Goal: Information Seeking & Learning: Learn about a topic

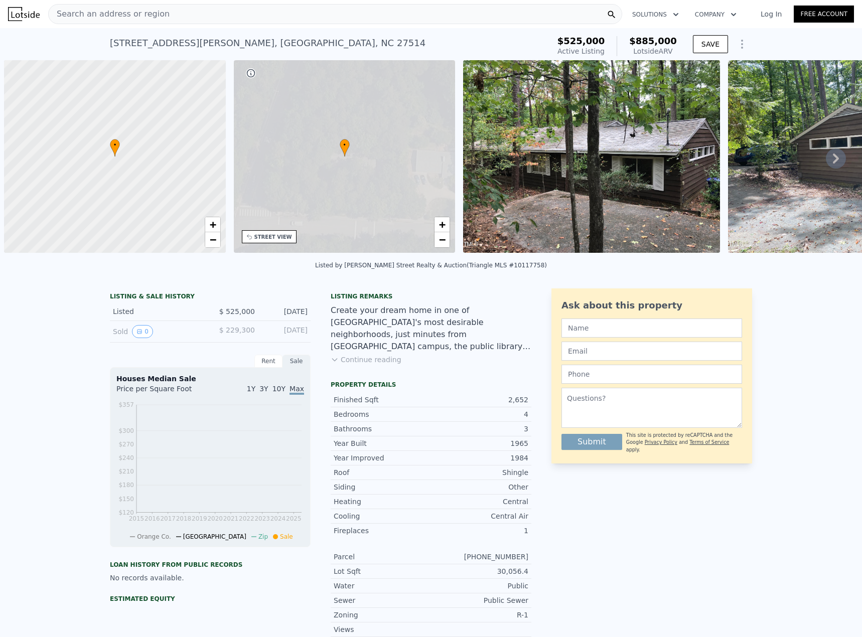
scroll to position [0, 4]
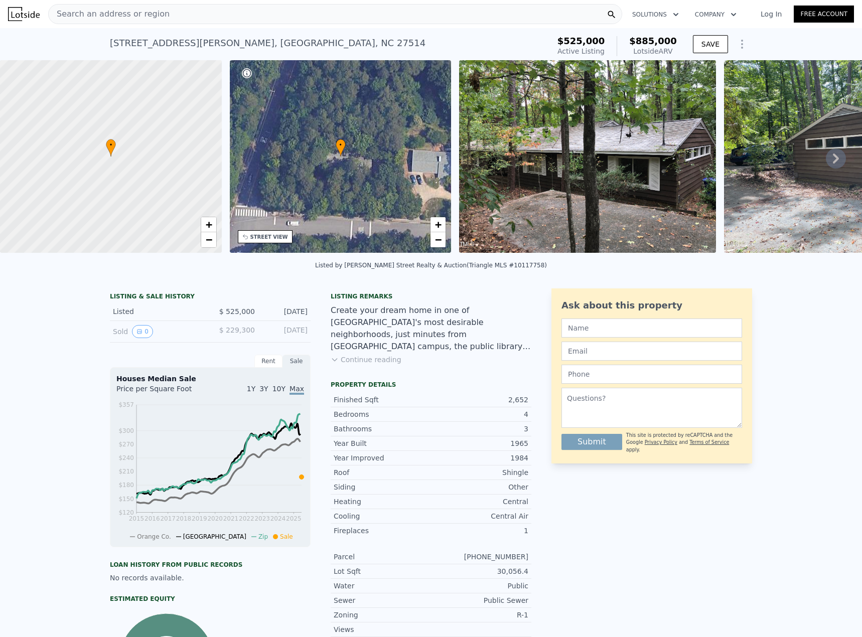
click at [768, 15] on link "Log In" at bounding box center [771, 14] width 45 height 10
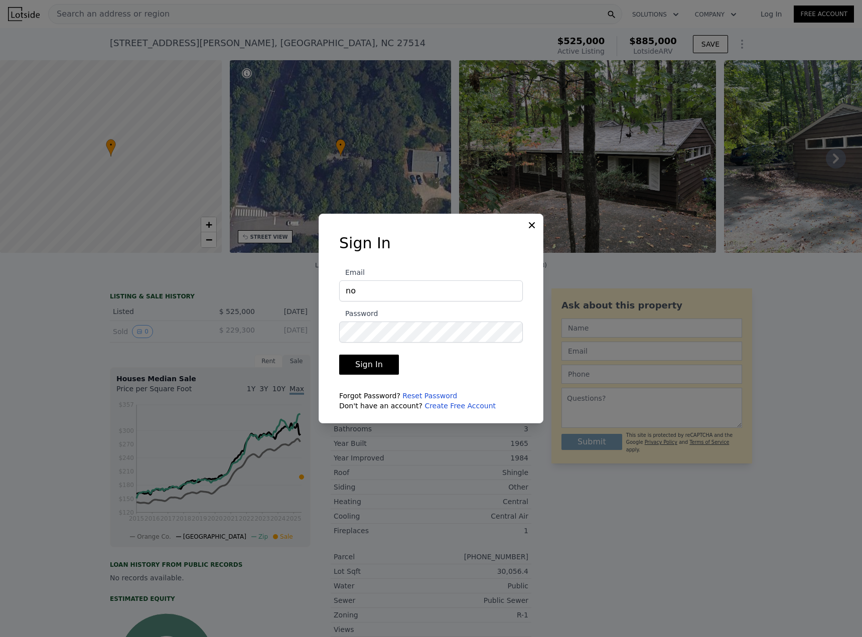
type input "[EMAIL_ADDRESS][DOMAIN_NAME]"
click at [339, 355] on button "Sign In" at bounding box center [369, 365] width 60 height 20
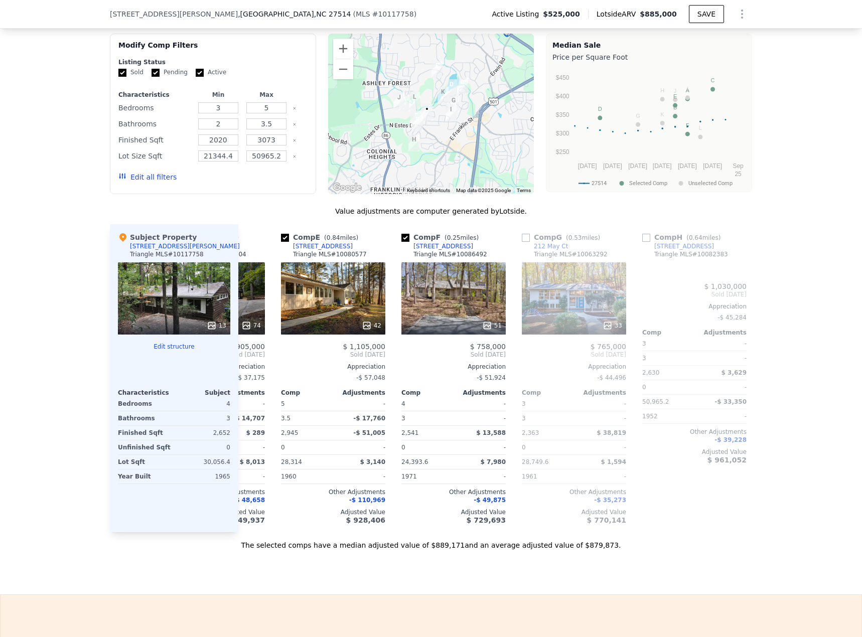
scroll to position [0, 463]
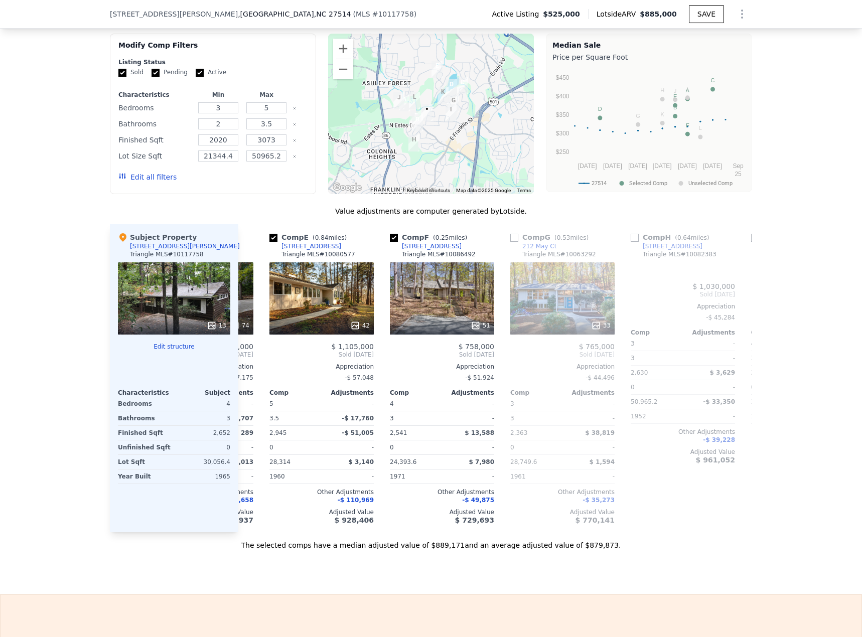
type input "4"
type input "3"
type input "2541"
type input "2860"
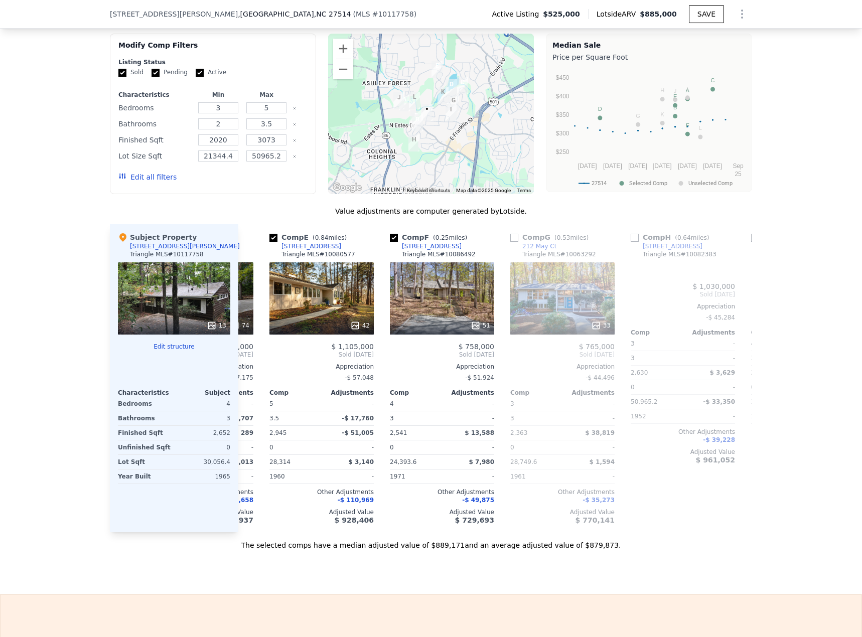
type input "19166.4"
type input "27878.4"
type input "$ 735,000"
type input "8"
type input "$ 150,000"
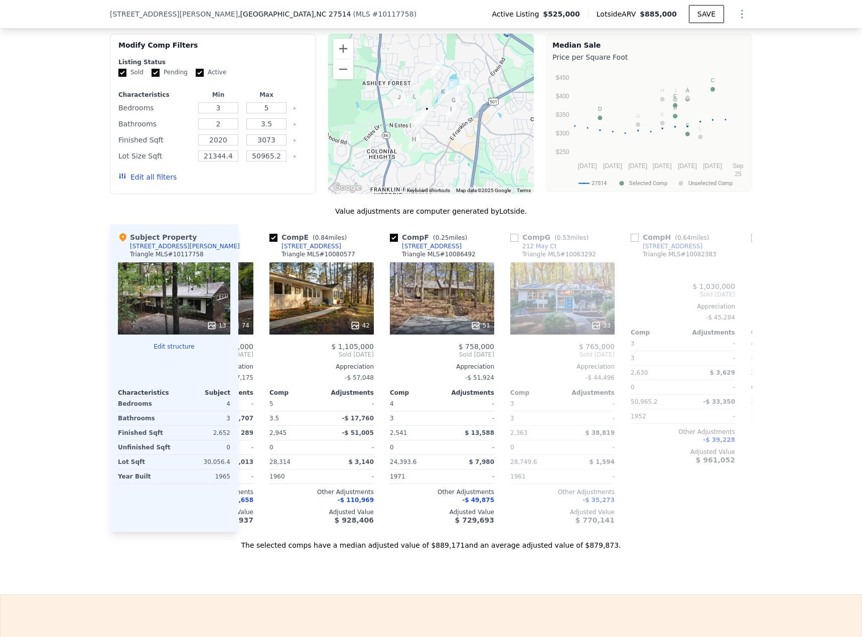
type input "$ 57,847"
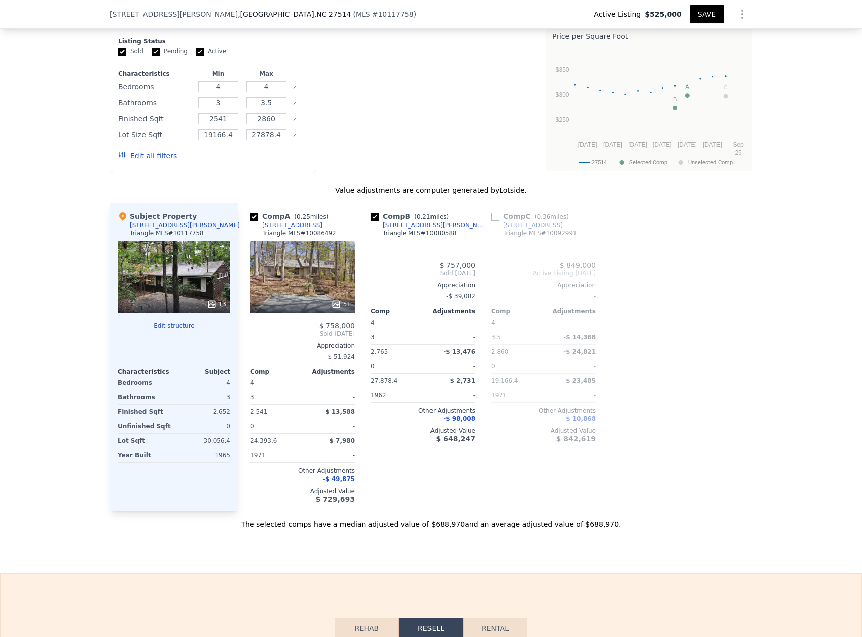
scroll to position [985, 0]
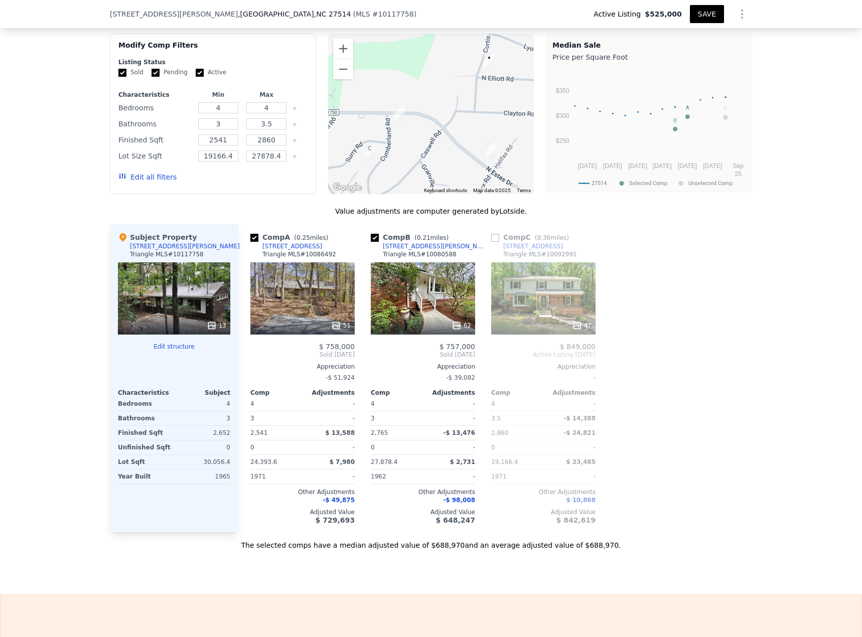
drag, startPoint x: 391, startPoint y: 521, endPoint x: 569, endPoint y: 526, distance: 177.2
click at [569, 526] on div "Value adjustments are computer generated by Lotside . Subject Property [STREET_…" at bounding box center [431, 378] width 642 height 344
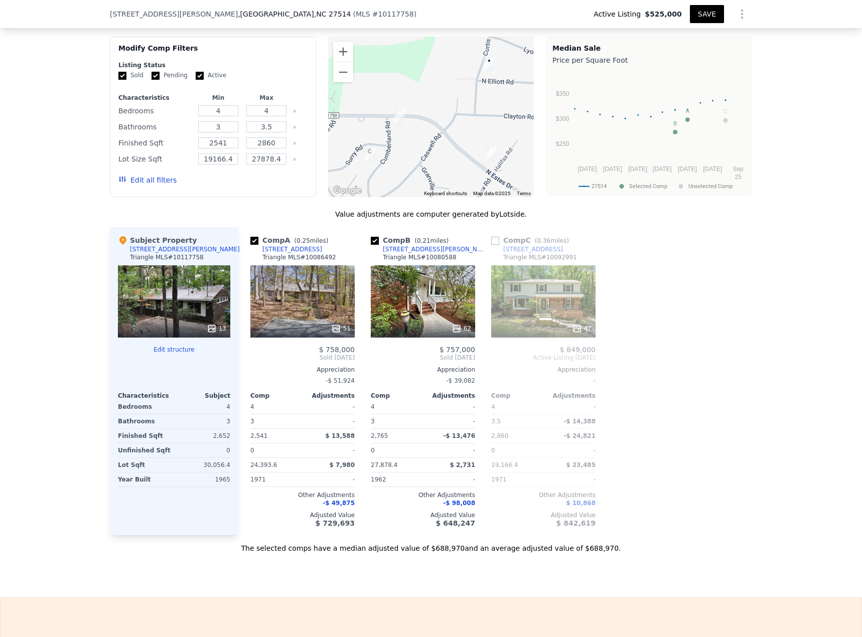
scroll to position [988, 0]
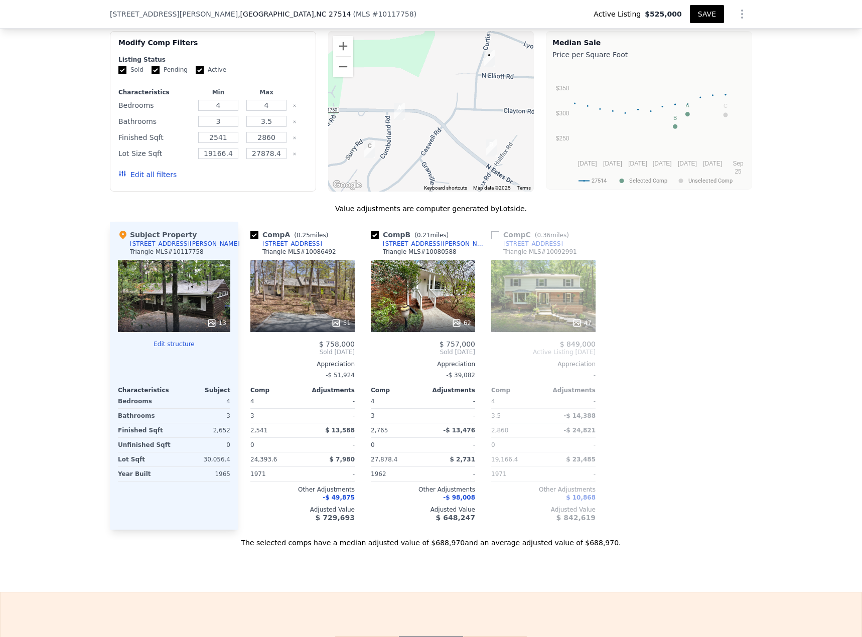
click at [142, 170] on button "Edit all filters" at bounding box center [147, 175] width 58 height 10
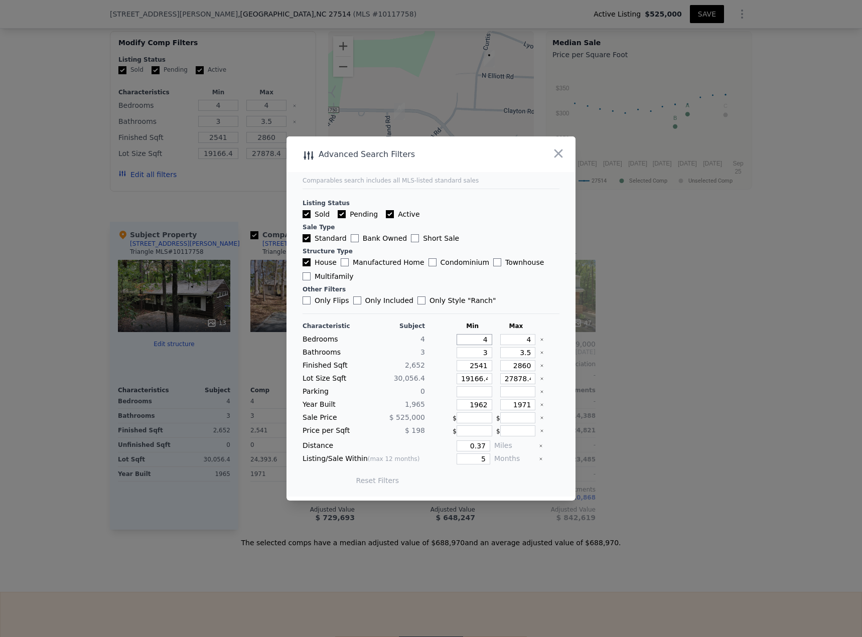
click at [463, 339] on input "4" at bounding box center [475, 339] width 36 height 11
drag, startPoint x: 467, startPoint y: 341, endPoint x: 505, endPoint y: 334, distance: 38.8
click at [505, 334] on div "Characteristic Subject Min Max Bedrooms 4 4 4 Bathrooms 3 3 3.5 Finished Sqft 2…" at bounding box center [431, 408] width 257 height 173
type input "2"
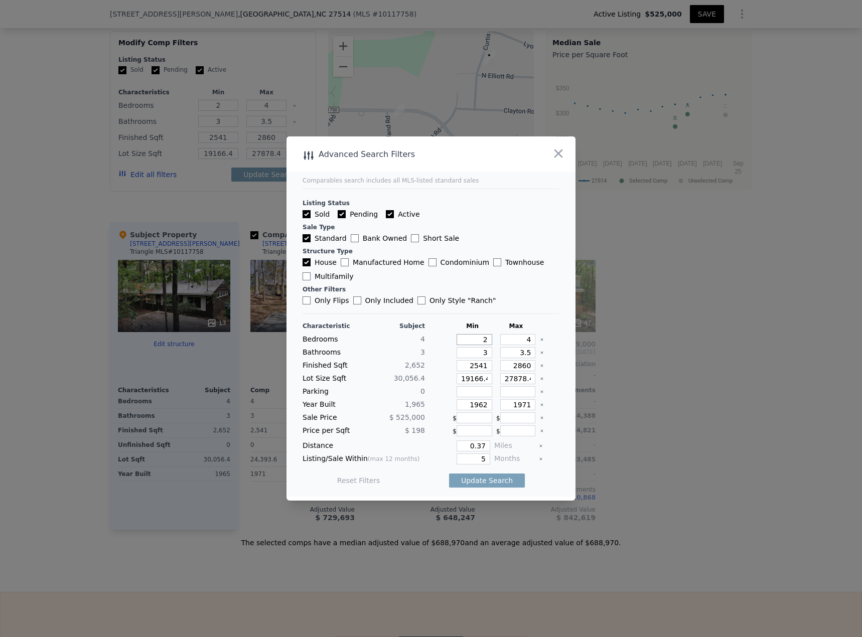
type input "2"
type input "5"
type input "6"
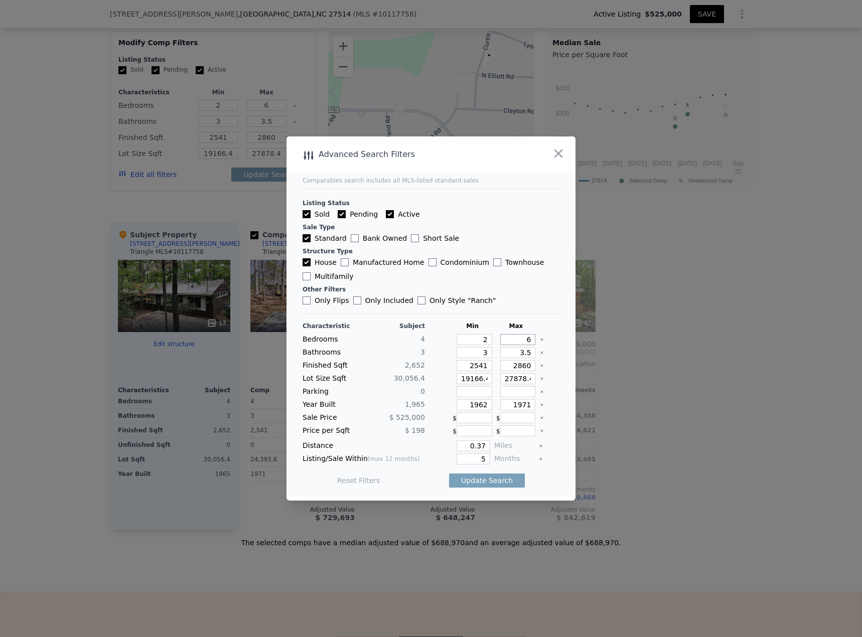
type input "6"
type input "2"
type input "4"
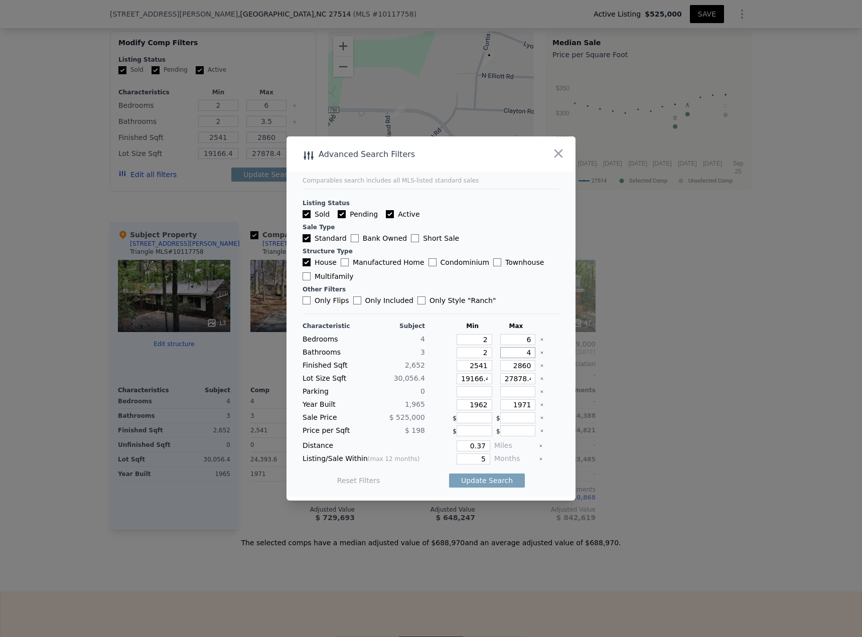
type input "4"
type input "2"
type input "24"
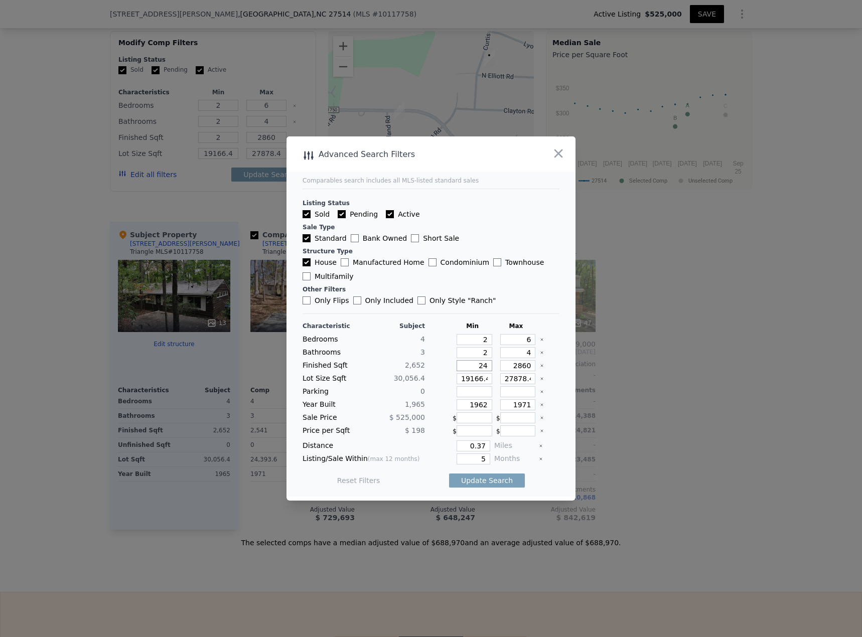
type input "24"
type input "240"
type input "2402"
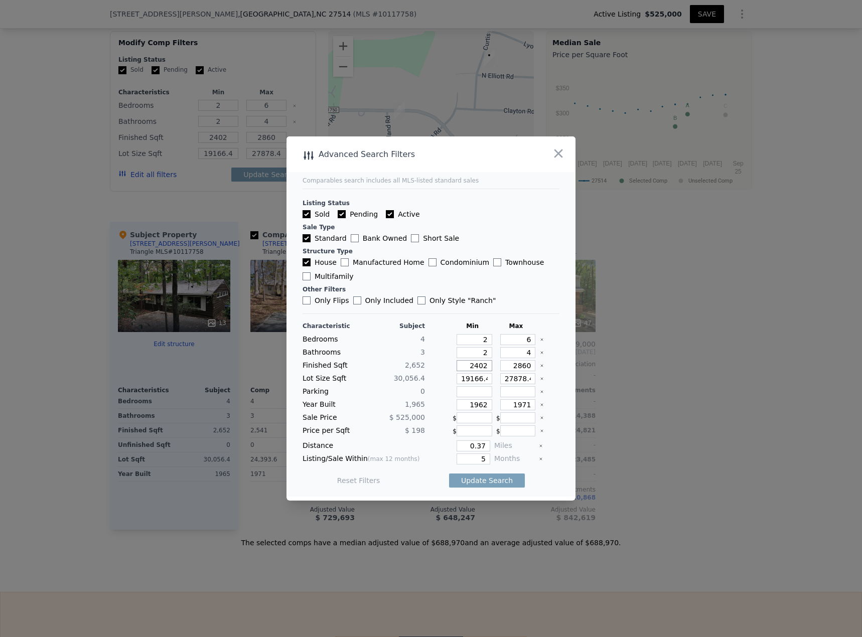
type input "2402"
type input "2"
type input "29"
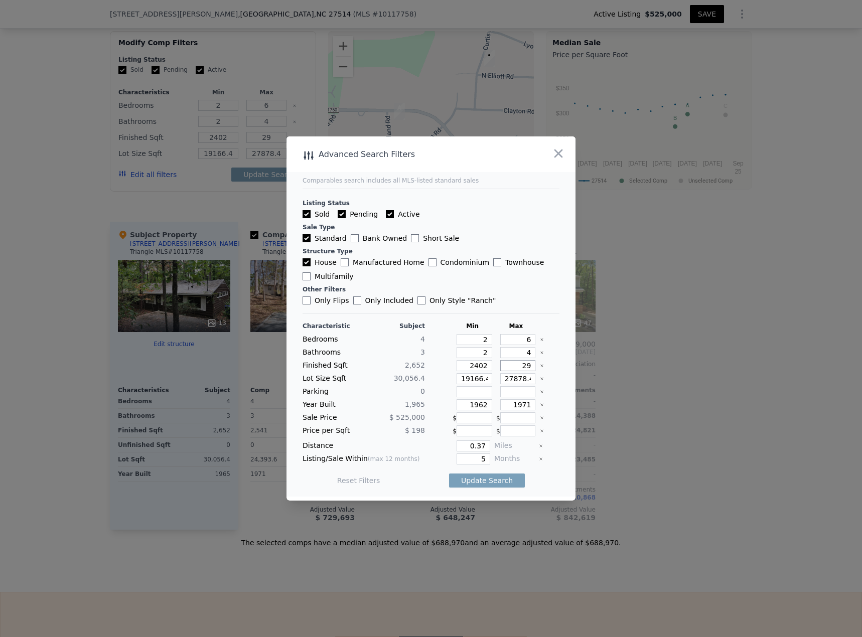
type input "290"
type input "2902"
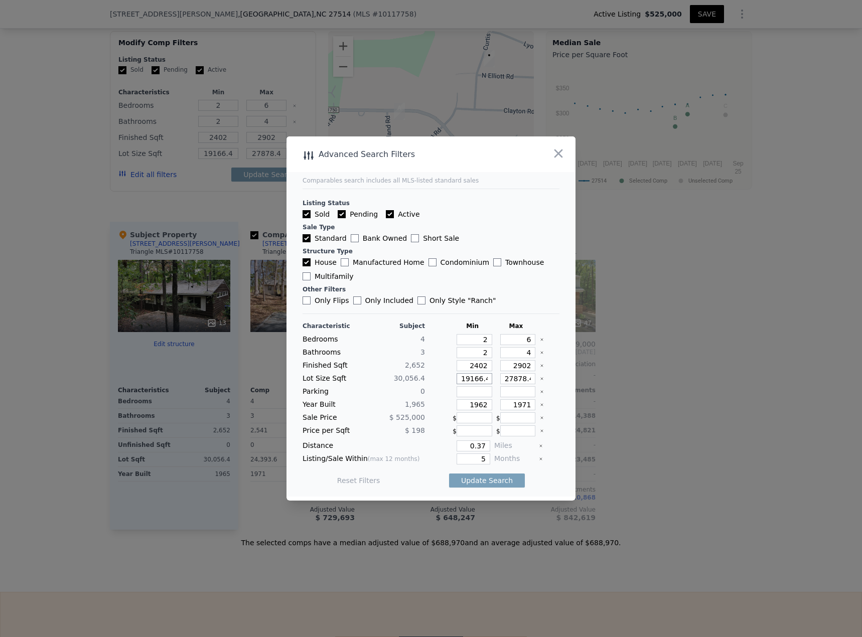
type input "1"
type input "11"
type input "110"
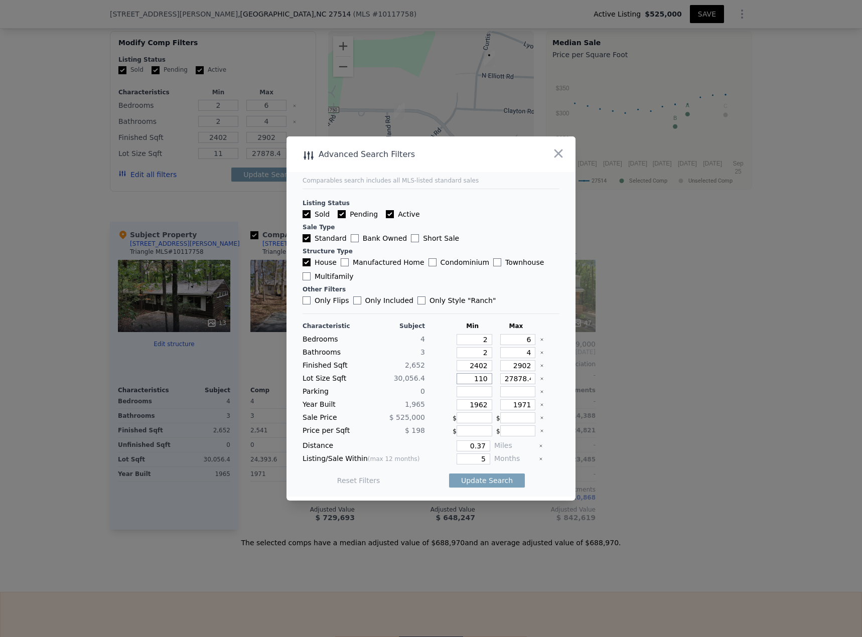
type input "110"
type input "1100"
type input "11000"
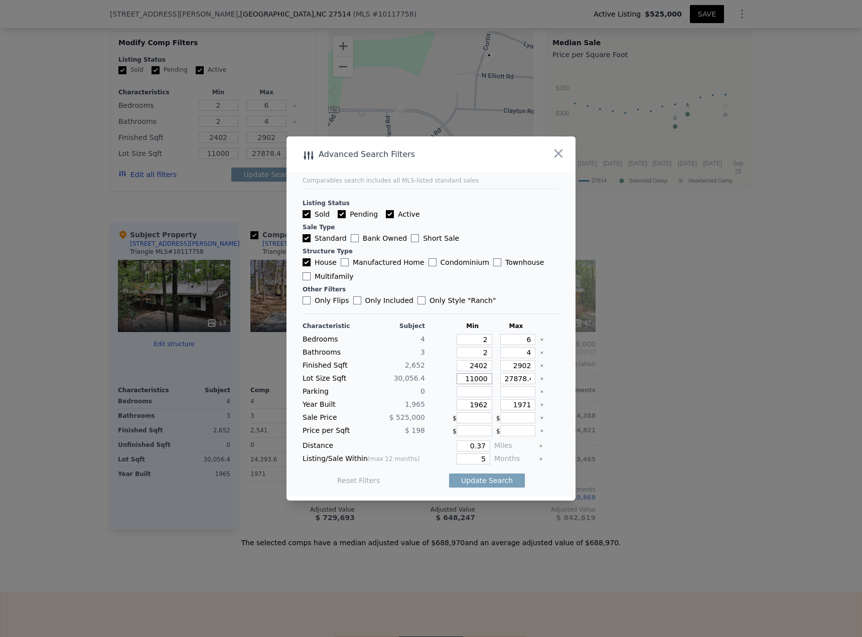
type input "11000"
type input "4"
type input "42"
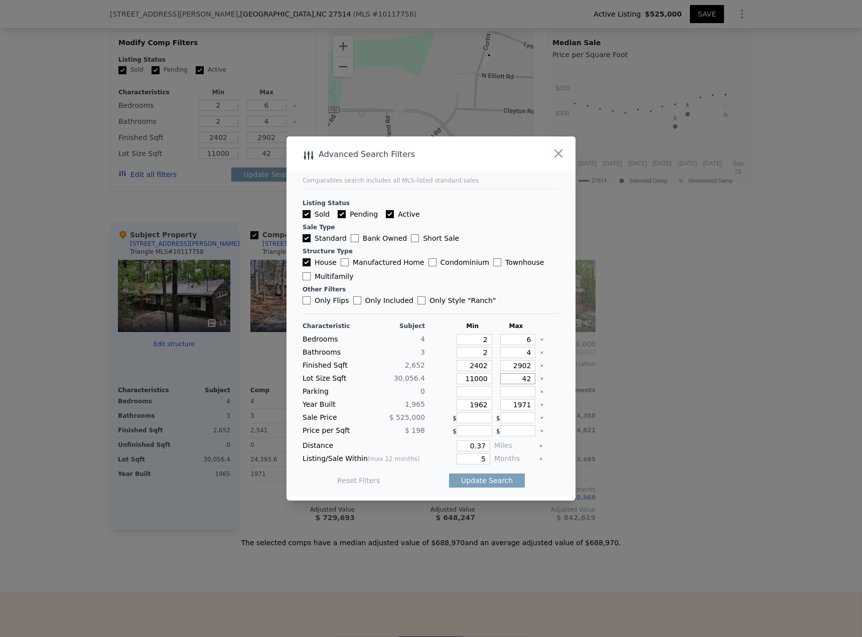
type input "420"
type input "4208"
type input "42080"
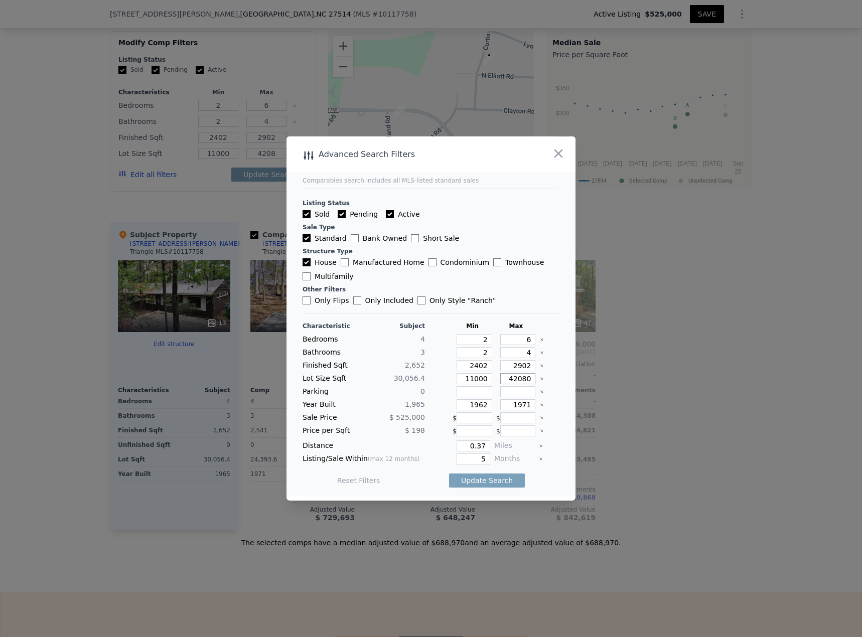
type input "42080"
type input "1915"
type input "2015"
type input "0.5"
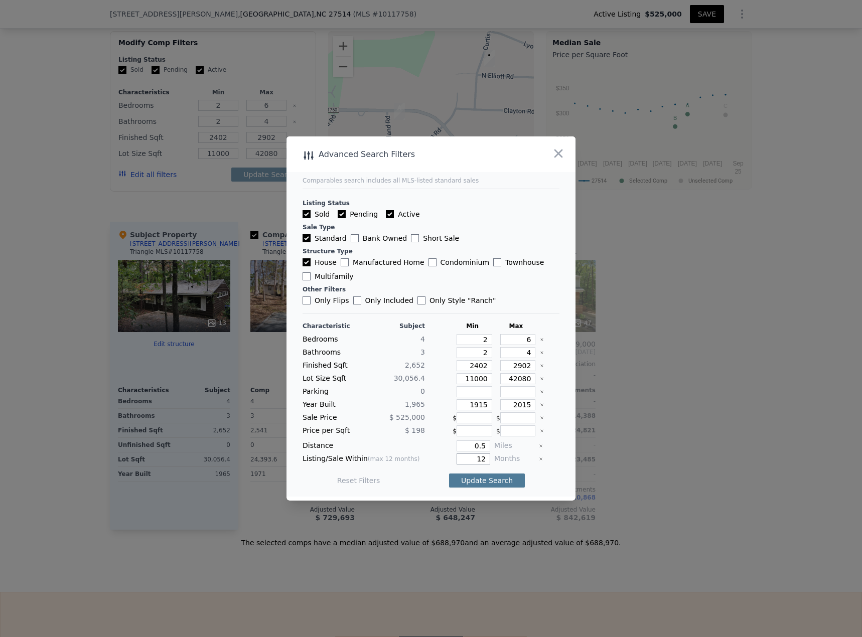
type input "12"
click at [505, 479] on button "Update Search" at bounding box center [487, 481] width 76 height 14
checkbox input "false"
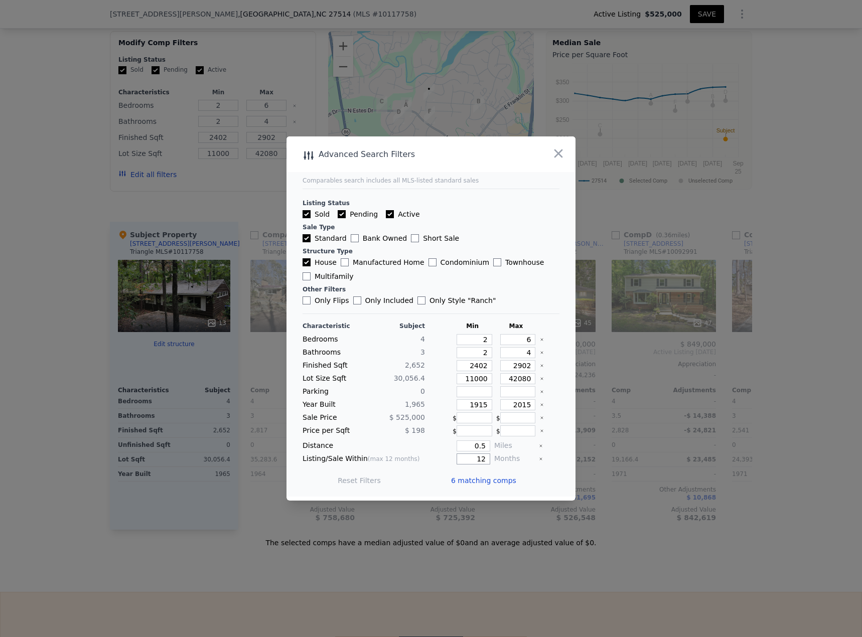
click at [478, 457] on input "12" at bounding box center [474, 459] width 34 height 11
drag, startPoint x: 466, startPoint y: 464, endPoint x: 519, endPoint y: 462, distance: 53.7
click at [519, 462] on div "Listing/Sale Within (max 12 months) 12 Months" at bounding box center [431, 459] width 257 height 11
type input "6"
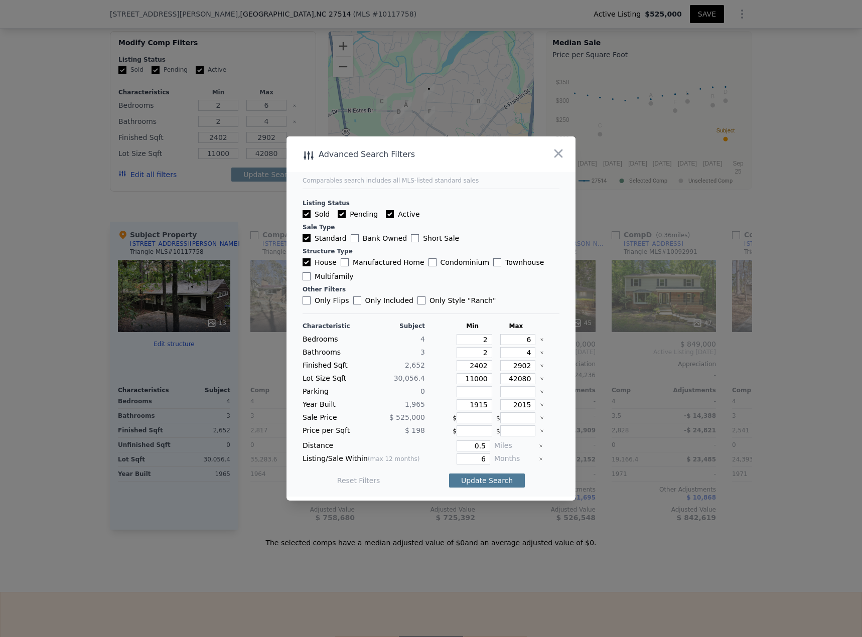
click at [485, 483] on button "Update Search" at bounding box center [487, 481] width 76 height 14
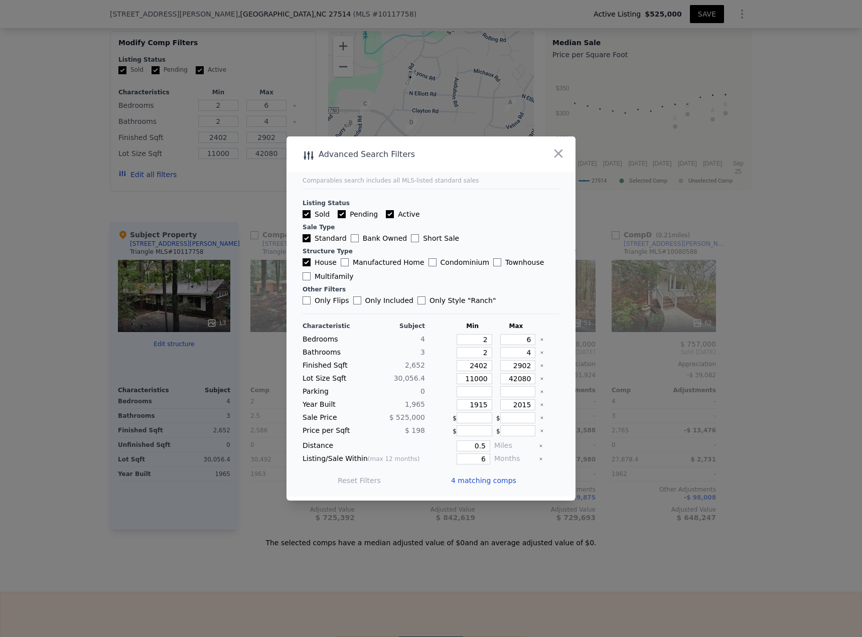
click at [473, 479] on span "4 matching comps" at bounding box center [483, 481] width 65 height 10
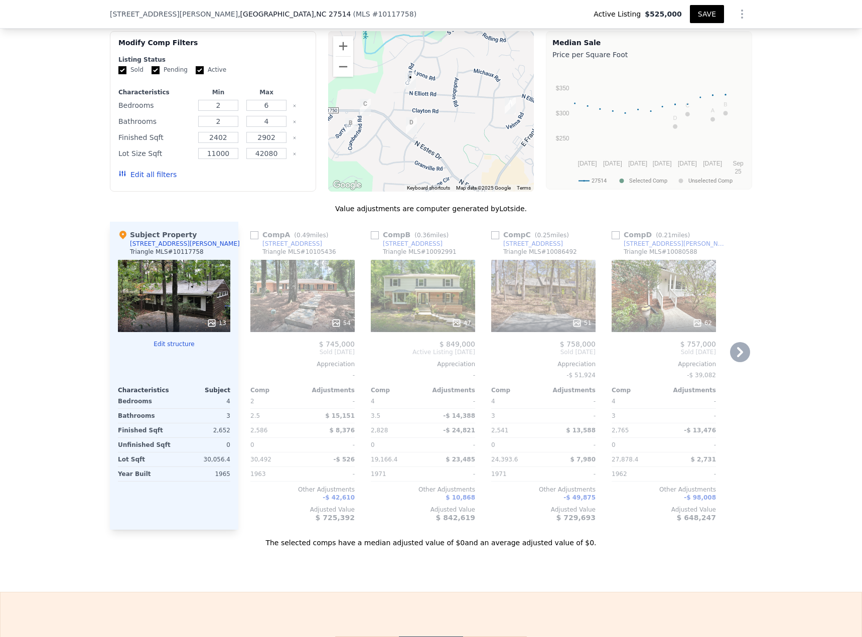
click at [251, 231] on input "checkbox" at bounding box center [254, 235] width 8 height 8
checkbox input "true"
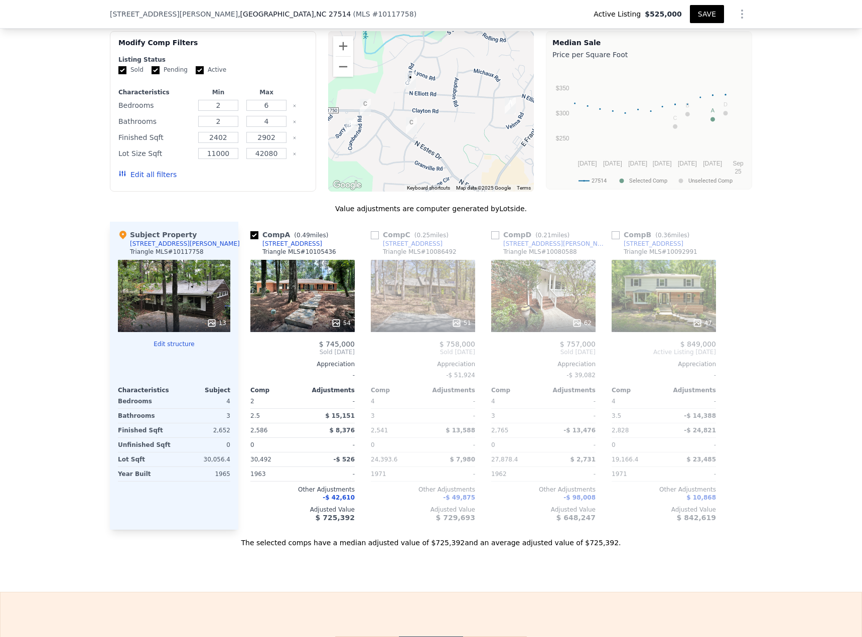
click at [492, 231] on input "checkbox" at bounding box center [495, 235] width 8 height 8
checkbox input "true"
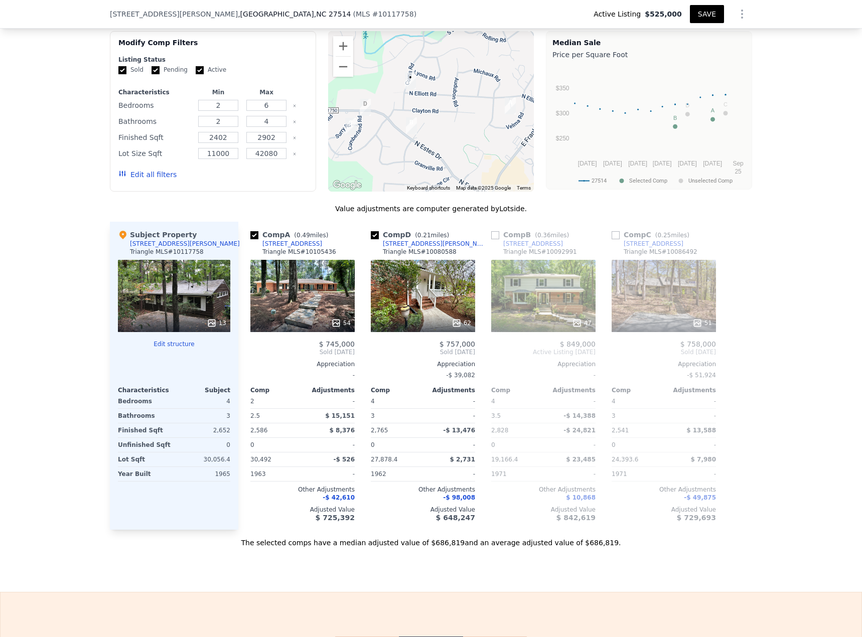
click at [612, 231] on input "checkbox" at bounding box center [616, 235] width 8 height 8
checkbox input "true"
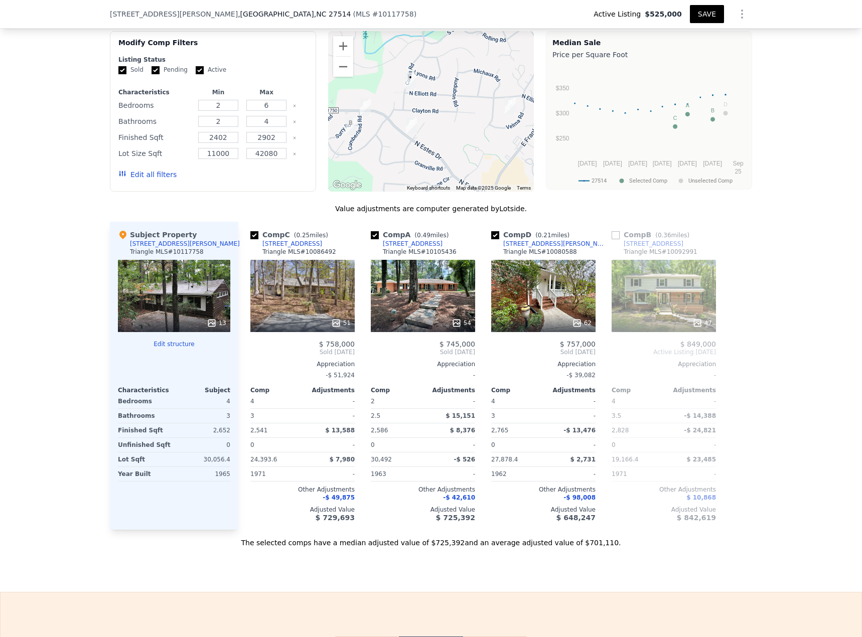
click at [704, 13] on button "SAVE" at bounding box center [707, 14] width 34 height 18
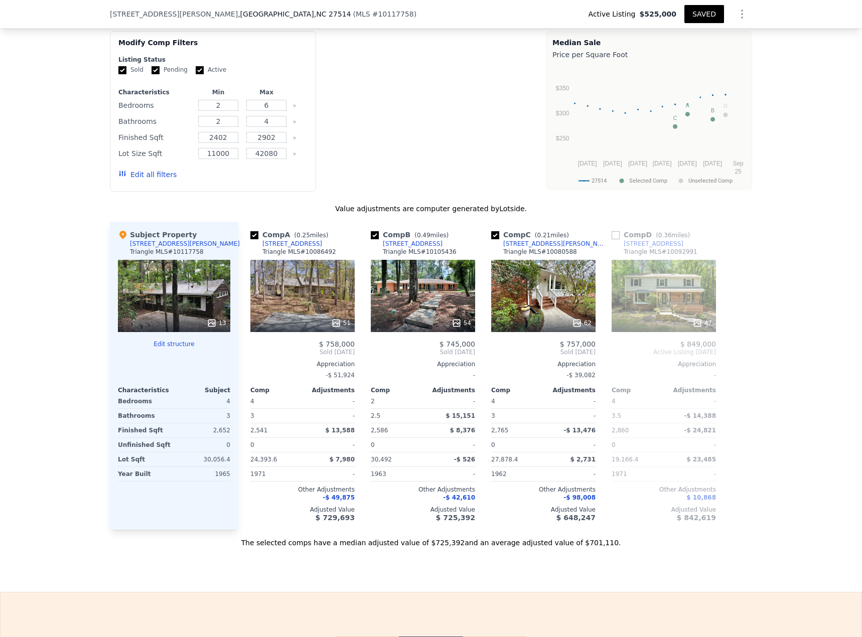
type input "4"
type input "2.5"
type input "3.5"
type input "2541"
type input "2860"
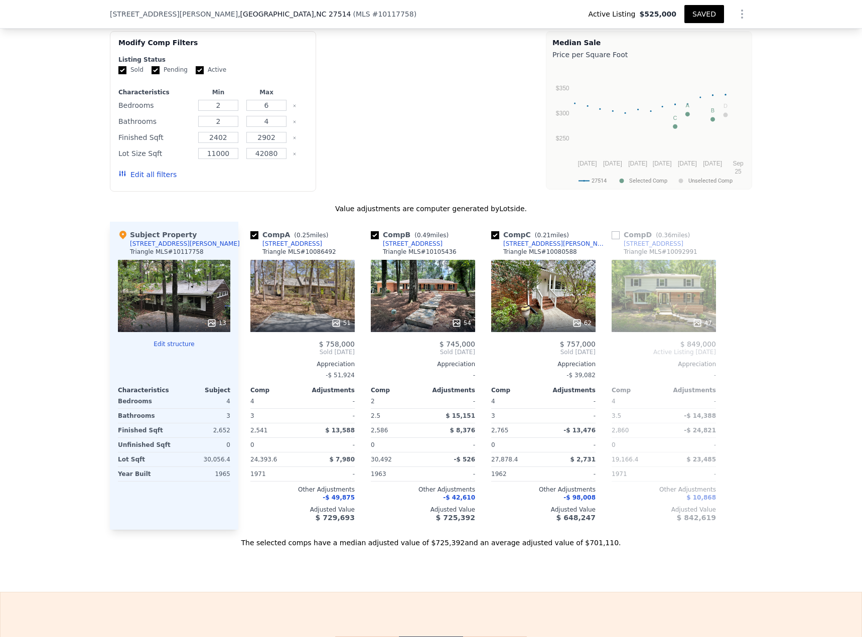
type input "19166.4"
type input "30492"
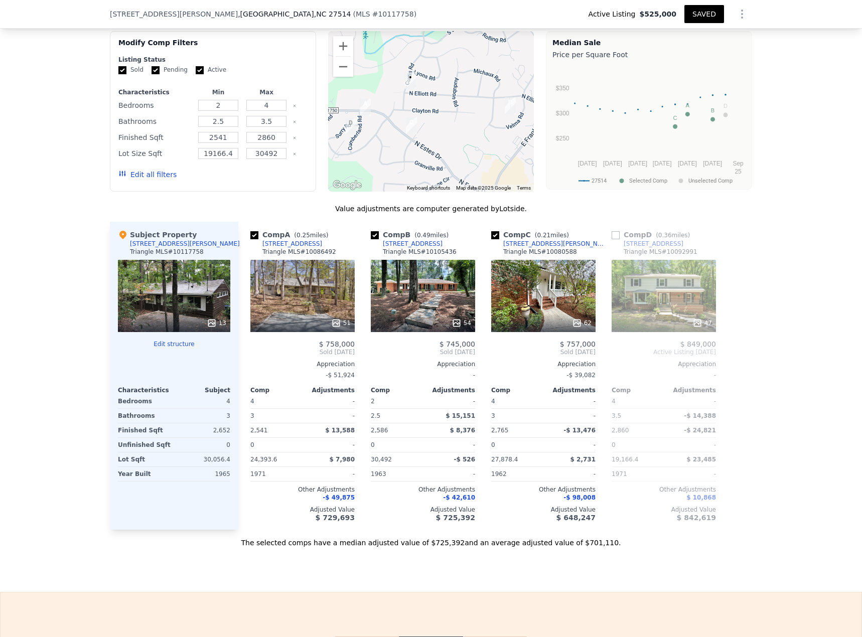
click at [156, 170] on button "Edit all filters" at bounding box center [147, 175] width 58 height 10
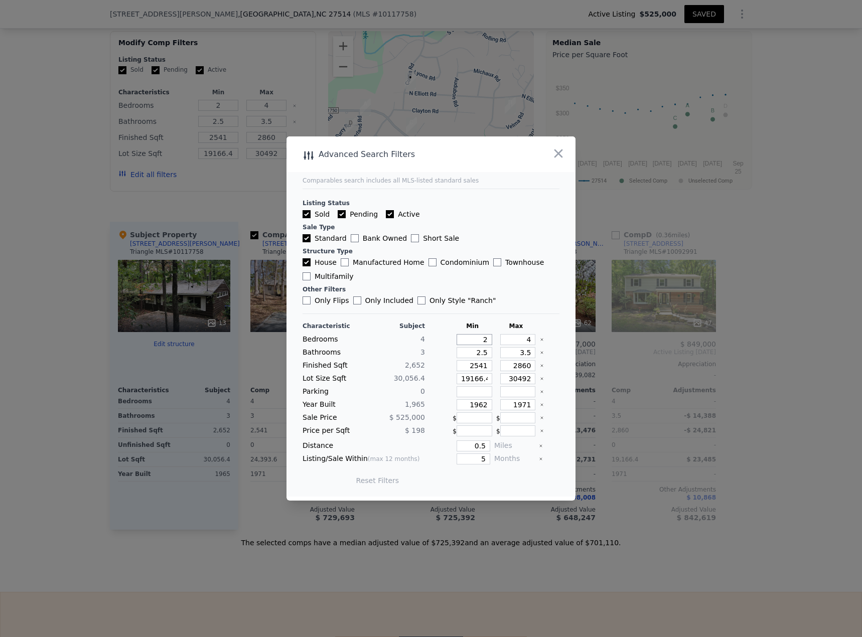
click at [470, 341] on input "2" at bounding box center [475, 339] width 36 height 11
drag, startPoint x: 516, startPoint y: 340, endPoint x: 535, endPoint y: 340, distance: 18.1
click at [534, 340] on div "Bedrooms 4 2 4" at bounding box center [431, 339] width 257 height 11
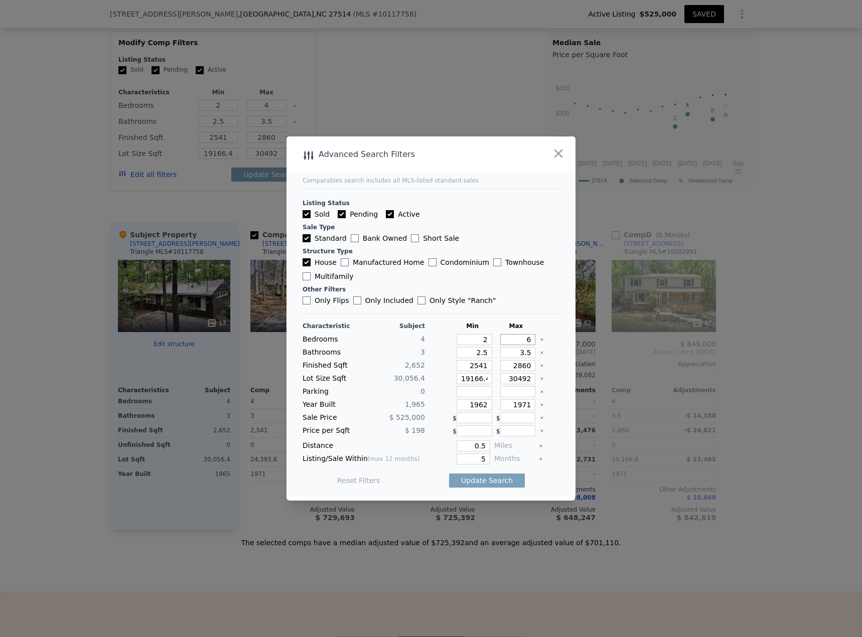
type input "4"
type input "2"
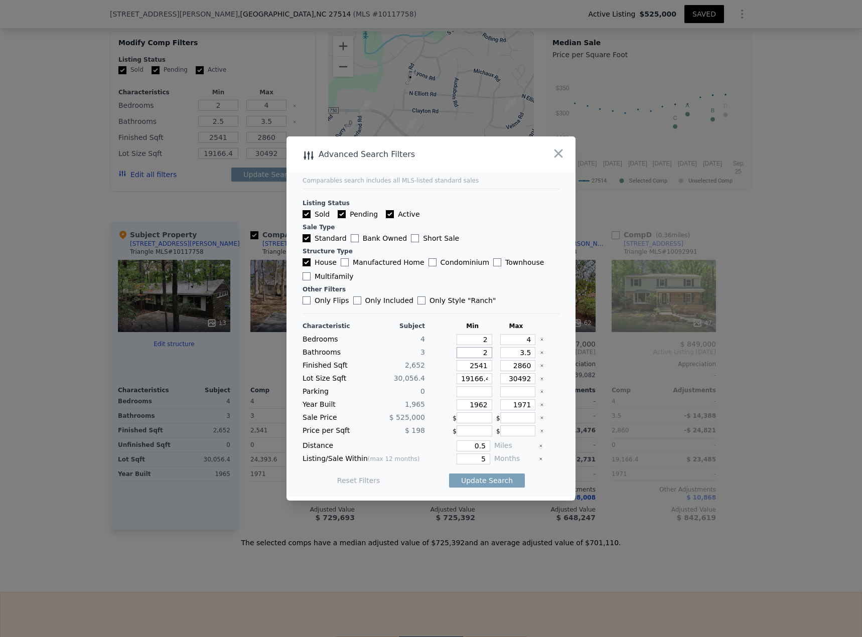
type input "2"
type input "4"
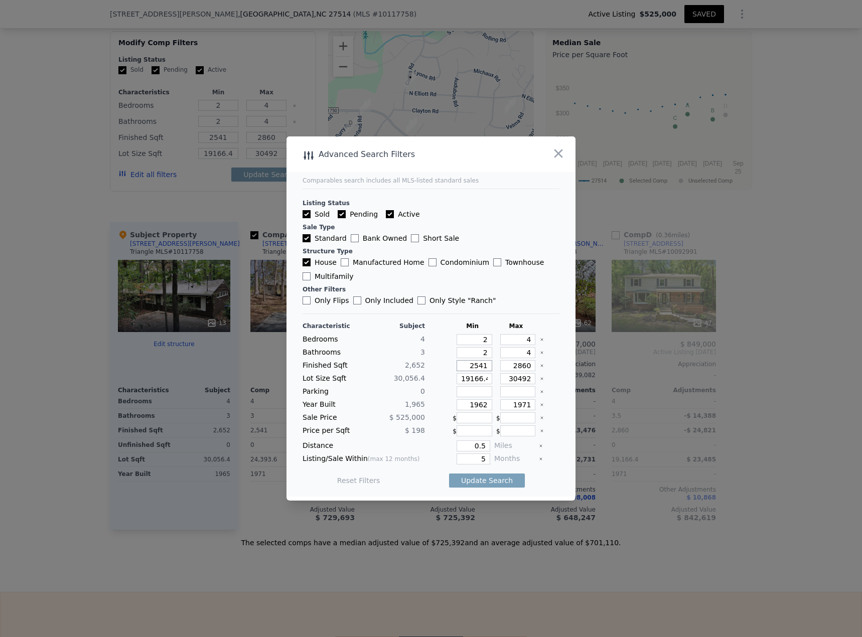
type input "2"
type input "24"
type input "240"
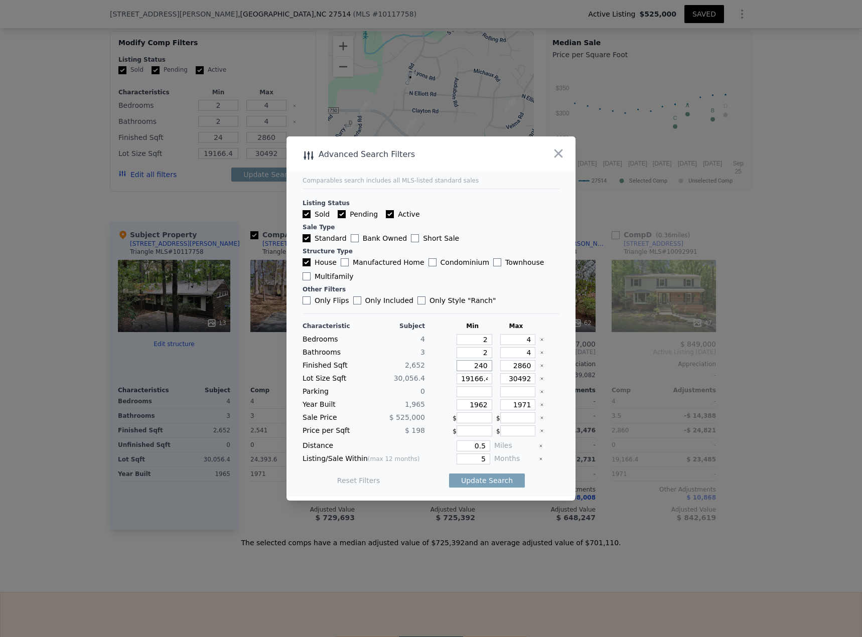
type input "240"
type input "2402"
type input "2"
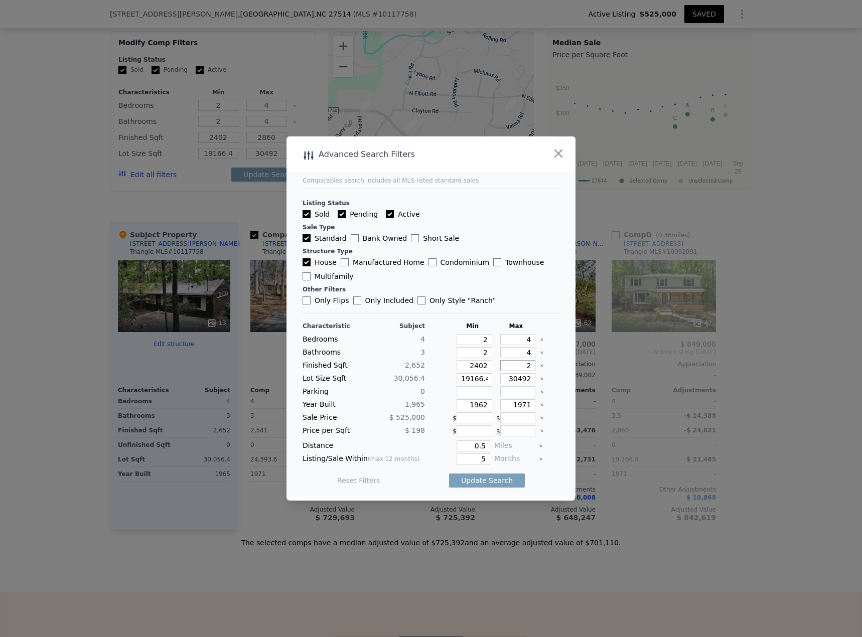
type input "2"
type input "29"
type input "290"
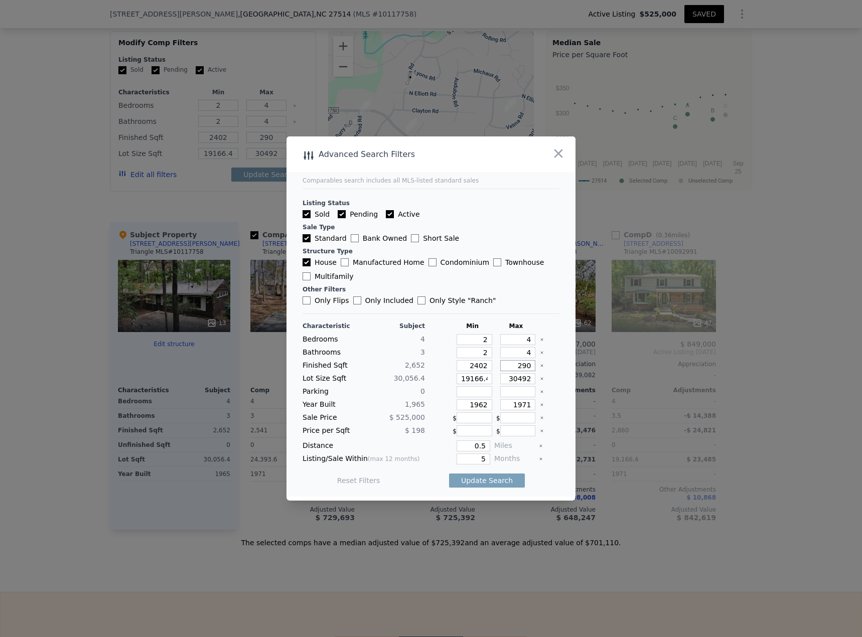
type input "2902"
type input "1"
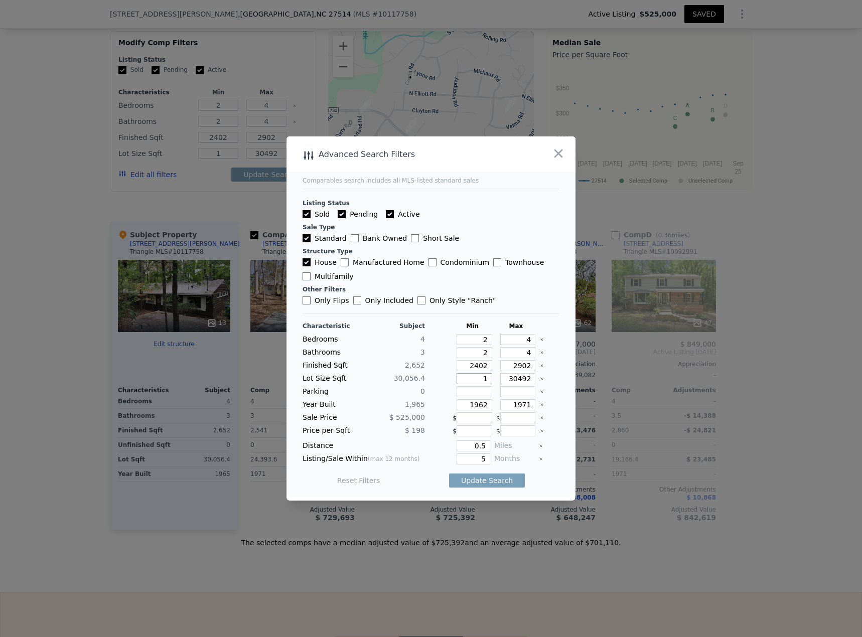
type input "11"
type input "110"
type input "1100"
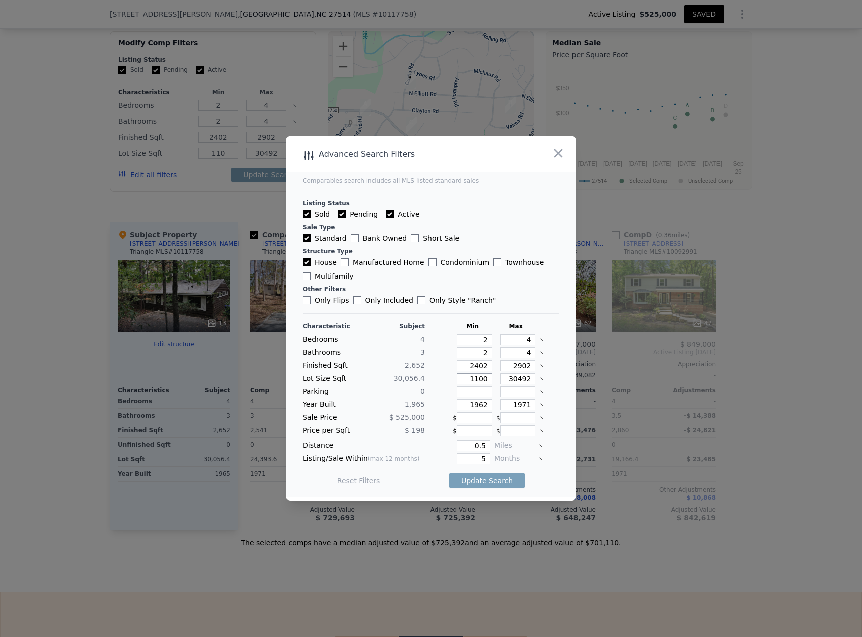
type input "1100"
type input "11000"
type input "6"
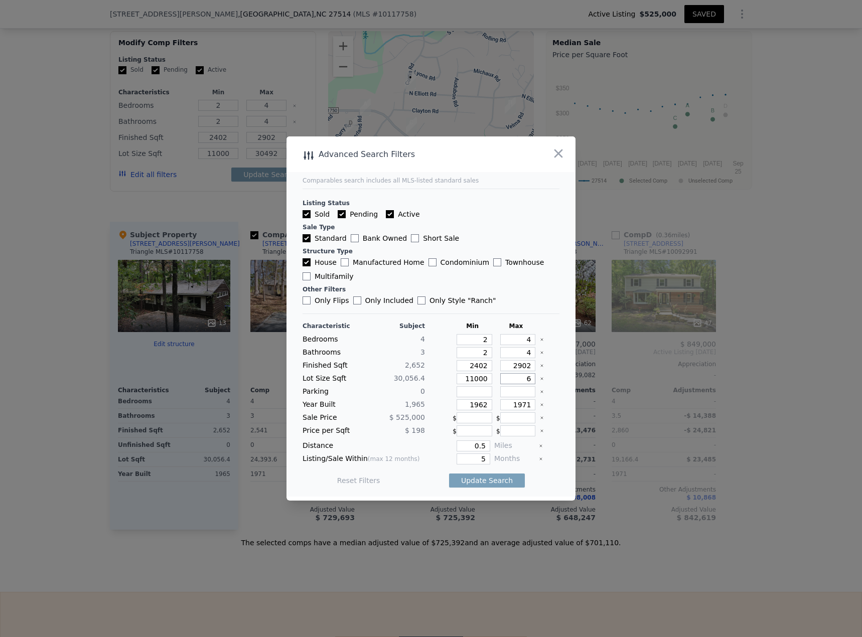
type input "6"
type input "60"
type input "600"
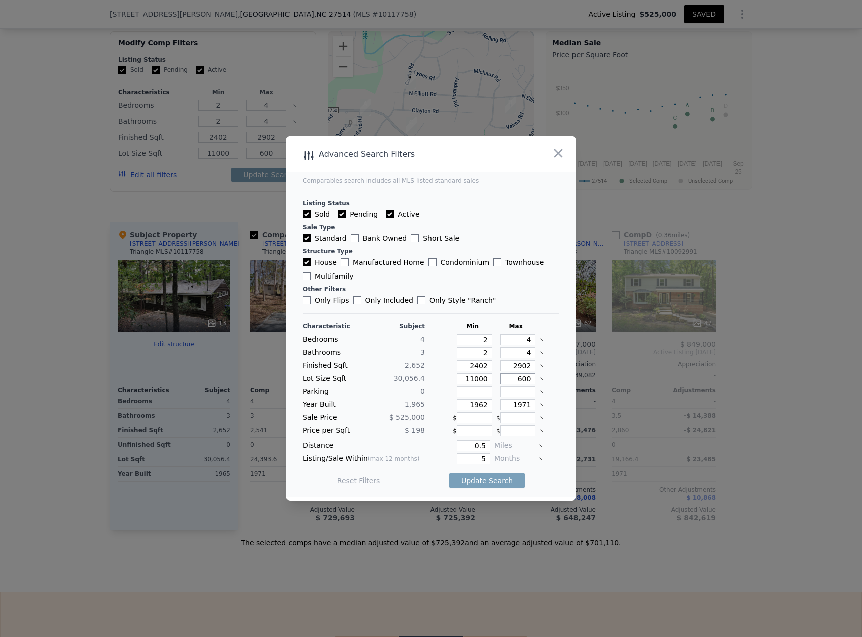
type input "6000"
type input "60000"
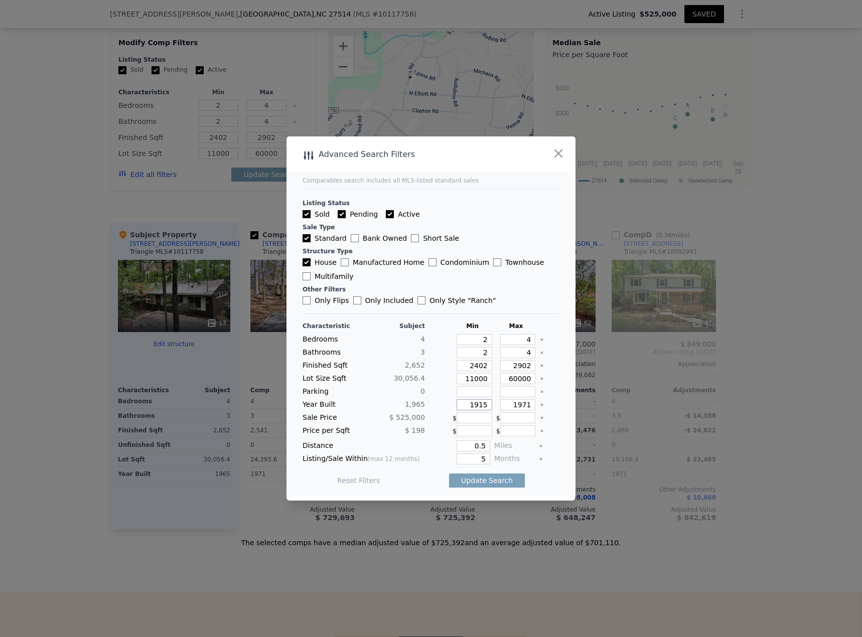
type input "1915"
type input "2015"
drag, startPoint x: 471, startPoint y: 461, endPoint x: 510, endPoint y: 460, distance: 39.2
click at [510, 460] on div "Listing/Sale Within (max 12 months) 5 Months" at bounding box center [431, 459] width 257 height 11
type input "6"
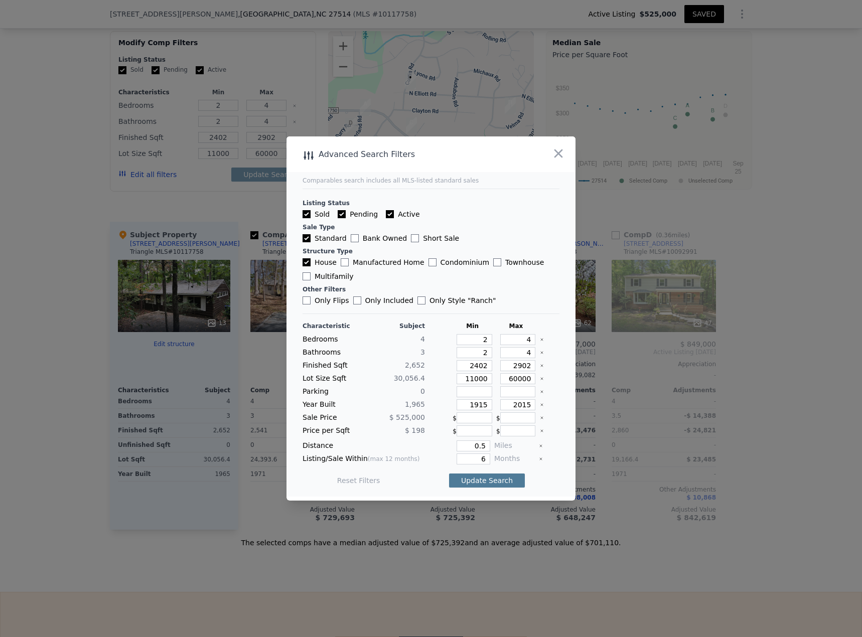
click at [493, 476] on button "Update Search" at bounding box center [487, 481] width 76 height 14
checkbox input "false"
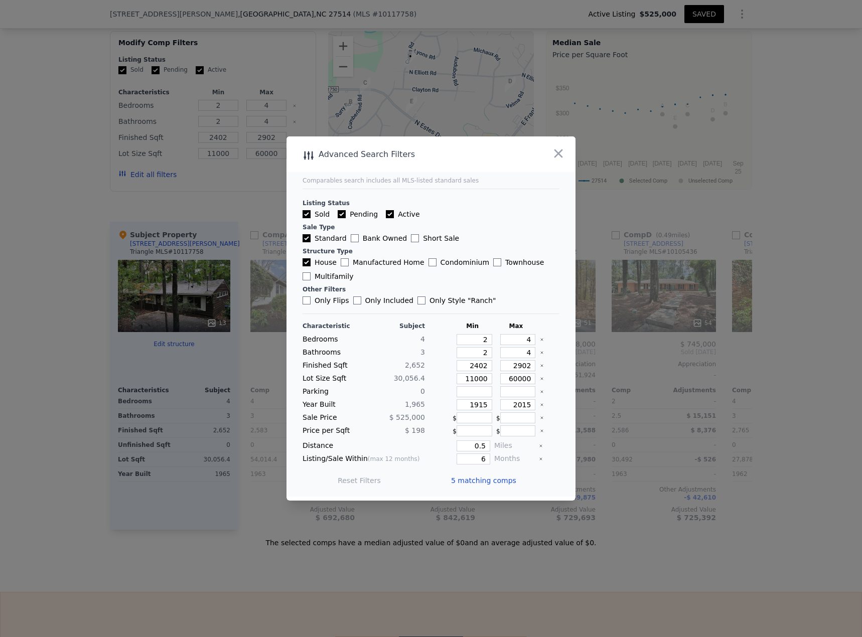
click at [471, 484] on span "5 matching comps" at bounding box center [483, 481] width 65 height 10
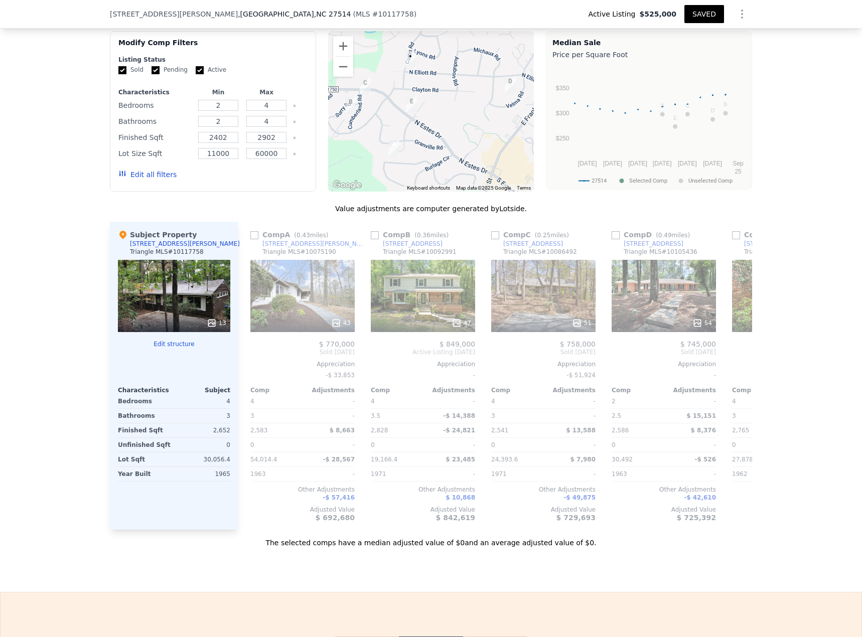
click at [252, 231] on input "checkbox" at bounding box center [254, 235] width 8 height 8
checkbox input "true"
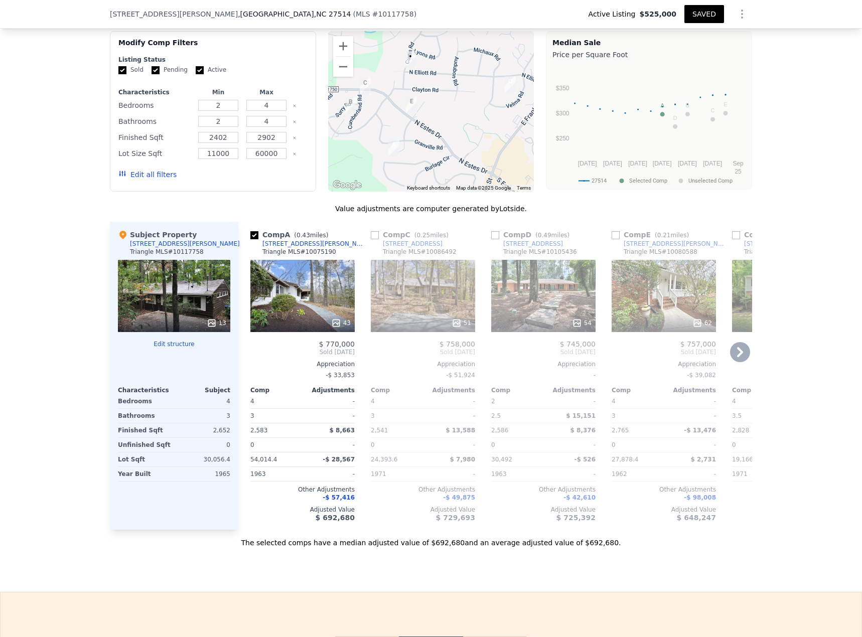
click at [371, 231] on input "checkbox" at bounding box center [375, 235] width 8 height 8
checkbox input "true"
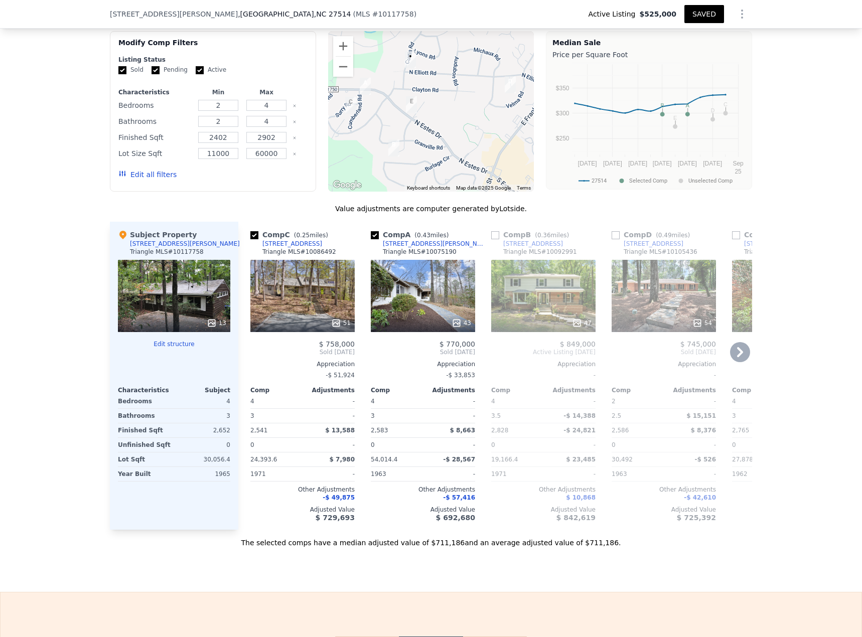
click at [612, 231] on input "checkbox" at bounding box center [616, 235] width 8 height 8
checkbox input "true"
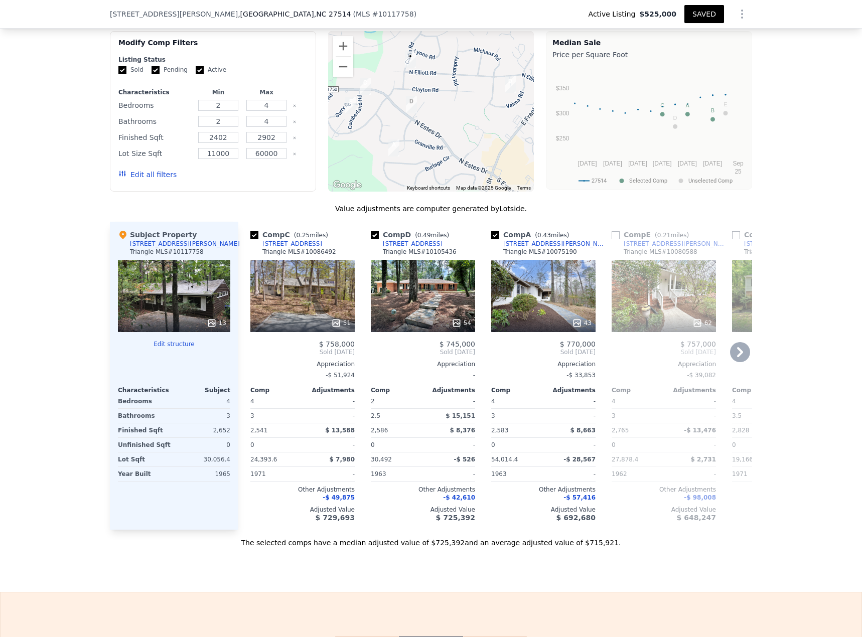
click at [612, 231] on input "checkbox" at bounding box center [616, 235] width 8 height 8
checkbox input "true"
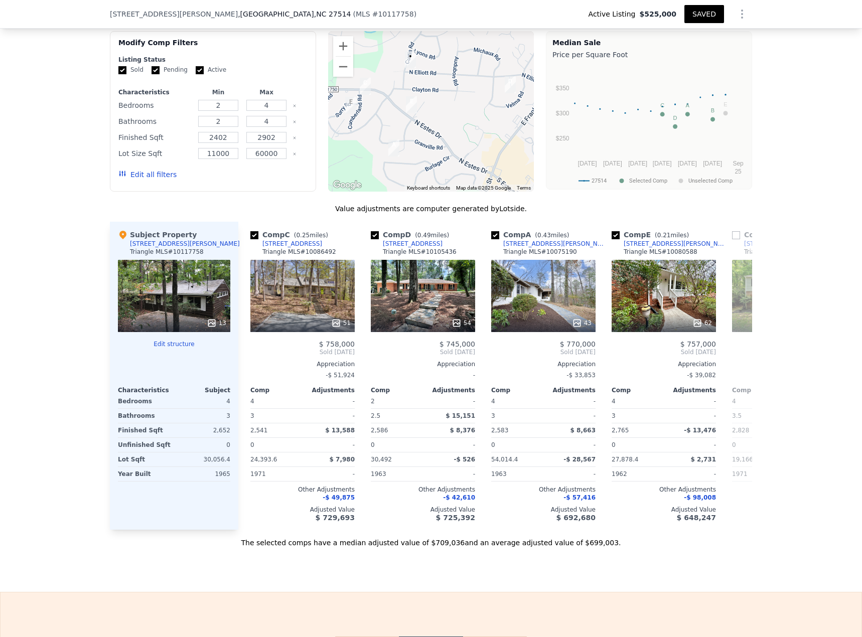
click at [699, 13] on button "SAVED" at bounding box center [705, 14] width 40 height 18
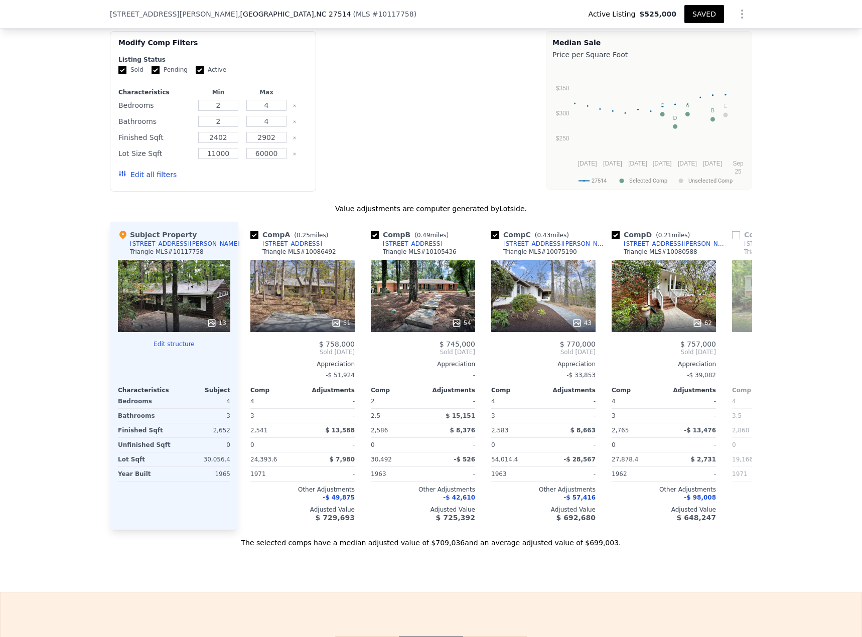
type input "2.5"
type input "3.5"
type input "2541"
type input "2860"
type input "19166.4"
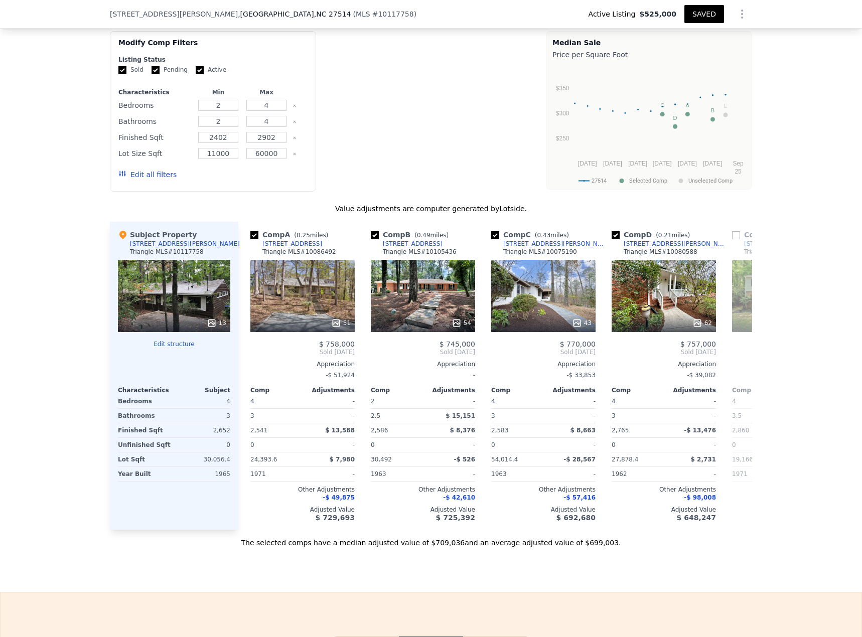
type input "54014.4"
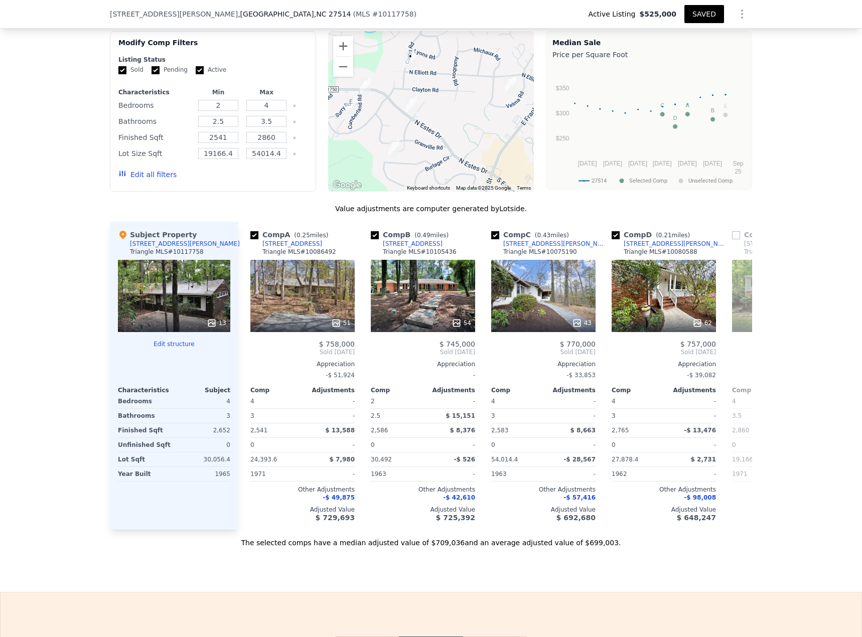
click at [215, 318] on div "13" at bounding box center [217, 323] width 20 height 10
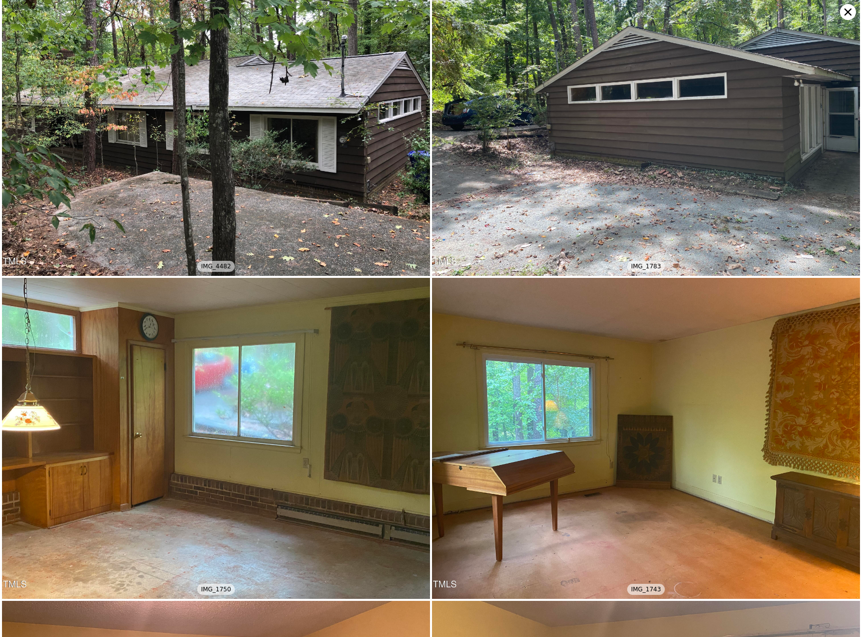
scroll to position [0, 0]
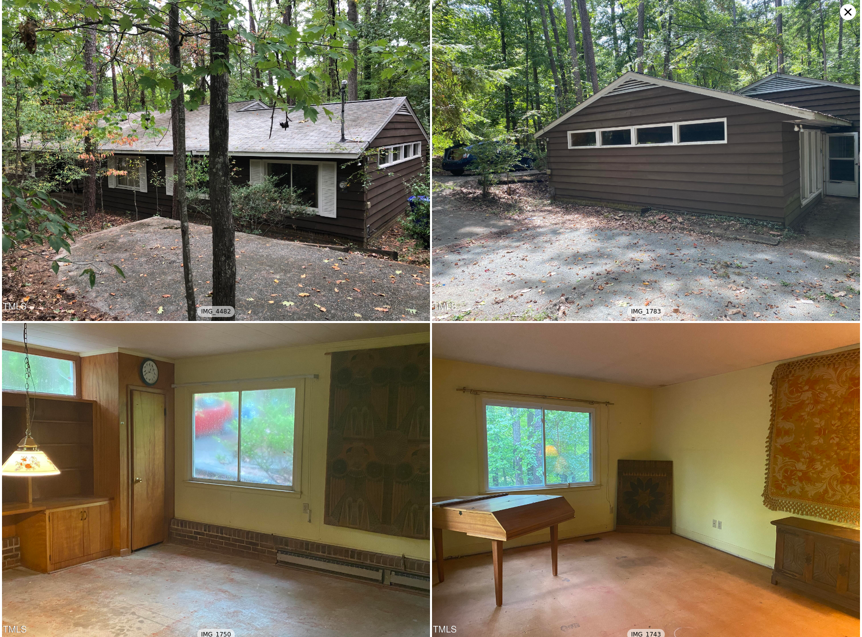
click at [844, 7] on icon at bounding box center [848, 12] width 16 height 16
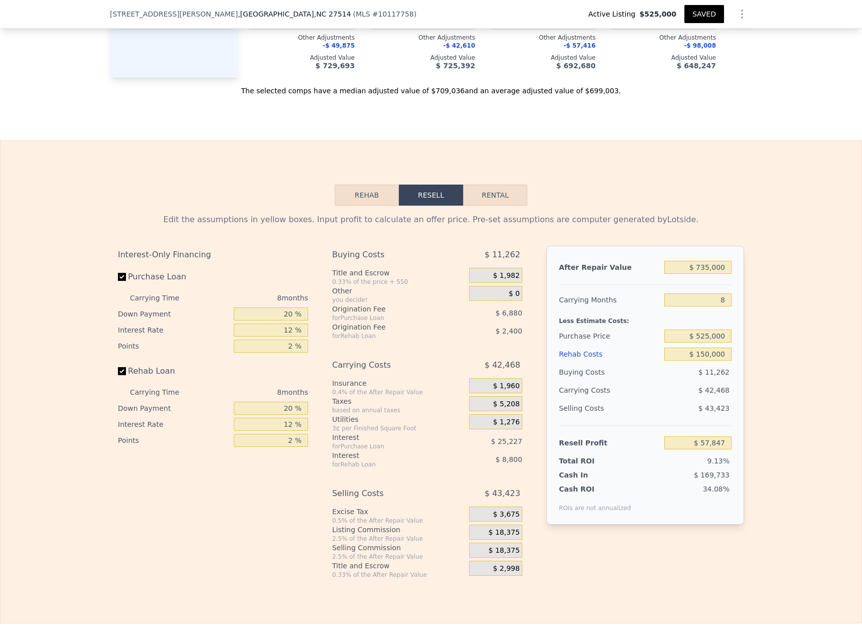
scroll to position [1454, 0]
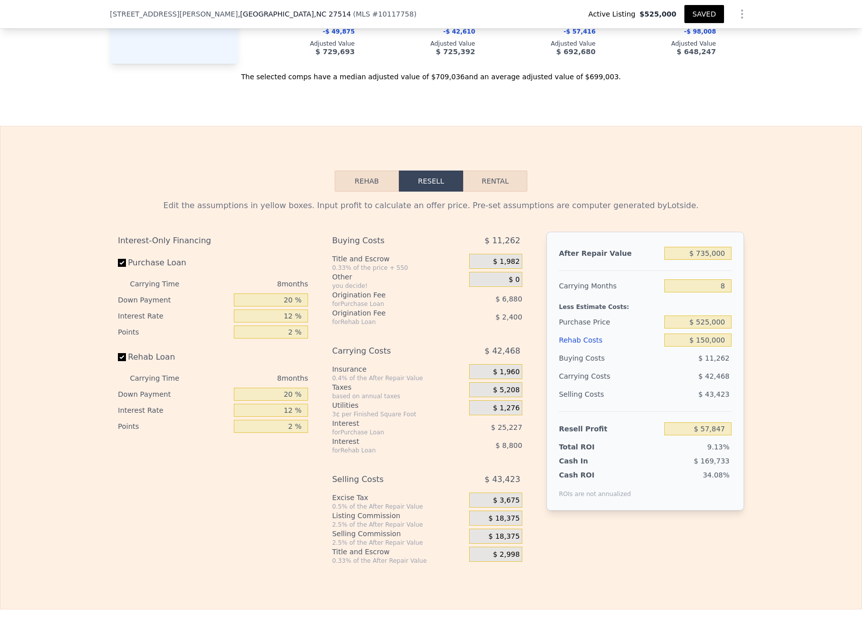
click at [367, 173] on button "Rehab" at bounding box center [367, 181] width 64 height 21
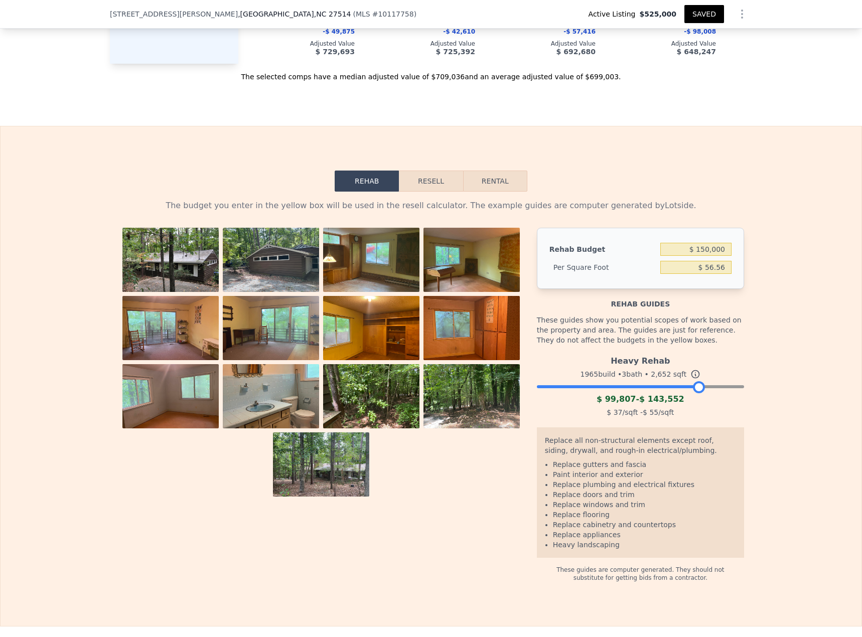
click at [695, 381] on div at bounding box center [640, 384] width 207 height 6
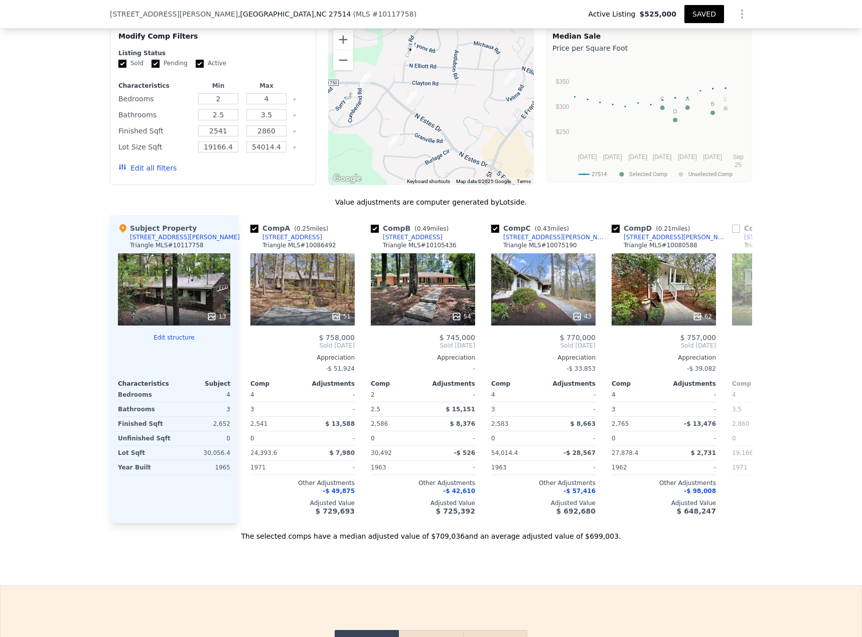
scroll to position [1019, 0]
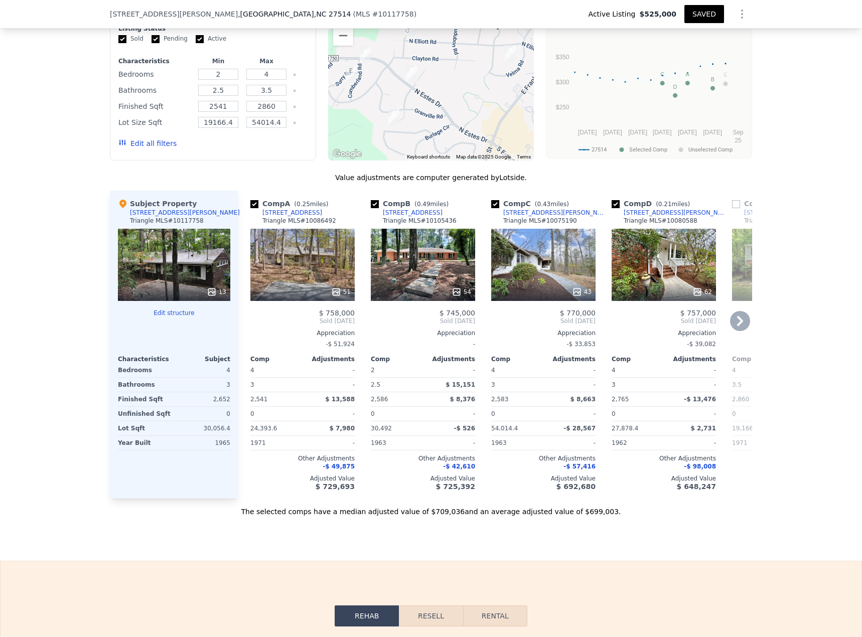
click at [574, 287] on icon at bounding box center [577, 292] width 10 height 10
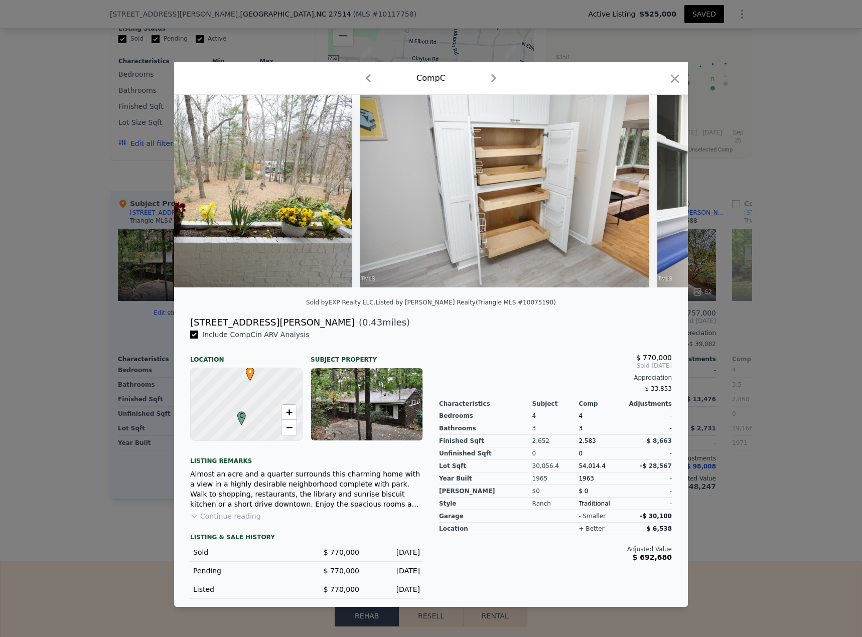
scroll to position [0, 7061]
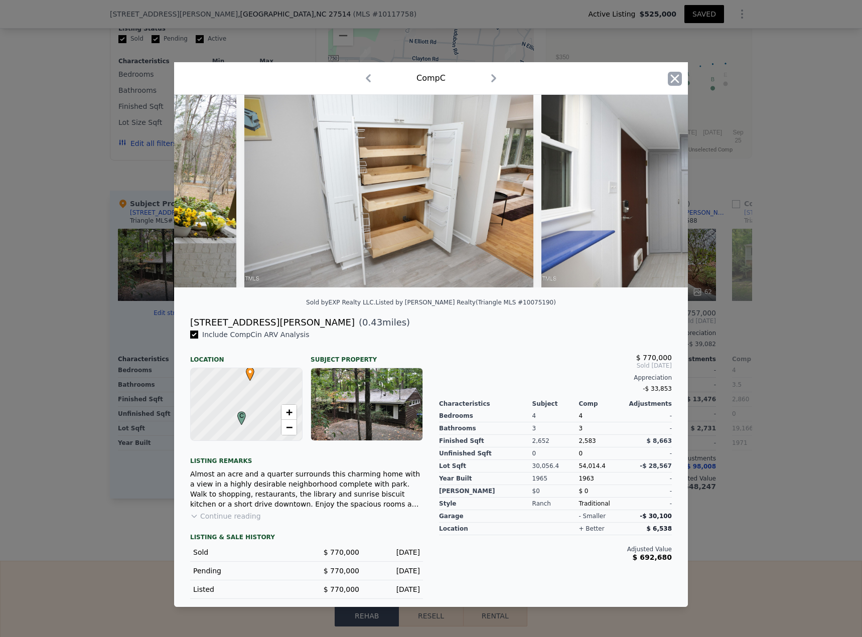
click at [672, 74] on icon "button" at bounding box center [675, 79] width 14 height 14
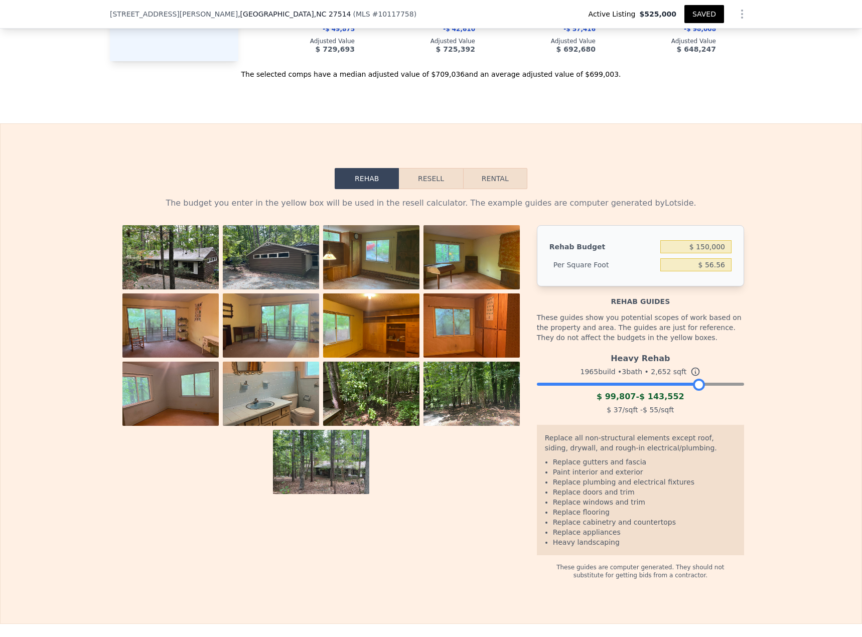
scroll to position [1460, 0]
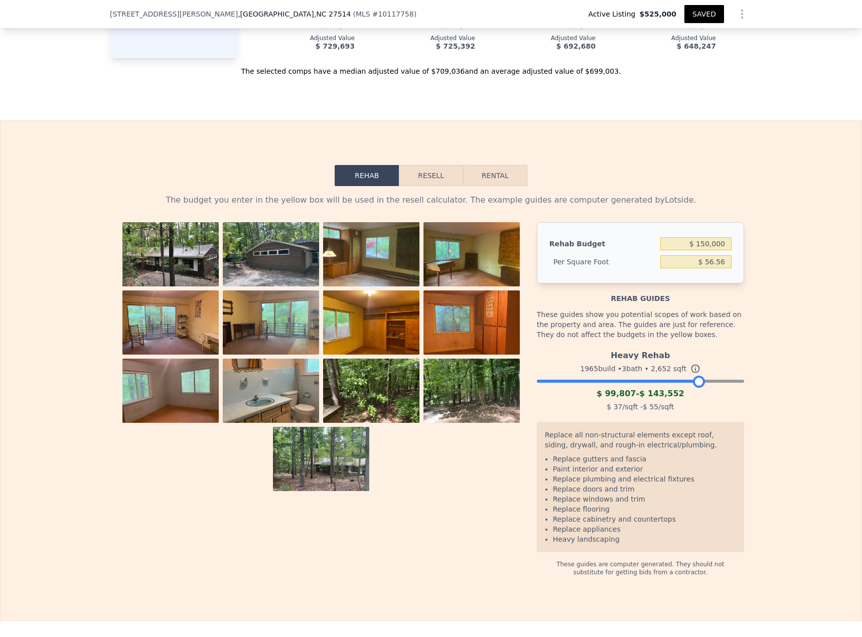
click at [703, 376] on div at bounding box center [640, 379] width 207 height 6
click at [708, 376] on div at bounding box center [706, 382] width 12 height 12
click at [717, 377] on div at bounding box center [640, 379] width 207 height 6
drag, startPoint x: 719, startPoint y: 376, endPoint x: 729, endPoint y: 375, distance: 10.6
click at [721, 376] on div at bounding box center [721, 382] width 12 height 12
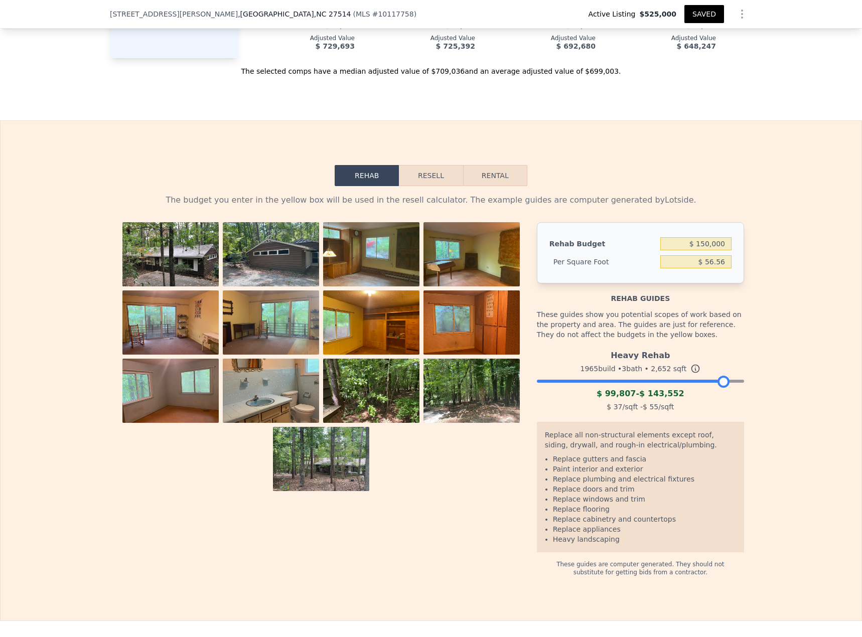
click at [733, 376] on div at bounding box center [640, 379] width 207 height 6
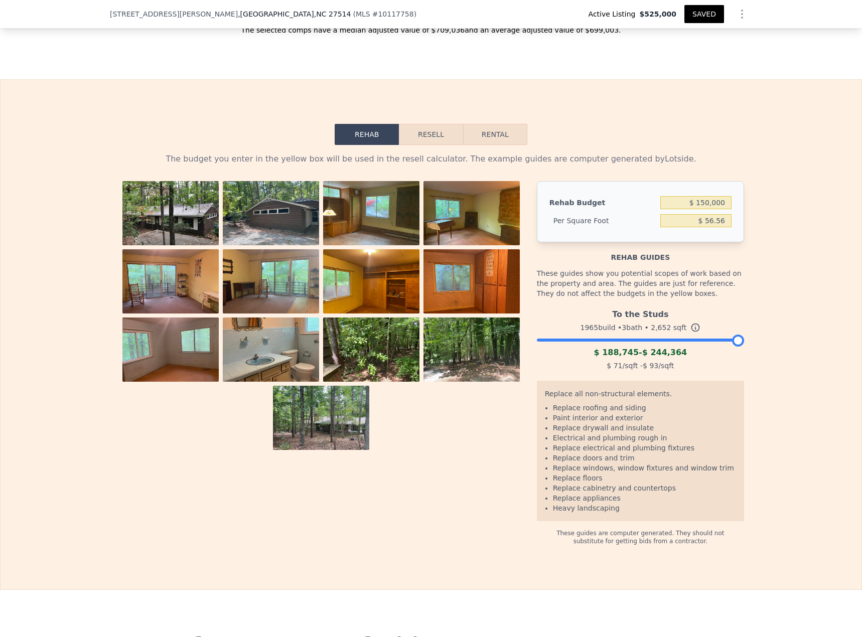
scroll to position [1517, 0]
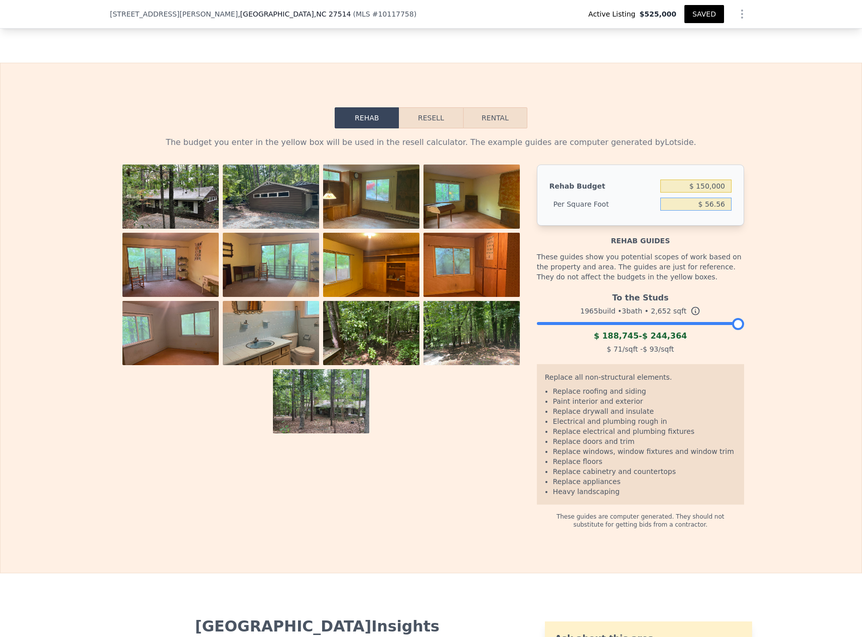
click at [707, 198] on input "$ 56.56" at bounding box center [696, 204] width 71 height 13
click at [708, 198] on input "$ 56.56" at bounding box center [696, 204] width 71 height 13
type input "$ 70"
click at [708, 182] on input "$ 150,000" at bounding box center [696, 186] width 71 height 13
click at [718, 181] on input "$ 185,640" at bounding box center [696, 186] width 71 height 13
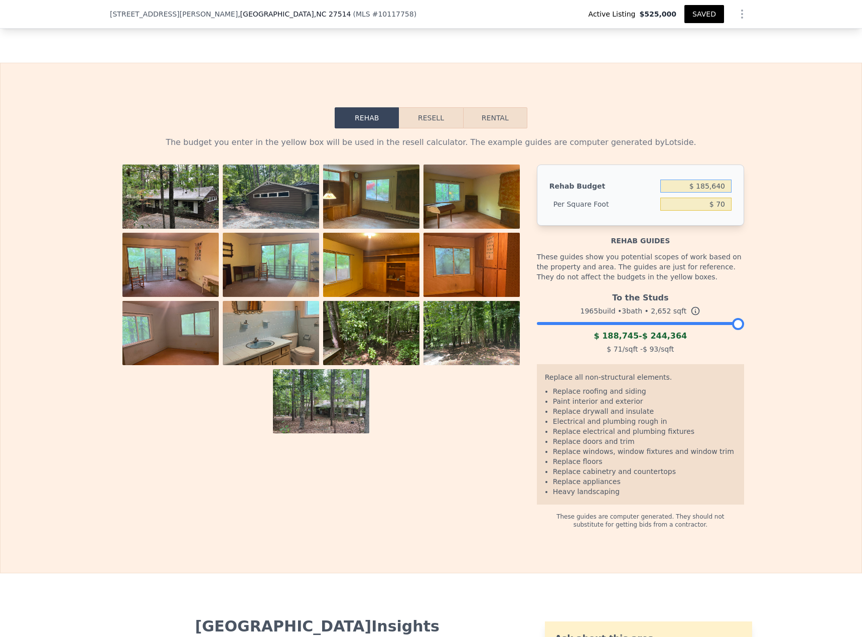
click at [718, 181] on input "$ 185,640" at bounding box center [696, 186] width 71 height 13
type input "$ 185,000"
type input "$ 69.76"
click at [429, 108] on button "Resell" at bounding box center [431, 117] width 64 height 21
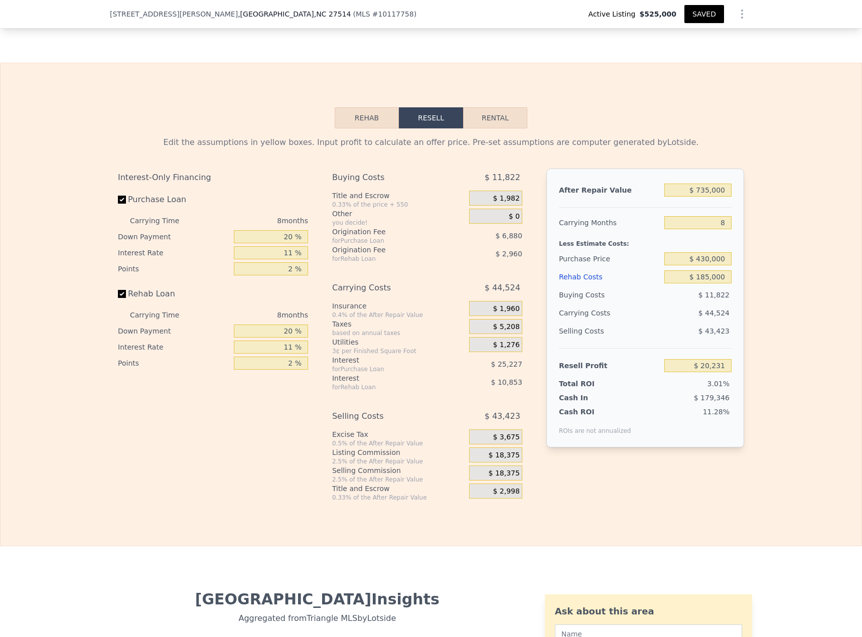
type input "$ 150,000"
type input "$ 57,847"
click at [701, 184] on input "$ 735,000" at bounding box center [698, 190] width 67 height 13
type input "$ 7"
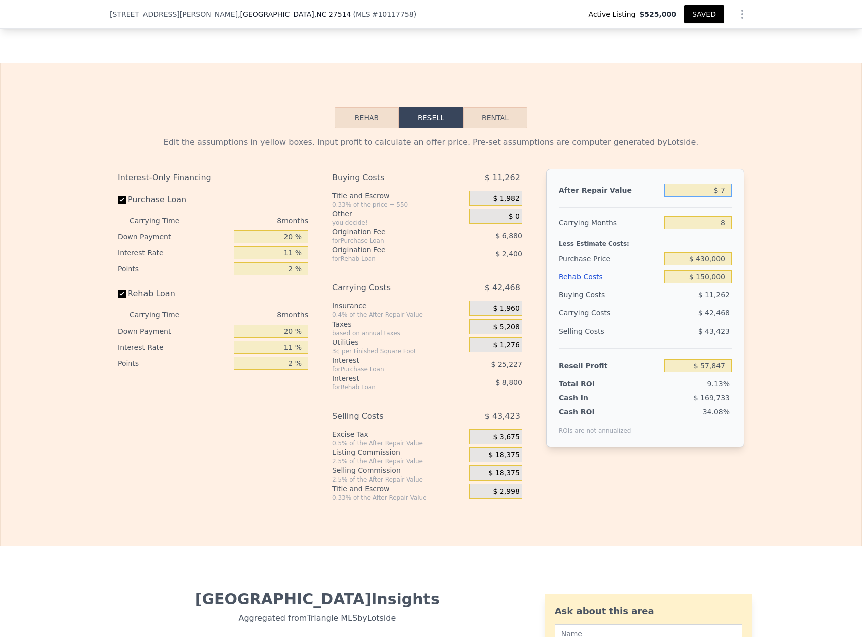
type input "-$ 632,313"
type input "$ 76"
type input "-$ 632,248"
type input "$ 767"
type input "-$ 631,600"
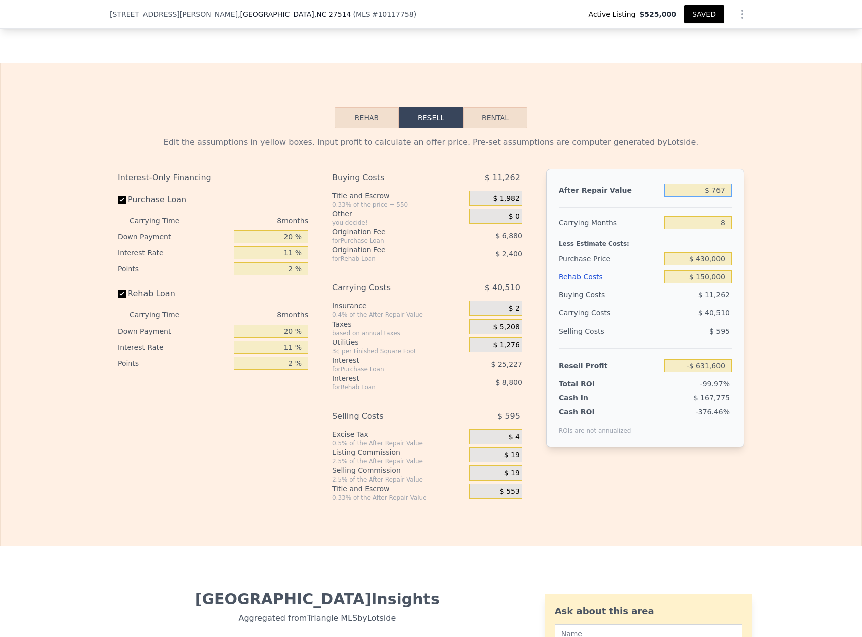
type input "$ 76"
type input "-$ 632,248"
type input "$ 7"
type input "-$ 632,313"
type input "$ 73"
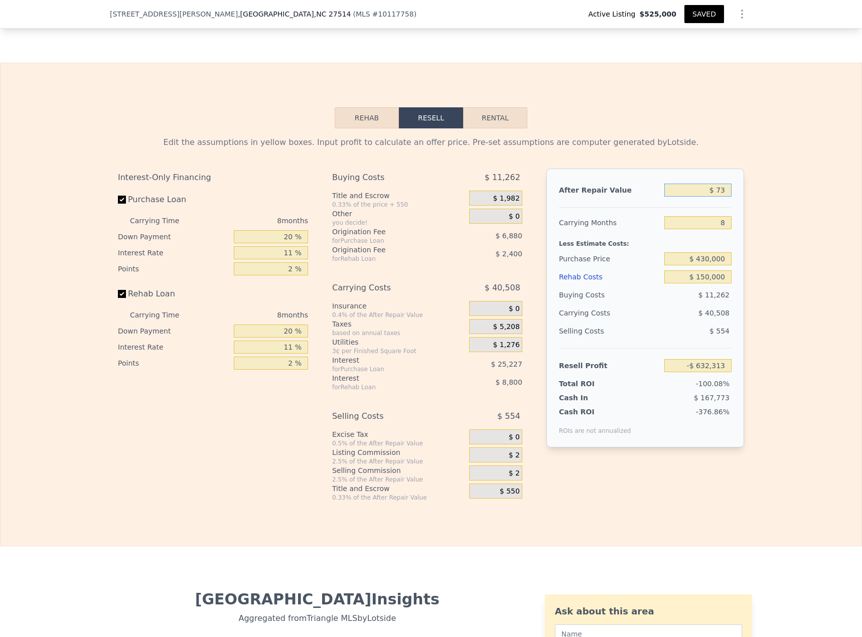
type input "-$ 632,251"
type input "$ 737"
type input "-$ 631,627"
type input "$ 7,370"
type input "-$ 625,400"
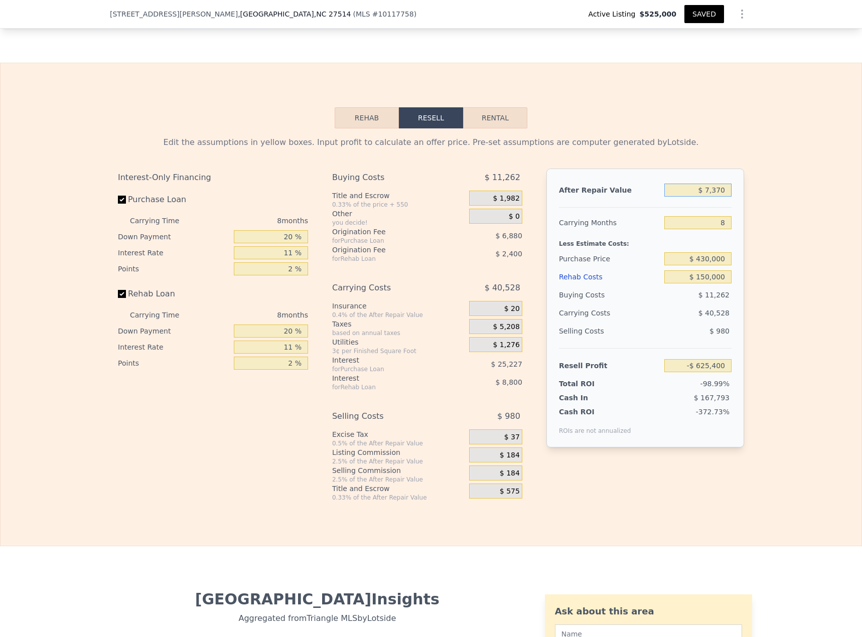
type input "$ 73,700"
type input "-$ 563,117"
type input "$ 737,000"
type input "$ 59,726"
type input "$ 737,000"
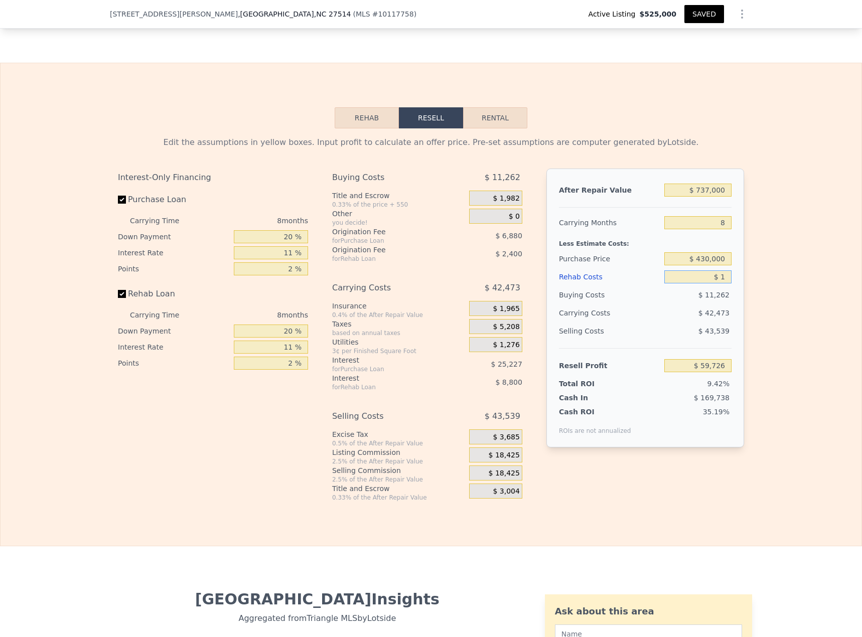
type input "$ 18"
type input "$ 220,908"
type input "$ 185"
type input "$ 220,730"
type input "$ 1,850"
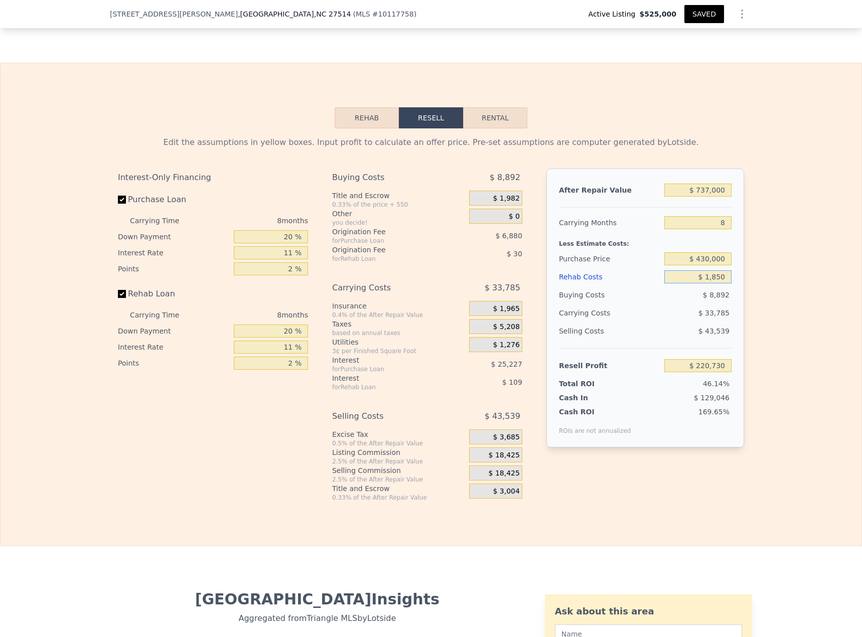
type input "$ 218,934"
type input "$ 18,500"
type input "$ 201,042"
type input "$ 185,000"
type input "$ 22,110"
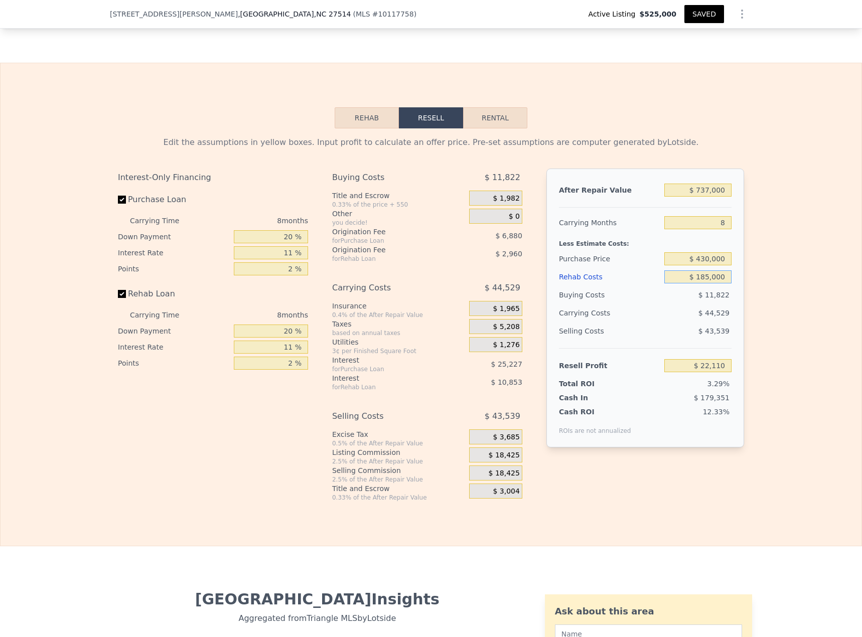
type input "$ 185,000"
click at [711, 253] on input "$ 430,000" at bounding box center [698, 258] width 67 height 13
click at [120, 290] on input "Rehab Loan" at bounding box center [122, 294] width 8 height 8
checkbox input "false"
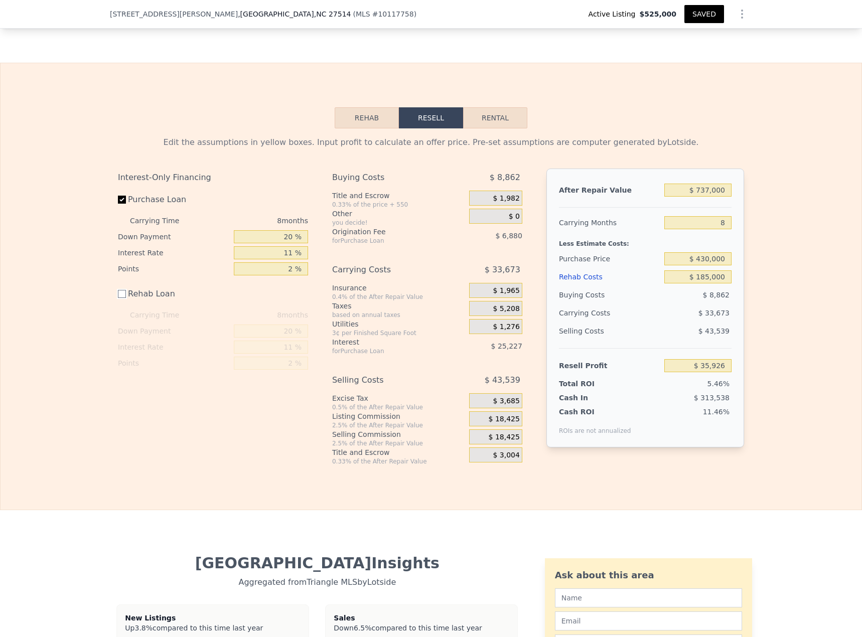
click at [120, 290] on input "Rehab Loan" at bounding box center [122, 294] width 8 height 8
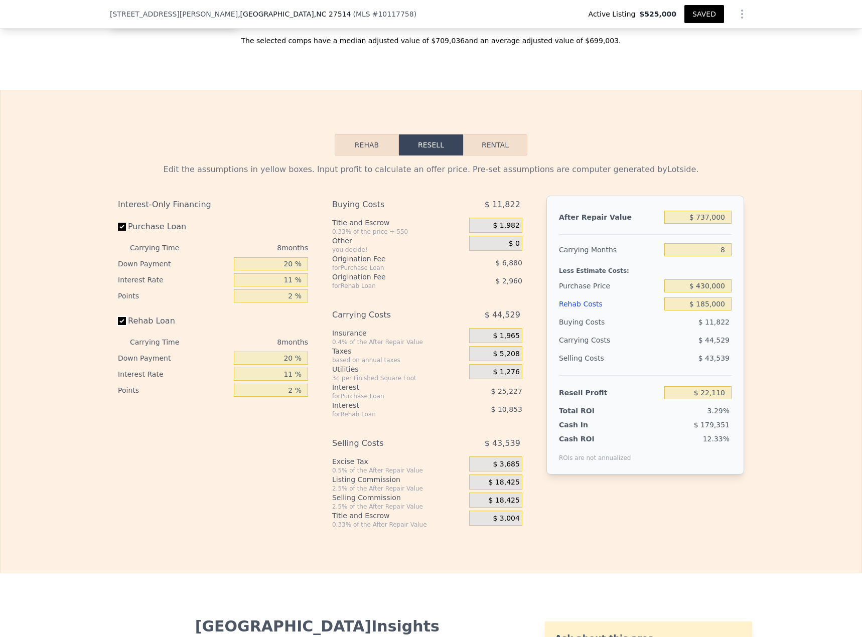
scroll to position [1476, 0]
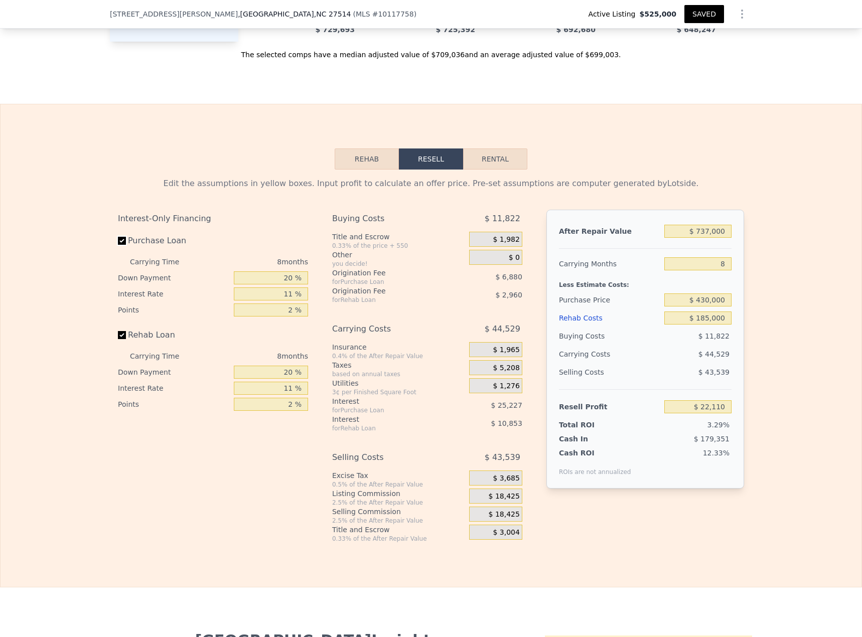
click at [118, 237] on input "Purchase Loan" at bounding box center [122, 241] width 8 height 8
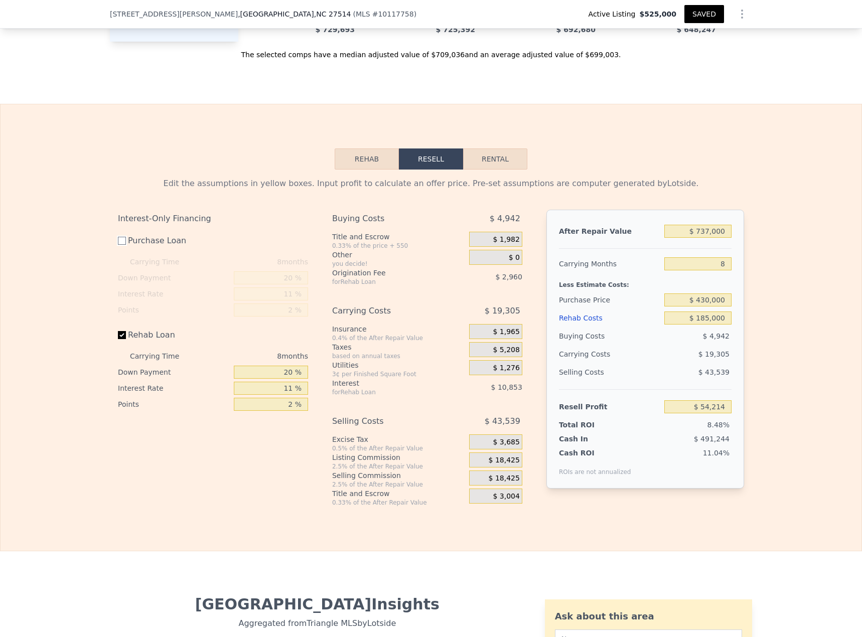
click at [118, 237] on input "Purchase Loan" at bounding box center [122, 241] width 8 height 8
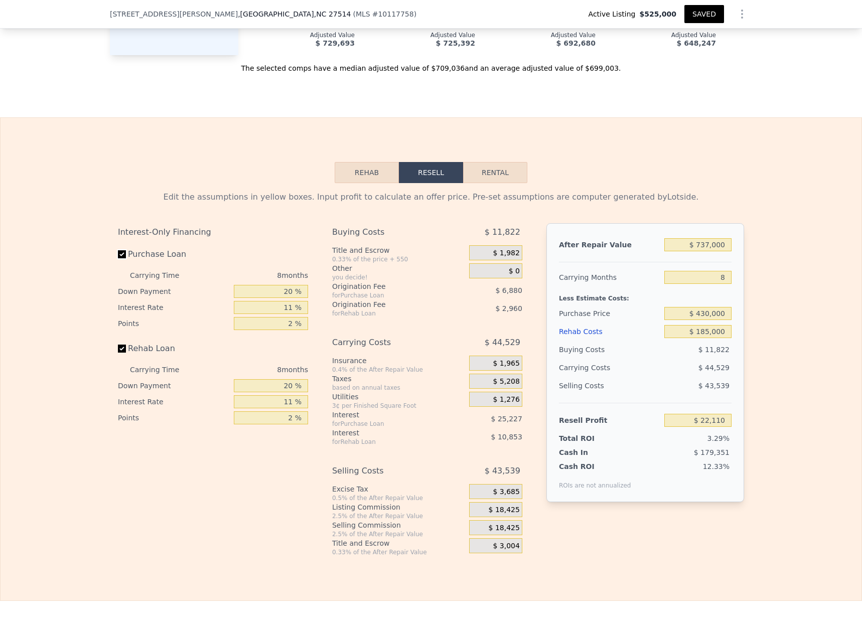
scroll to position [1446, 0]
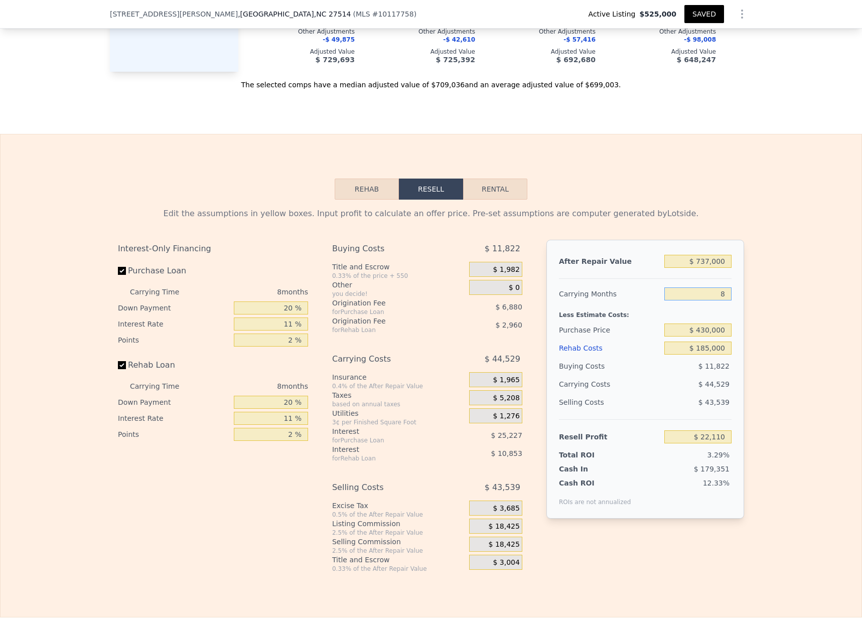
click at [703, 290] on input "8" at bounding box center [698, 294] width 67 height 13
drag, startPoint x: 717, startPoint y: 289, endPoint x: 740, endPoint y: 291, distance: 23.7
click at [740, 291] on div "After Repair Value $ 737,000 Carrying Months 8 Less Estimate Costs: Purchase Pr…" at bounding box center [646, 379] width 198 height 279
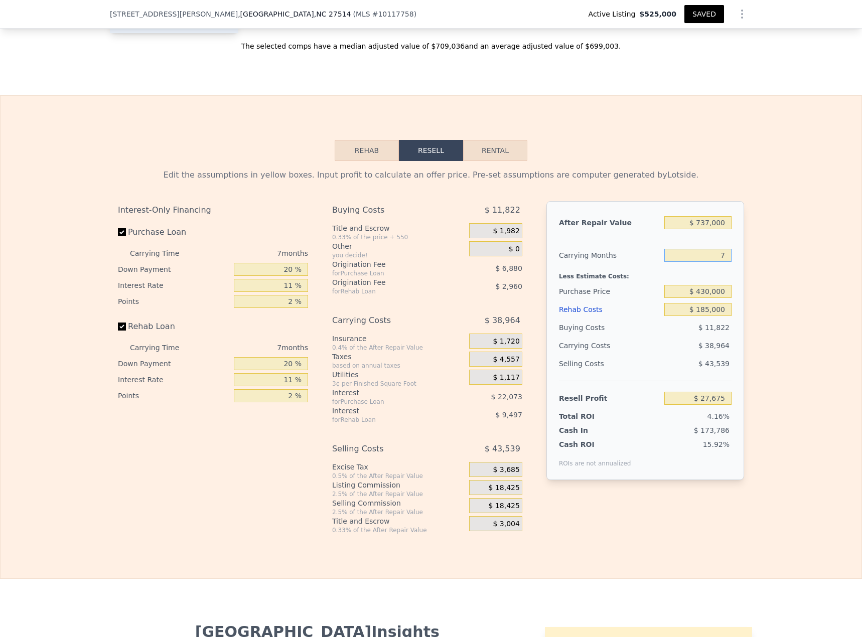
scroll to position [1493, 0]
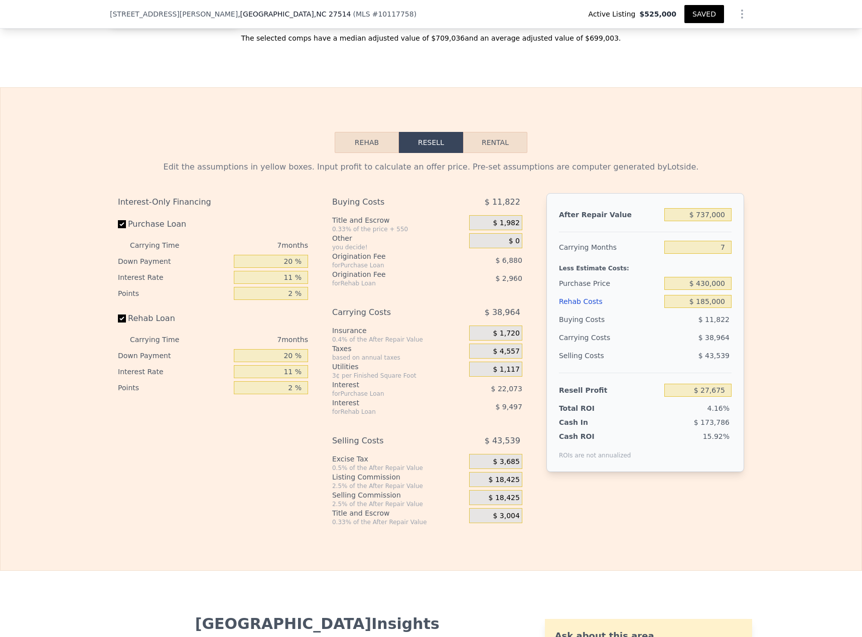
click at [704, 14] on button "SAVED" at bounding box center [705, 14] width 40 height 18
click at [702, 279] on input "$ 430,000" at bounding box center [698, 283] width 67 height 13
click at [715, 282] on input "$ 4,300,000" at bounding box center [698, 283] width 67 height 13
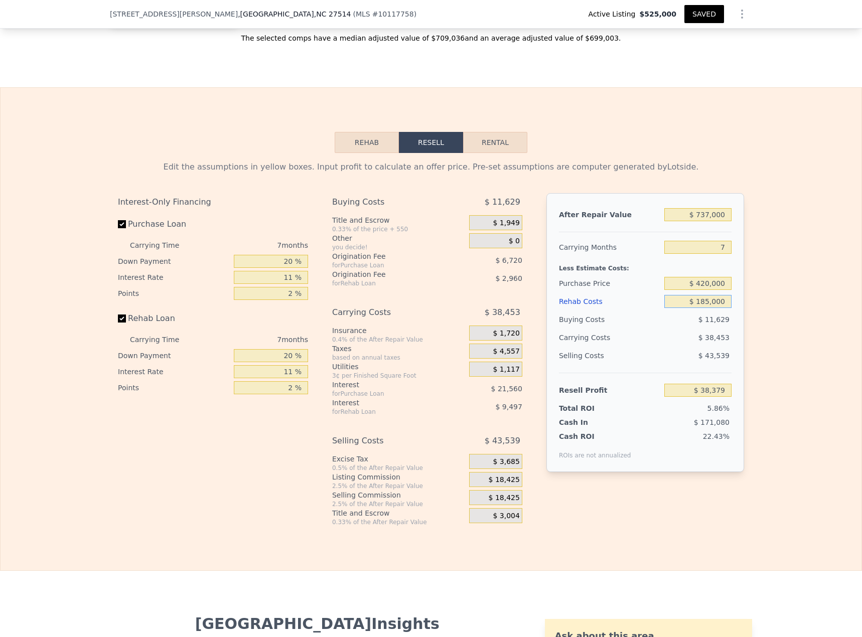
click at [369, 140] on button "Rehab" at bounding box center [367, 142] width 64 height 21
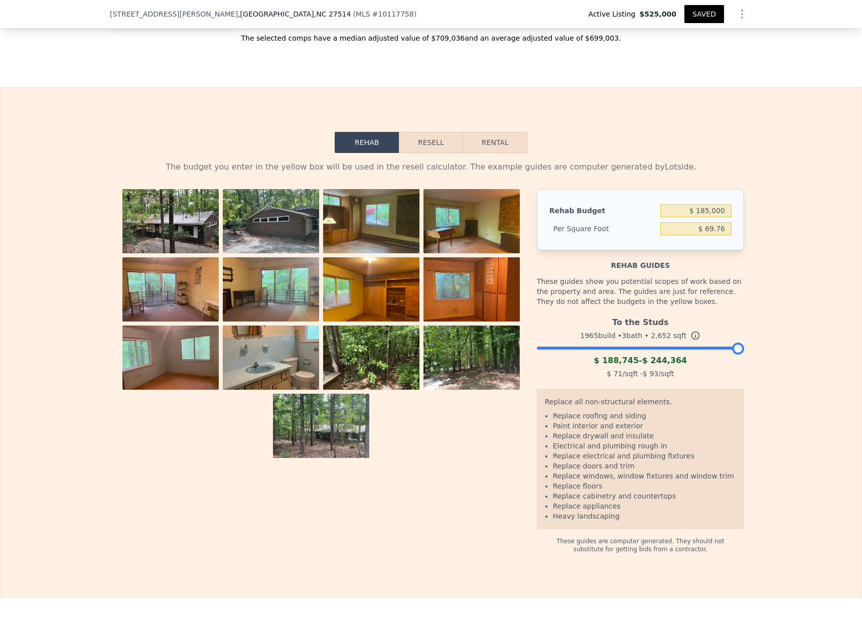
click at [440, 138] on button "Resell" at bounding box center [431, 142] width 64 height 21
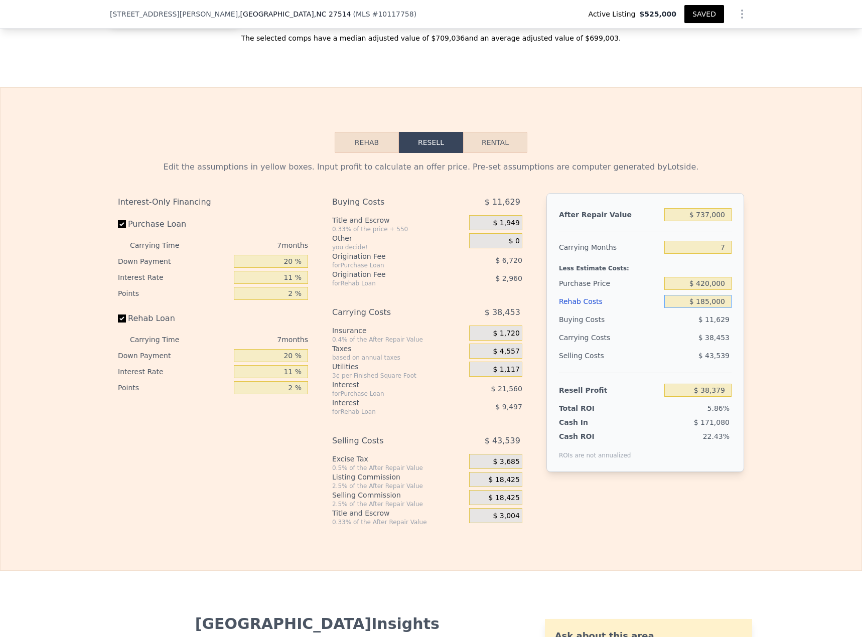
click at [705, 296] on input "$ 185,000" at bounding box center [698, 301] width 67 height 13
click at [369, 125] on div "Rehab Resell Rental Edit the assumptions in yellow boxes. Input profit to calcu…" at bounding box center [431, 329] width 862 height 484
click at [369, 132] on button "Rehab" at bounding box center [367, 142] width 64 height 21
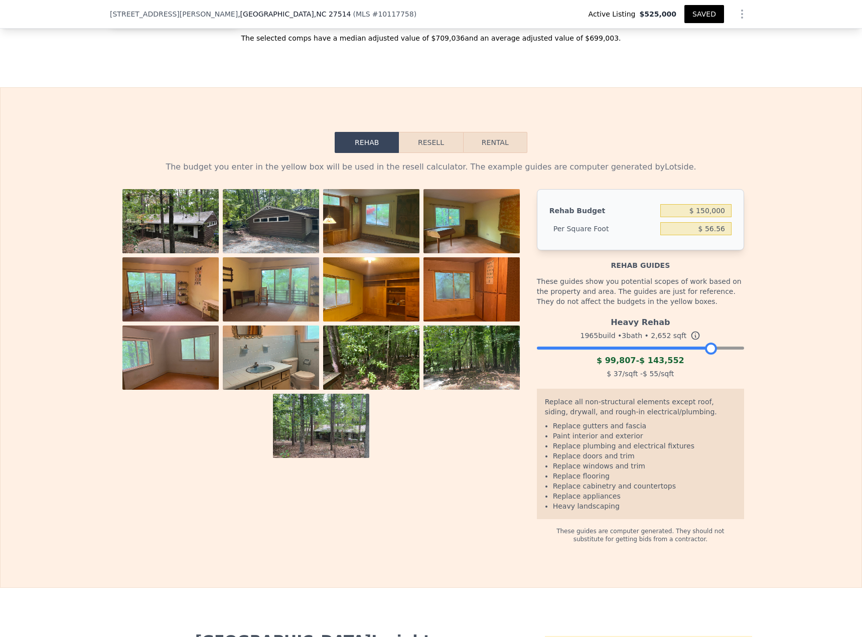
click at [708, 343] on div at bounding box center [640, 346] width 207 height 6
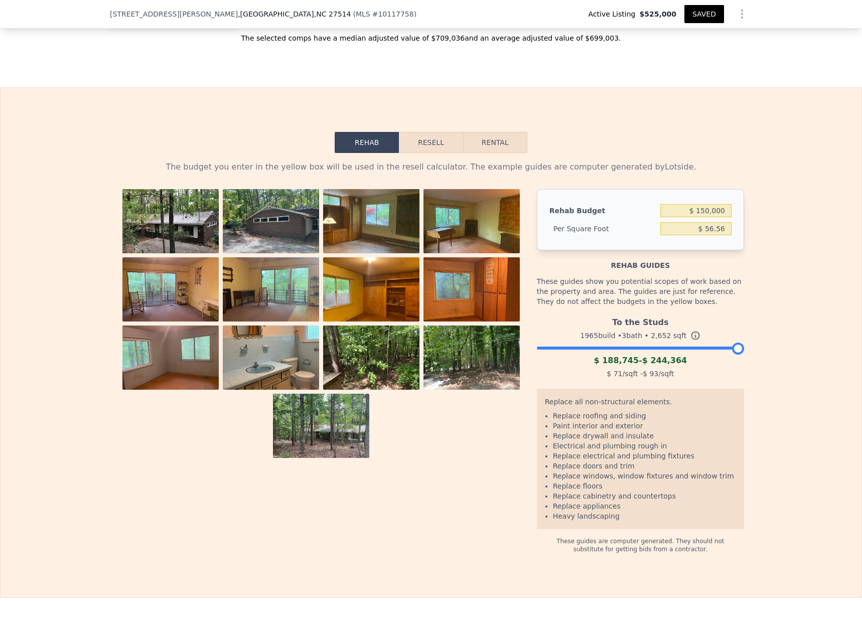
click at [738, 343] on div at bounding box center [640, 346] width 207 height 6
click at [707, 343] on div at bounding box center [640, 346] width 207 height 6
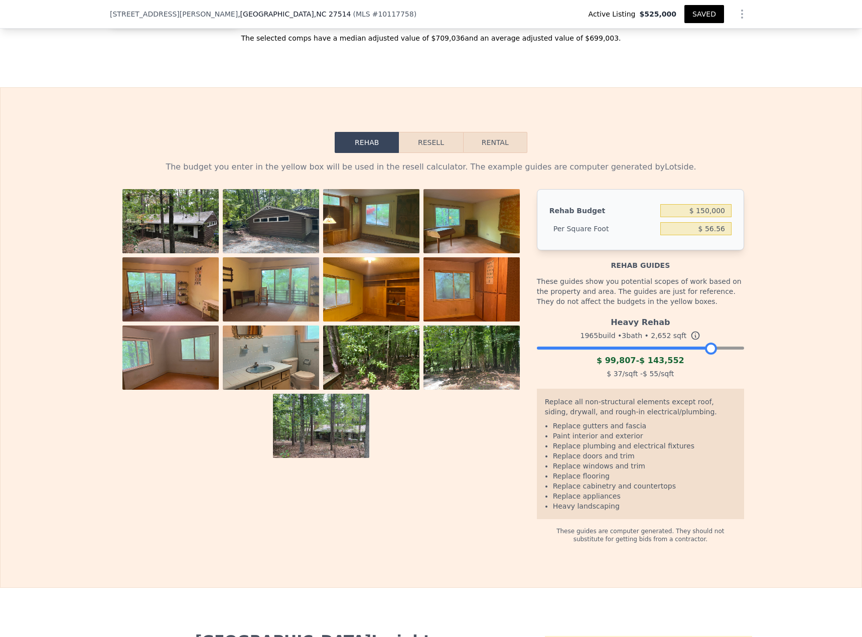
click at [439, 132] on button "Resell" at bounding box center [431, 142] width 64 height 21
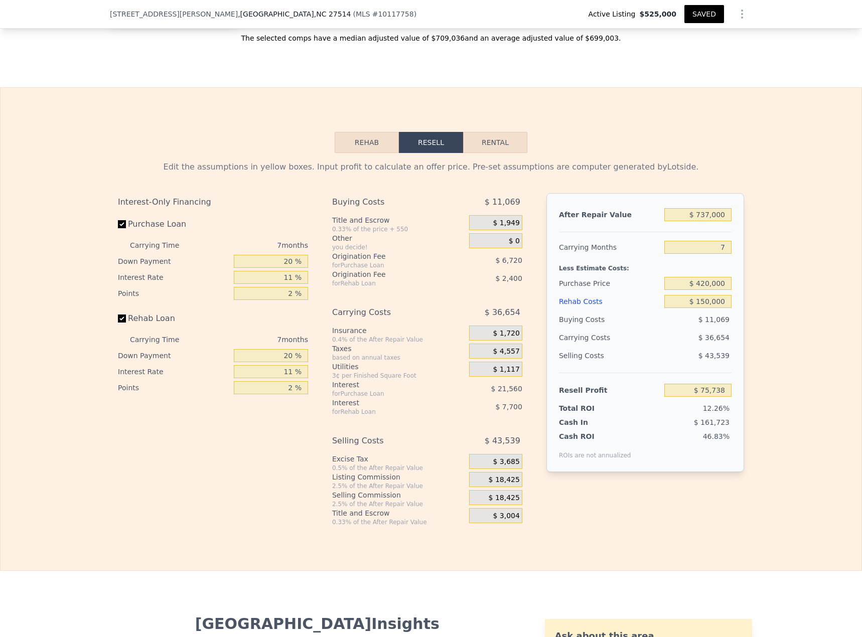
scroll to position [0, 0]
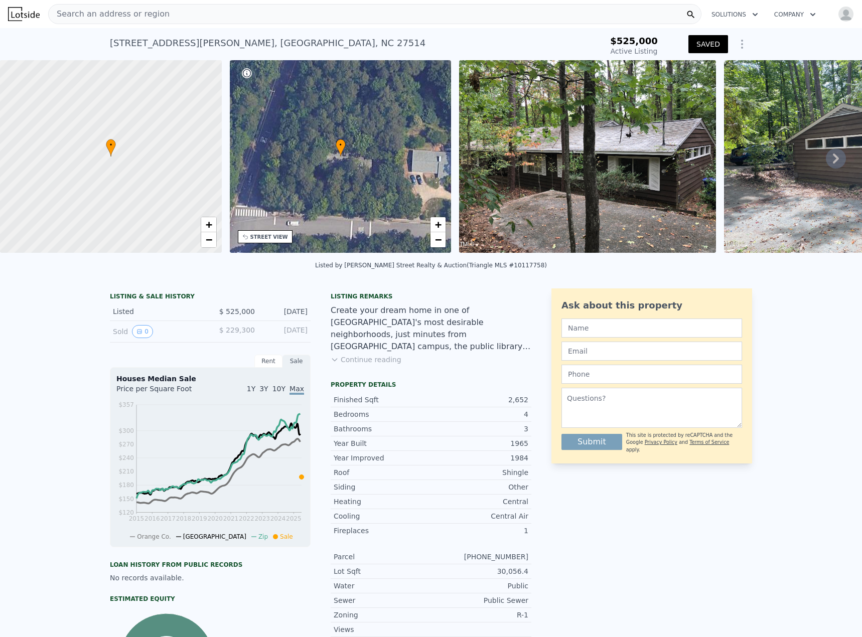
click at [393, 18] on div "Search an address or region" at bounding box center [374, 14] width 653 height 20
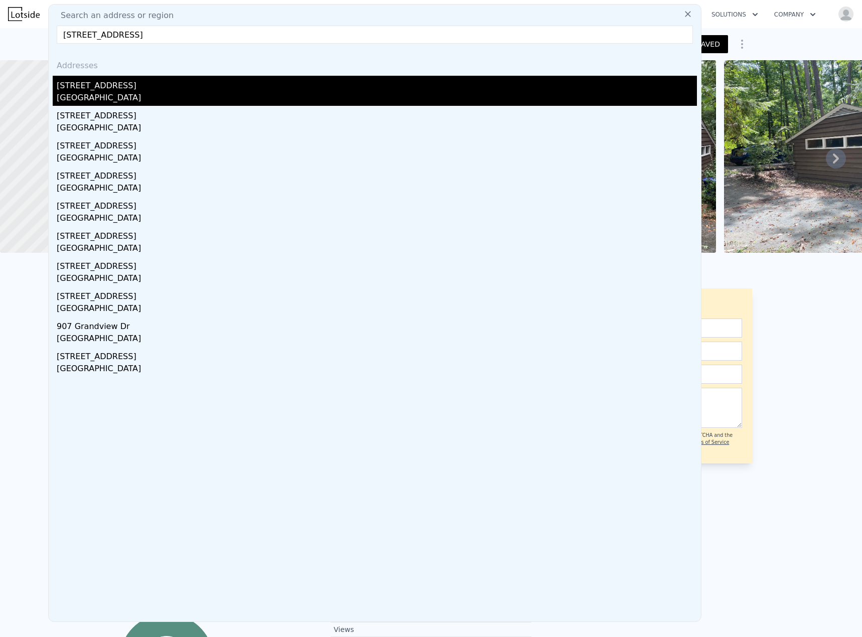
click at [119, 89] on div "[STREET_ADDRESS]" at bounding box center [377, 84] width 640 height 16
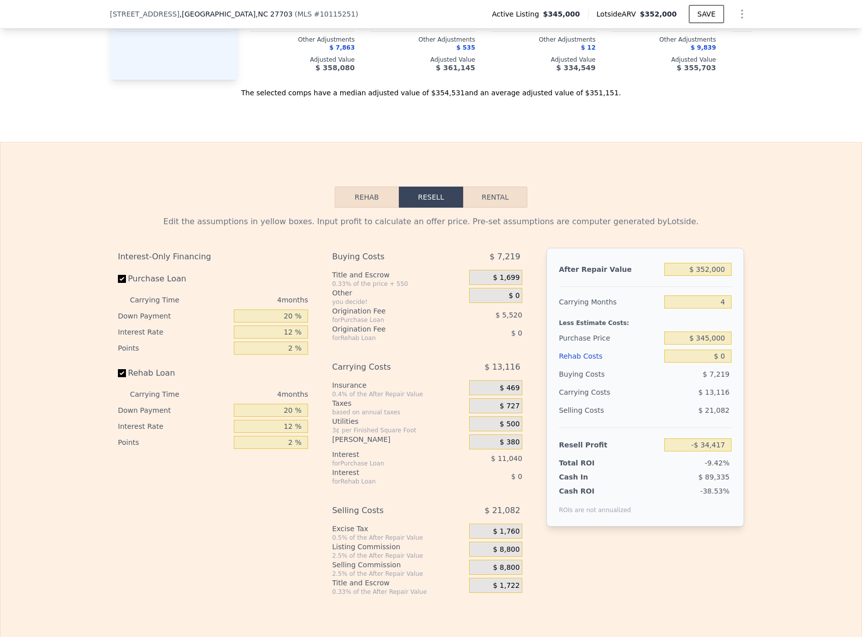
scroll to position [1492, 0]
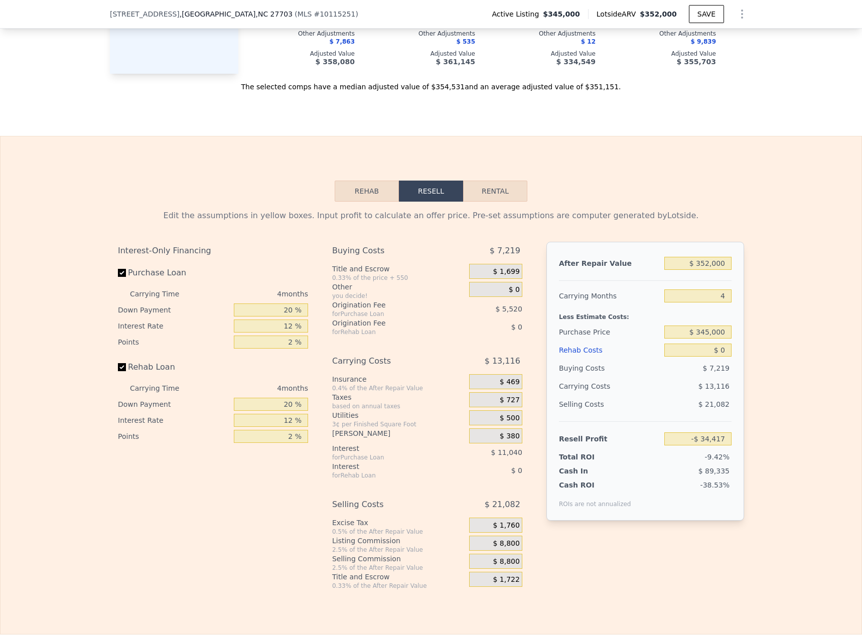
click at [349, 202] on button "Rehab" at bounding box center [367, 191] width 64 height 21
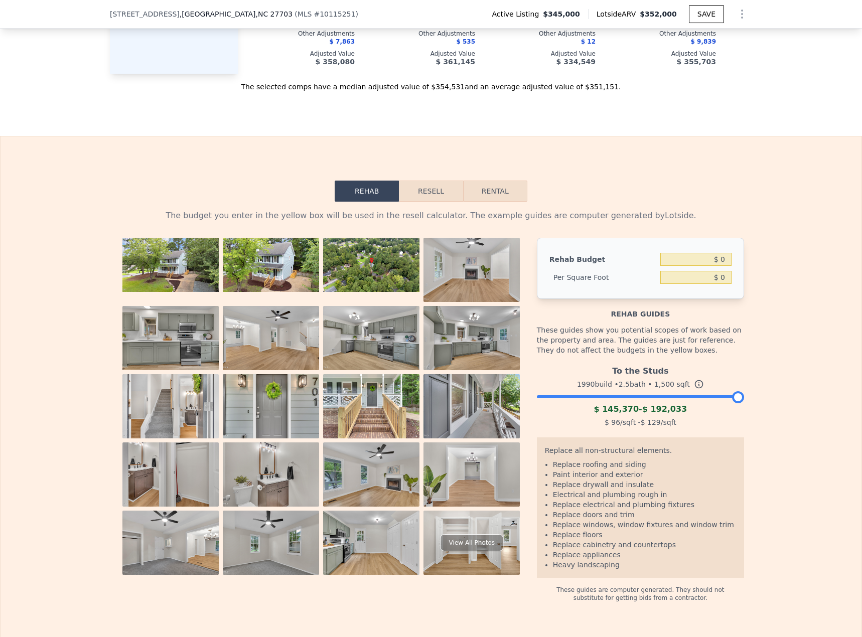
click at [639, 398] on div at bounding box center [640, 394] width 207 height 6
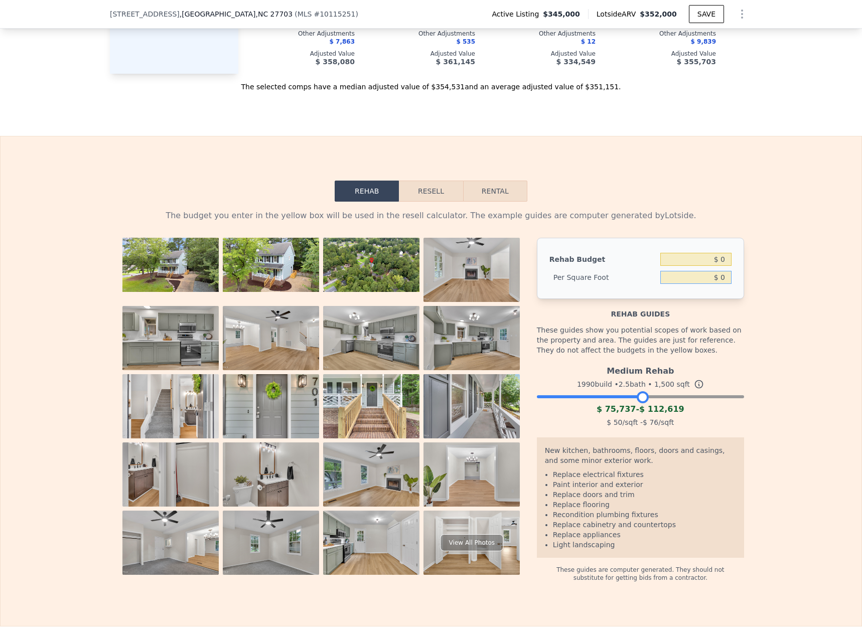
click at [718, 284] on input "$ 0" at bounding box center [696, 277] width 71 height 13
click at [723, 266] on input "$ 0" at bounding box center [696, 259] width 71 height 13
click at [707, 266] on input "$ 112,500,000" at bounding box center [696, 259] width 71 height 13
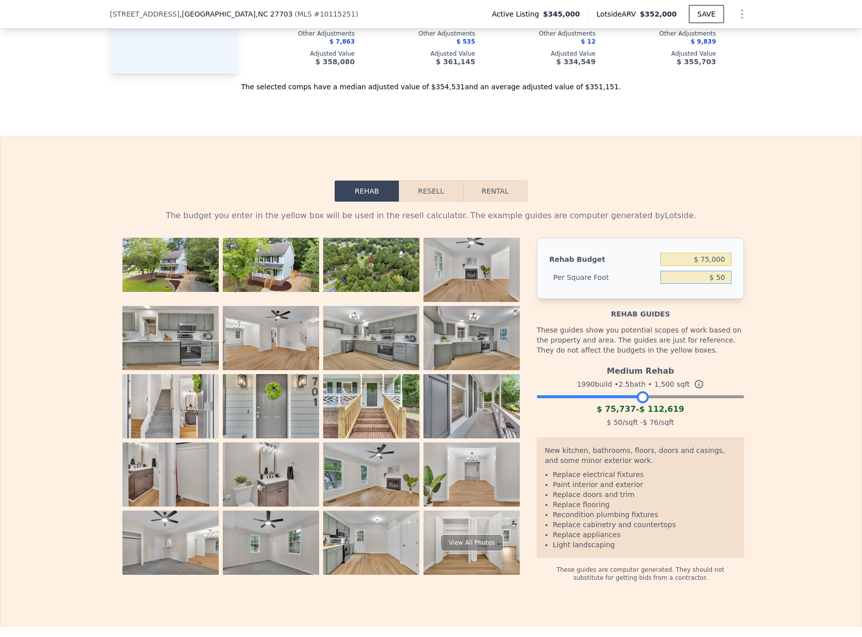
click at [444, 202] on button "Resell" at bounding box center [431, 191] width 64 height 21
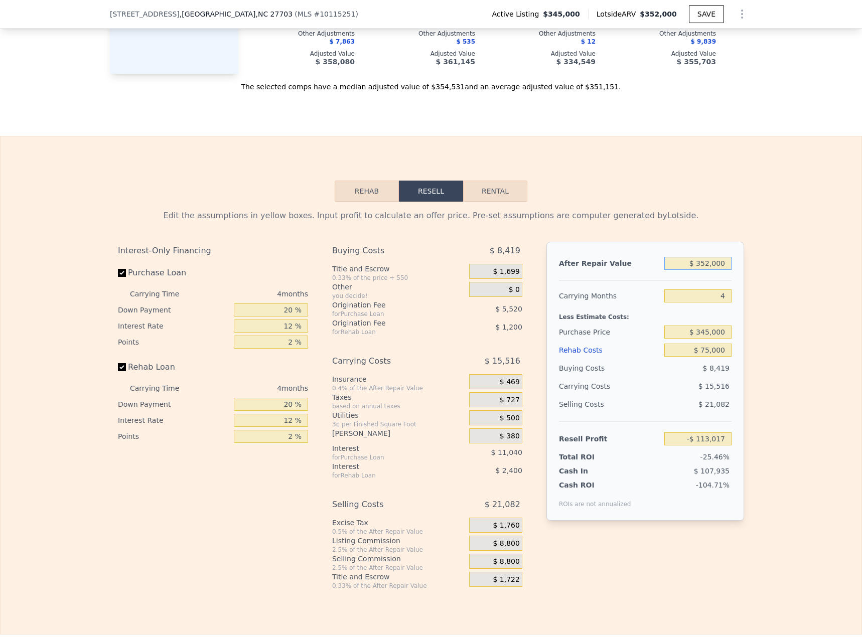
click at [706, 270] on input "$ 352,000" at bounding box center [698, 263] width 67 height 13
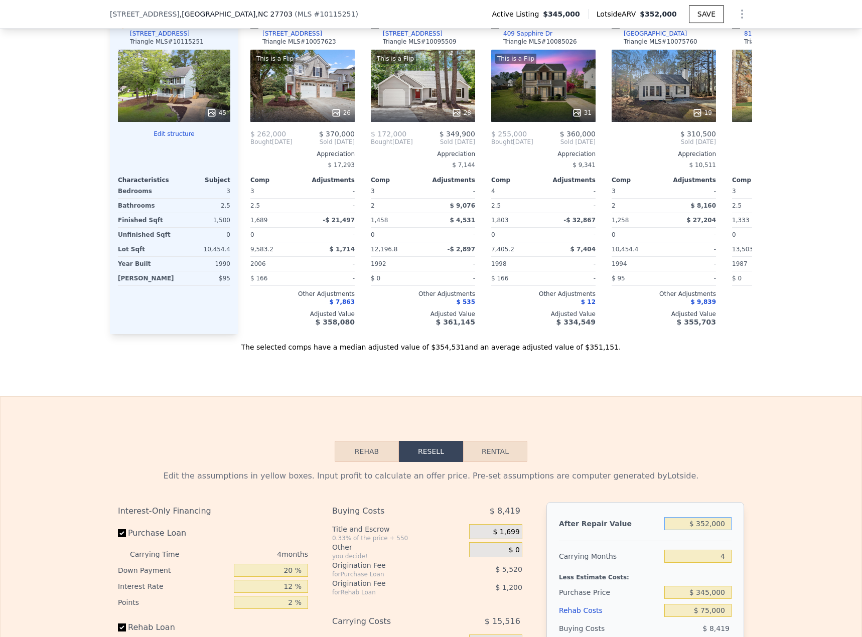
scroll to position [1086, 0]
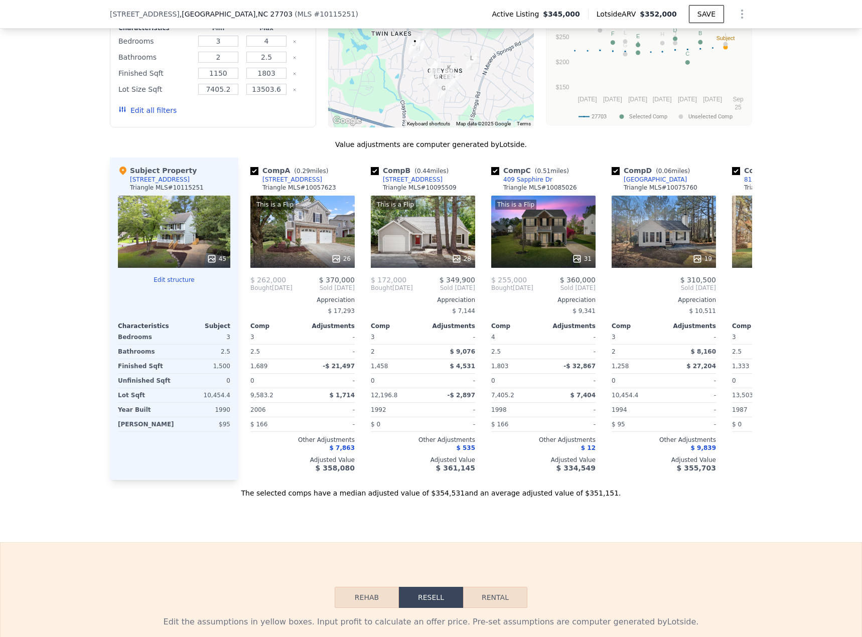
click at [152, 115] on button "Edit all filters" at bounding box center [147, 110] width 58 height 10
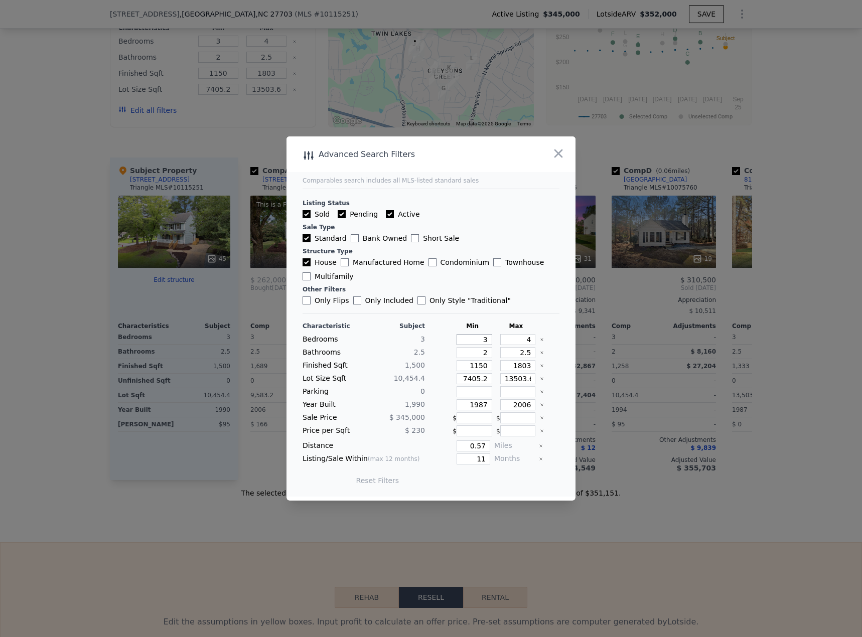
click at [473, 340] on input "3" at bounding box center [475, 339] width 36 height 11
drag, startPoint x: 472, startPoint y: 340, endPoint x: 506, endPoint y: 339, distance: 34.6
click at [505, 340] on div "Bedrooms 3 3 4" at bounding box center [431, 339] width 257 height 11
click at [504, 475] on button "Update Search" at bounding box center [487, 481] width 76 height 14
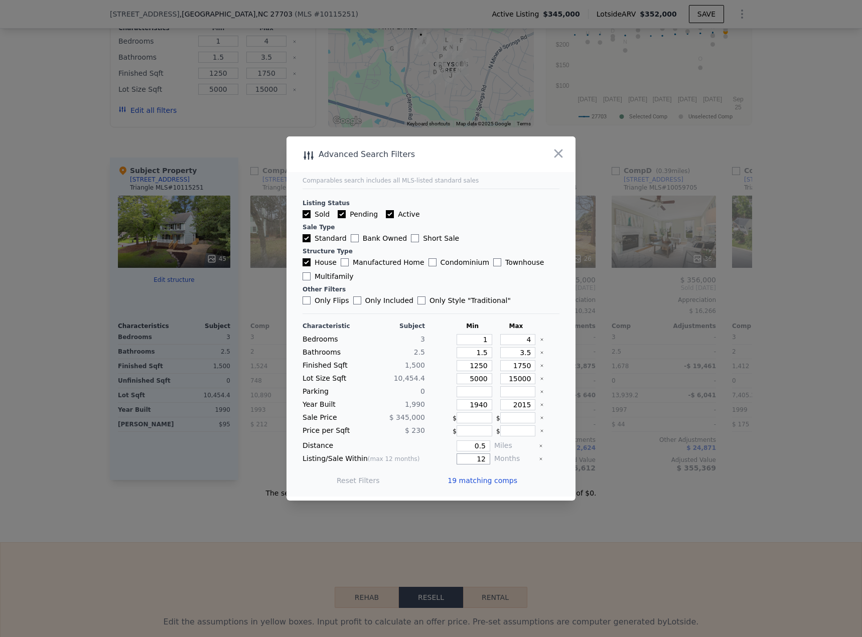
click at [477, 460] on input "12" at bounding box center [474, 459] width 34 height 11
click at [476, 474] on button "Update Search" at bounding box center [487, 481] width 76 height 14
click at [476, 480] on span "11 matching comps" at bounding box center [483, 481] width 70 height 10
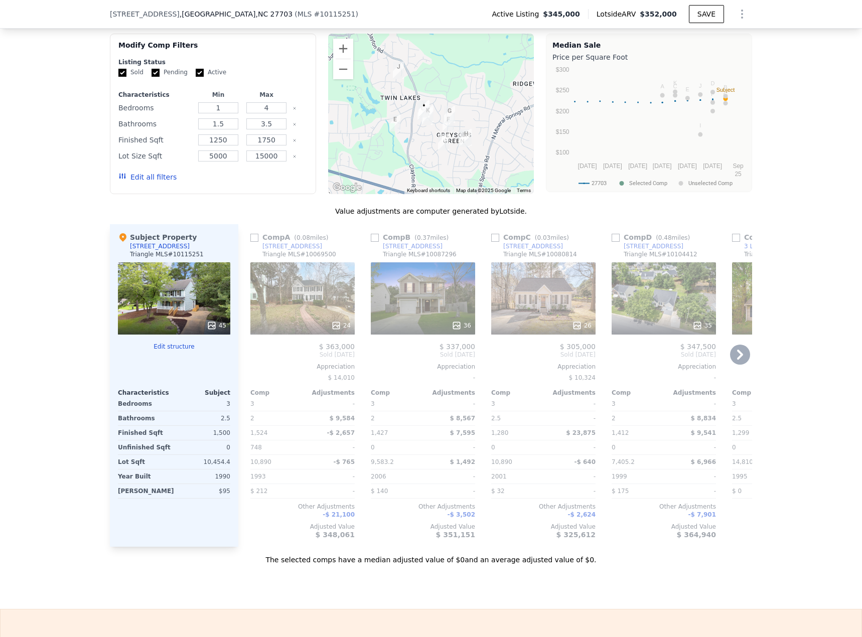
scroll to position [985, 0]
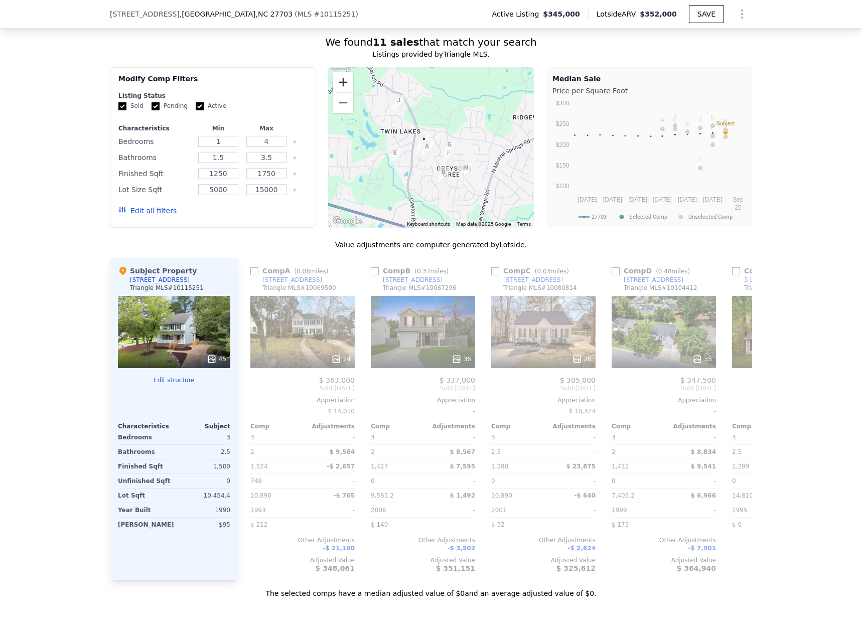
click at [339, 90] on button "Zoom in" at bounding box center [343, 82] width 20 height 20
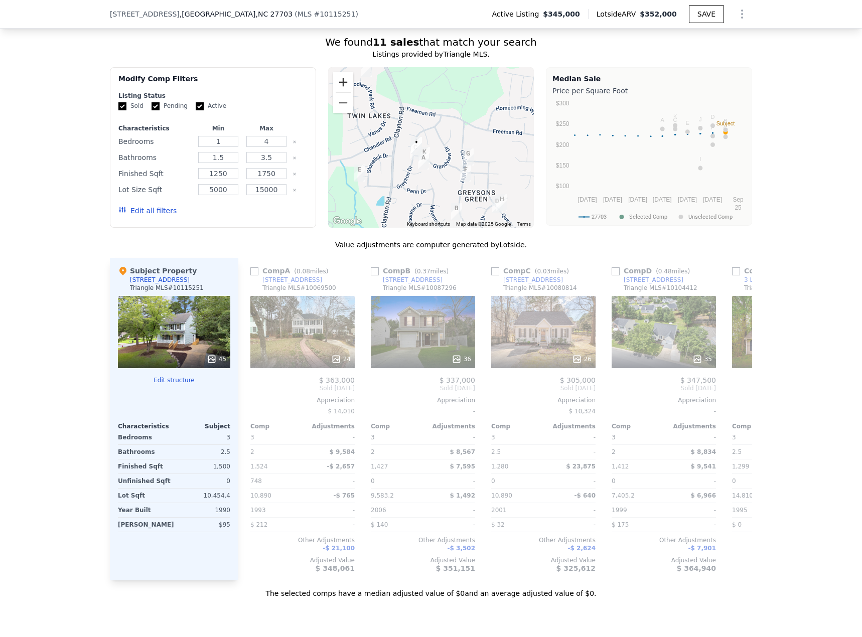
click at [339, 90] on button "Zoom in" at bounding box center [343, 82] width 20 height 20
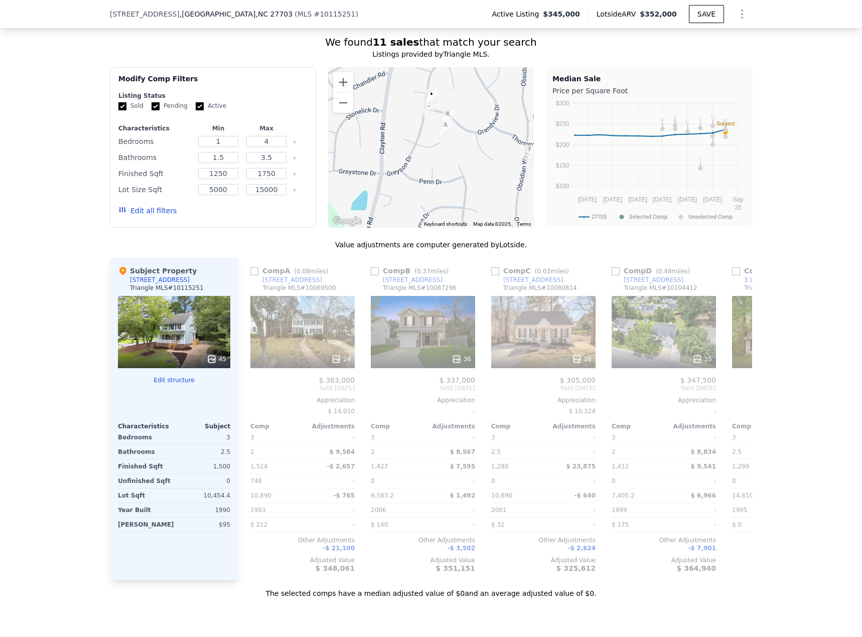
drag, startPoint x: 447, startPoint y: 168, endPoint x: 476, endPoint y: 113, distance: 61.5
click at [476, 113] on div at bounding box center [431, 147] width 206 height 161
click at [250, 276] on input "checkbox" at bounding box center [254, 272] width 8 height 8
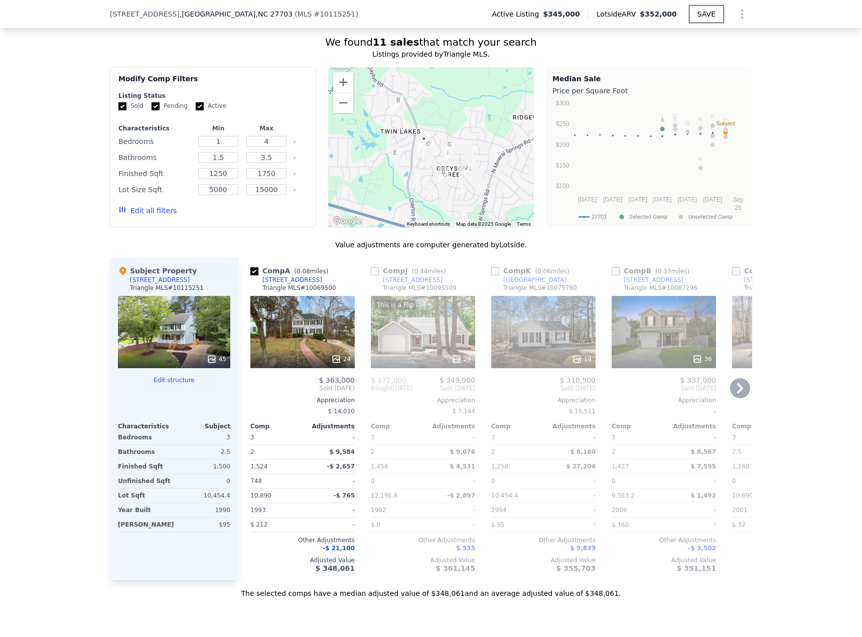
click at [737, 393] on icon at bounding box center [740, 388] width 6 height 10
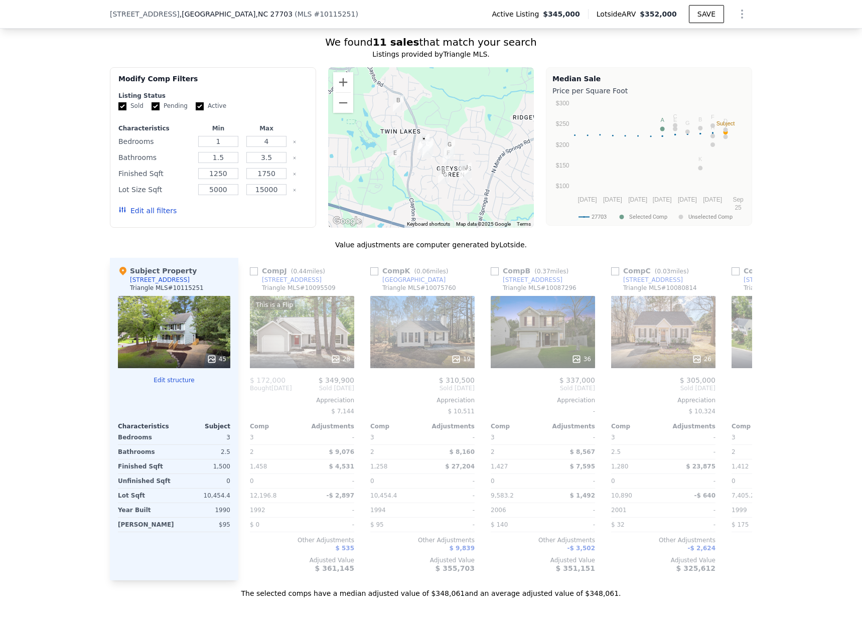
scroll to position [0, 241]
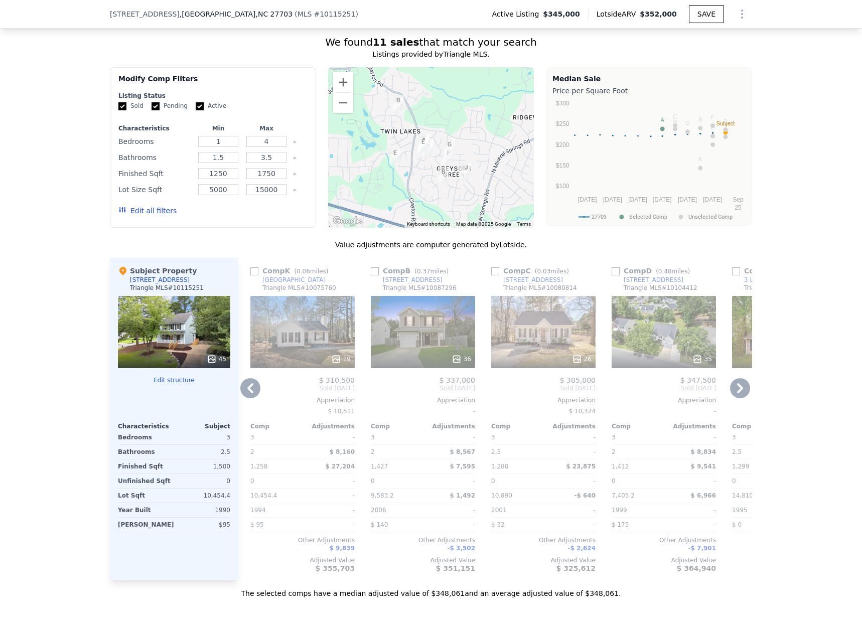
click at [737, 393] on icon at bounding box center [740, 388] width 6 height 10
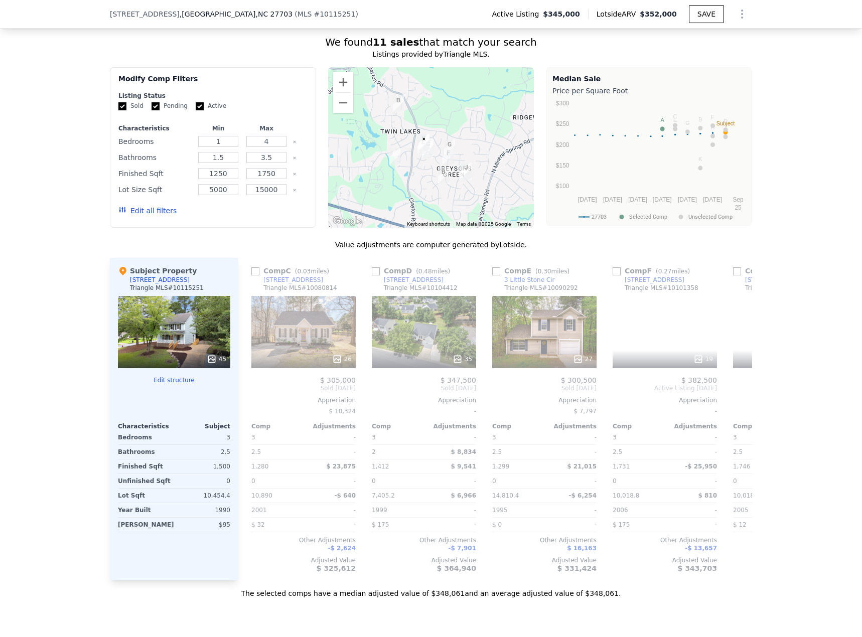
scroll to position [0, 482]
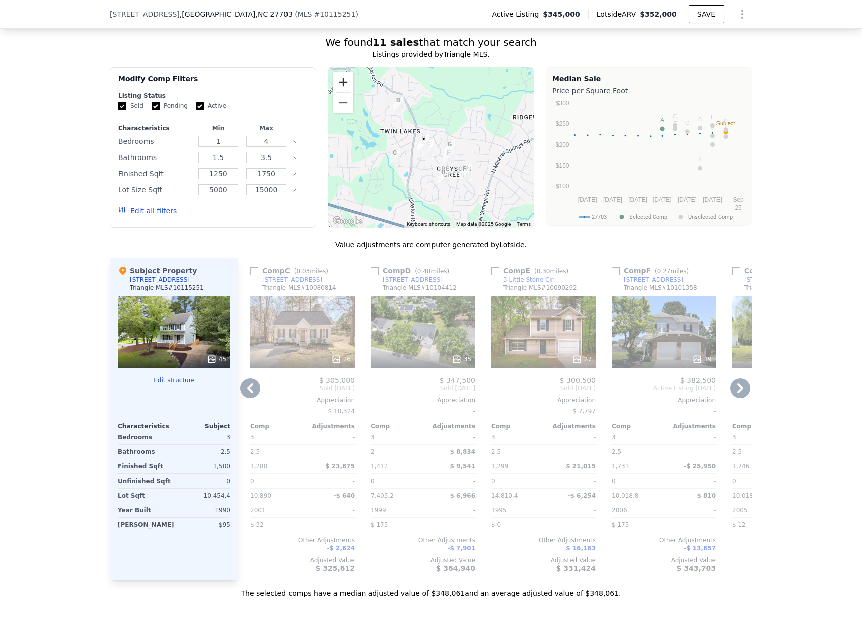
click at [333, 89] on button "Zoom in" at bounding box center [343, 82] width 20 height 20
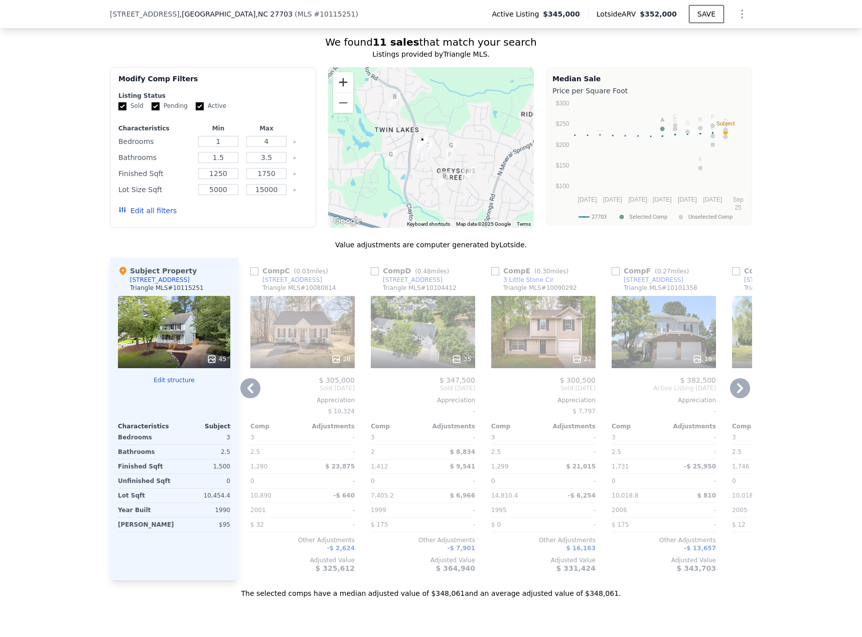
click at [333, 89] on button "Zoom in" at bounding box center [343, 82] width 20 height 20
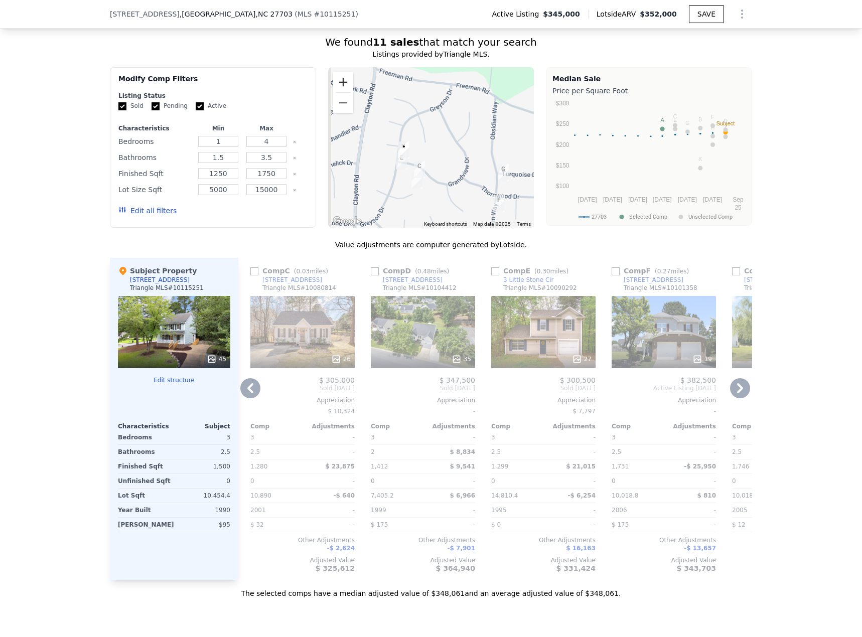
click at [333, 89] on button "Zoom in" at bounding box center [343, 82] width 20 height 20
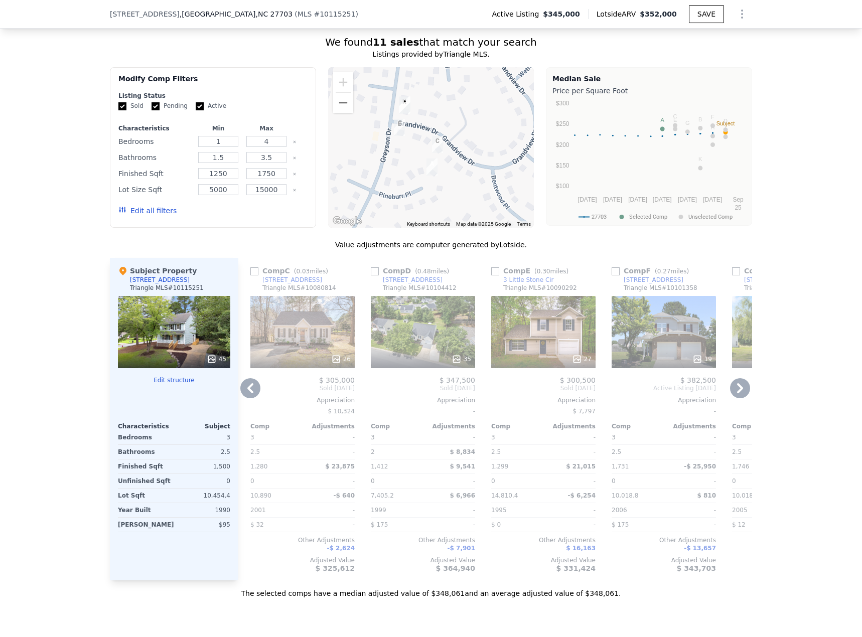
drag, startPoint x: 439, startPoint y: 164, endPoint x: 462, endPoint y: 125, distance: 45.5
click at [462, 125] on div at bounding box center [431, 147] width 206 height 161
click at [248, 389] on icon at bounding box center [250, 388] width 20 height 20
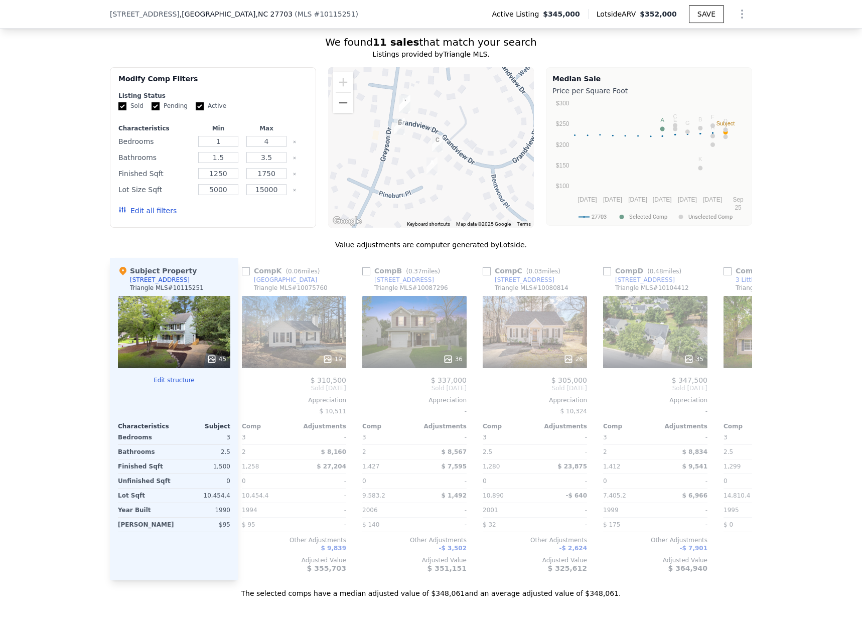
scroll to position [0, 241]
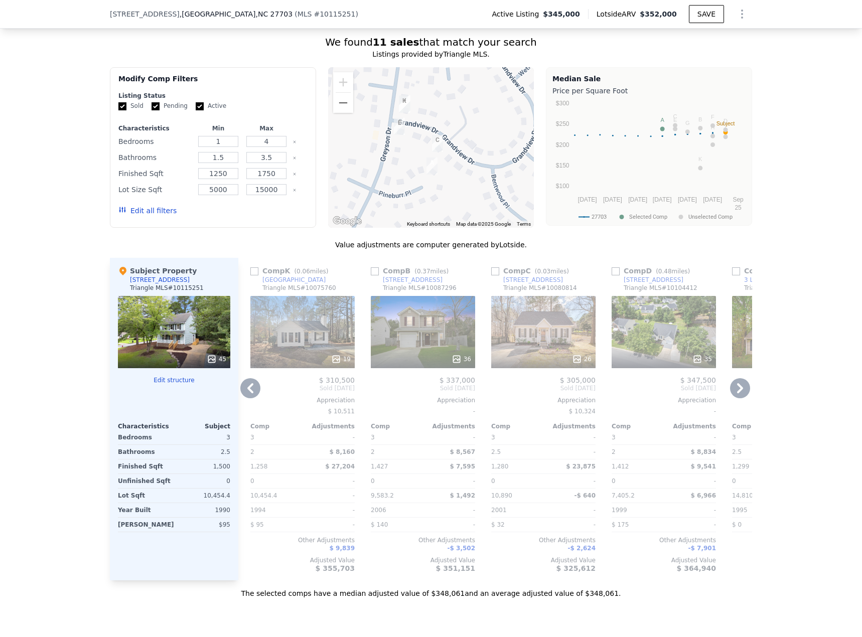
click at [248, 389] on icon at bounding box center [250, 388] width 20 height 20
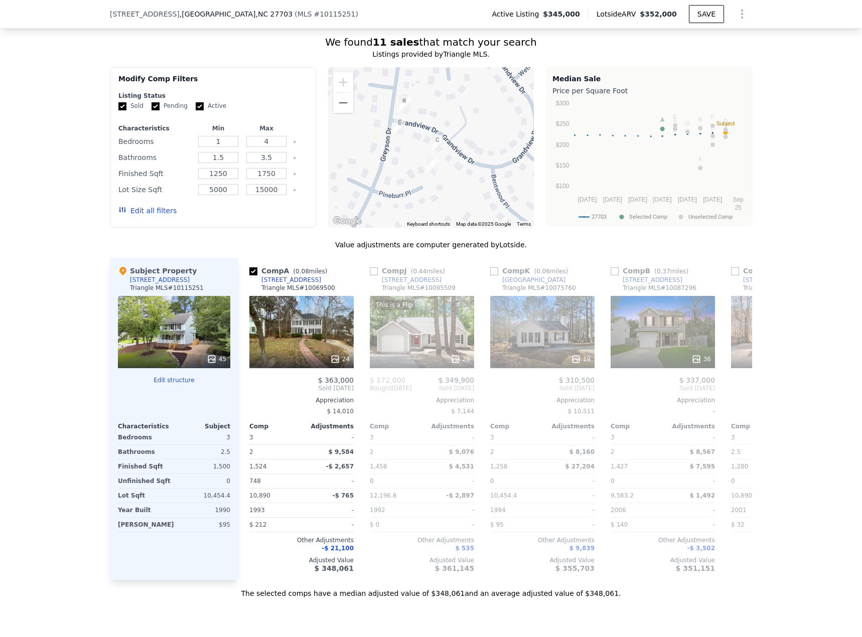
scroll to position [0, 0]
click at [333, 108] on button "Zoom out" at bounding box center [343, 103] width 20 height 20
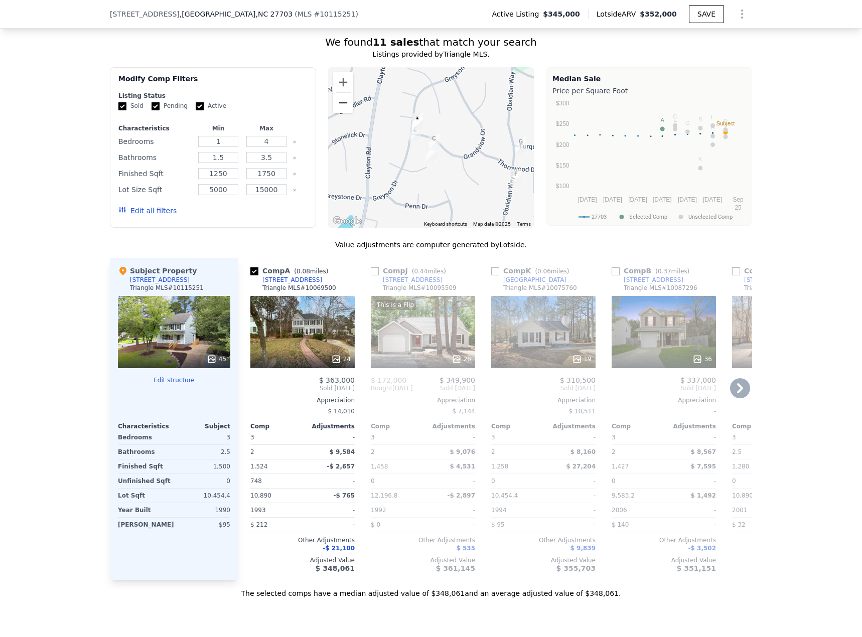
click at [341, 103] on button "Zoom out" at bounding box center [343, 103] width 20 height 20
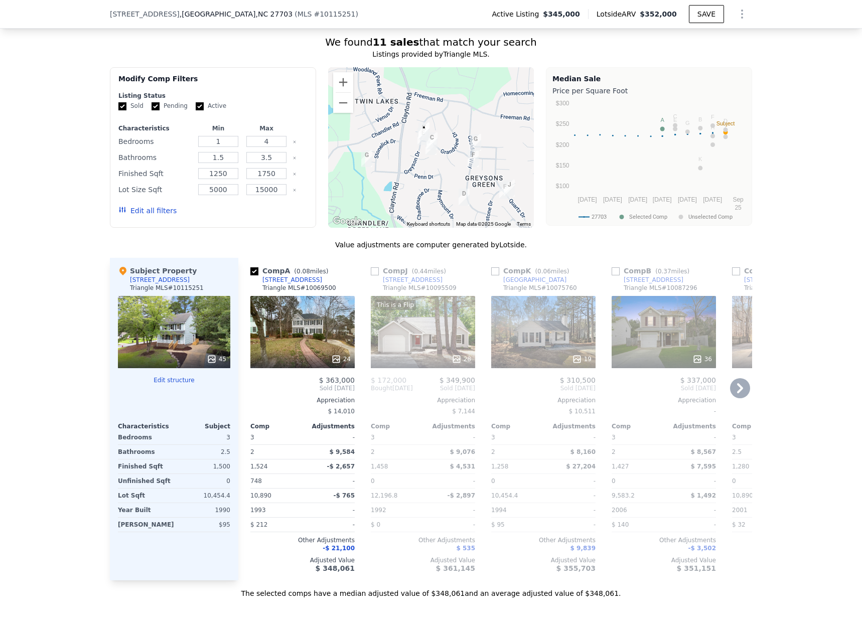
click at [737, 393] on icon at bounding box center [740, 388] width 6 height 10
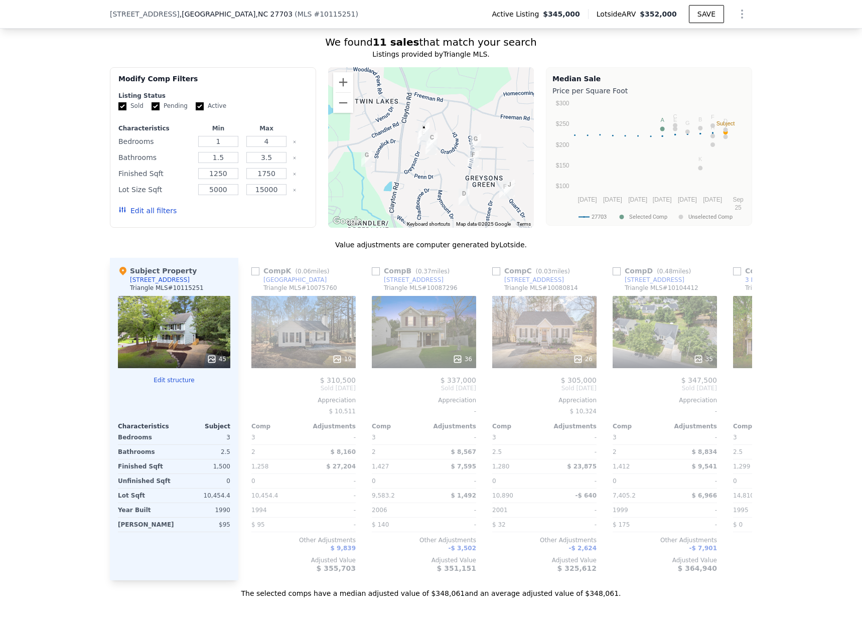
click at [737, 392] on span "Sold [DATE]" at bounding box center [785, 388] width 104 height 8
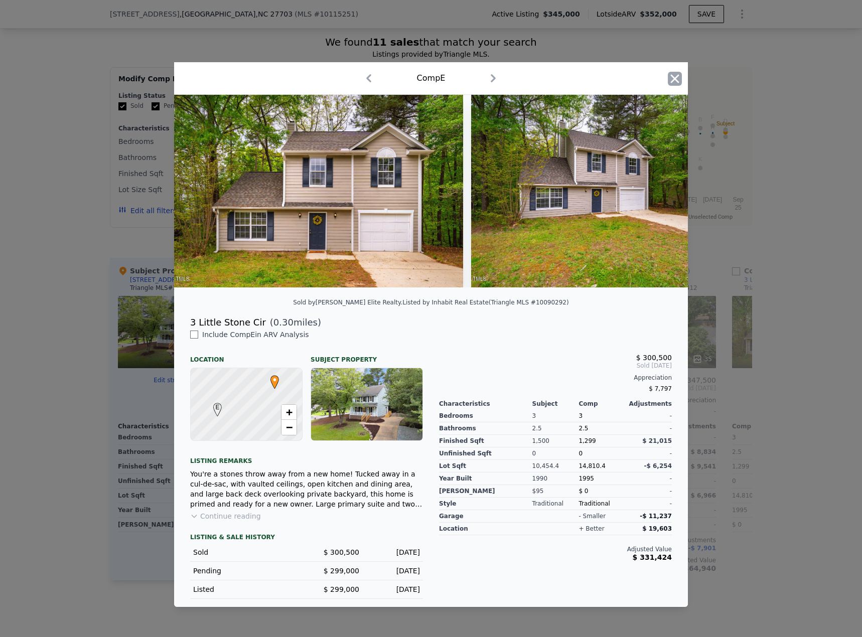
click at [669, 72] on icon "button" at bounding box center [675, 79] width 14 height 14
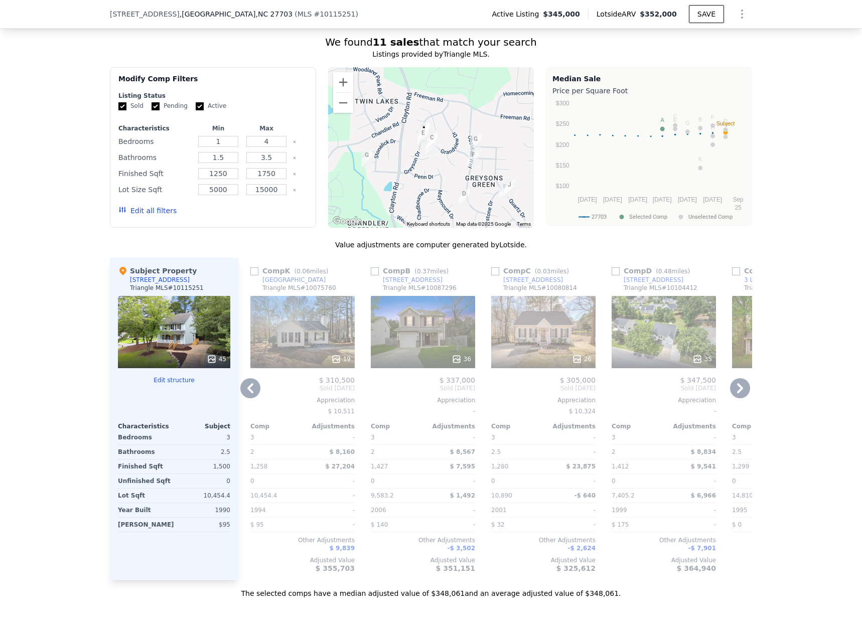
click at [737, 392] on icon at bounding box center [740, 388] width 6 height 10
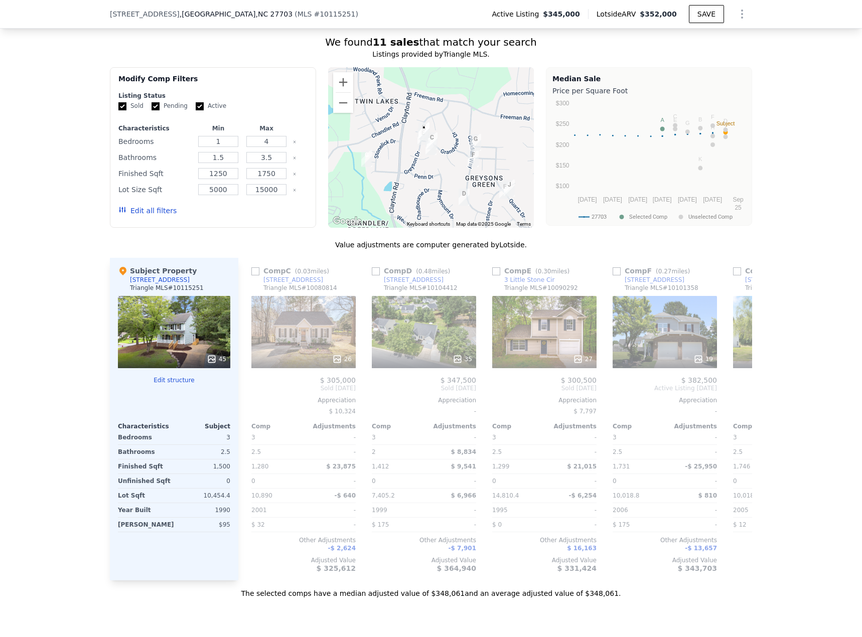
scroll to position [0, 482]
click at [737, 392] on icon at bounding box center [740, 388] width 6 height 10
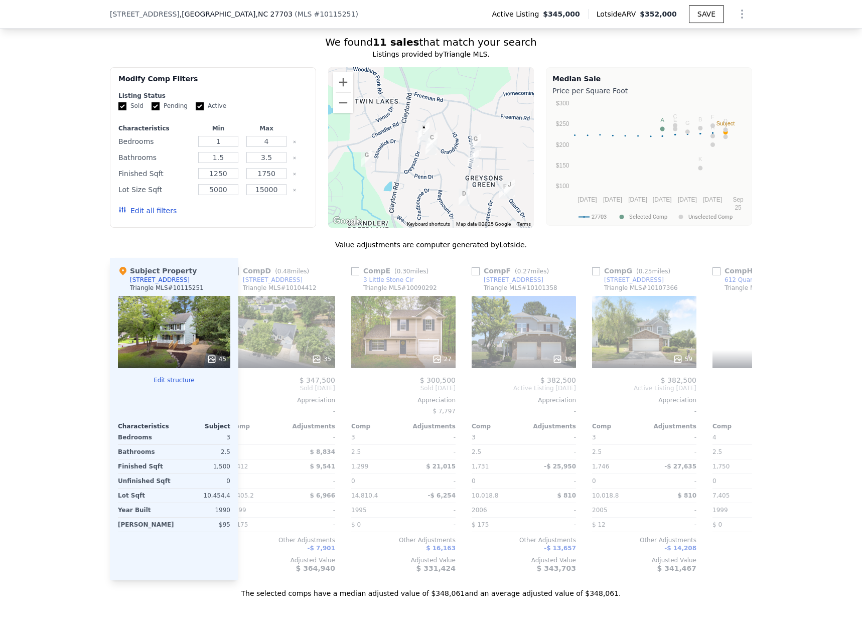
scroll to position [0, 723]
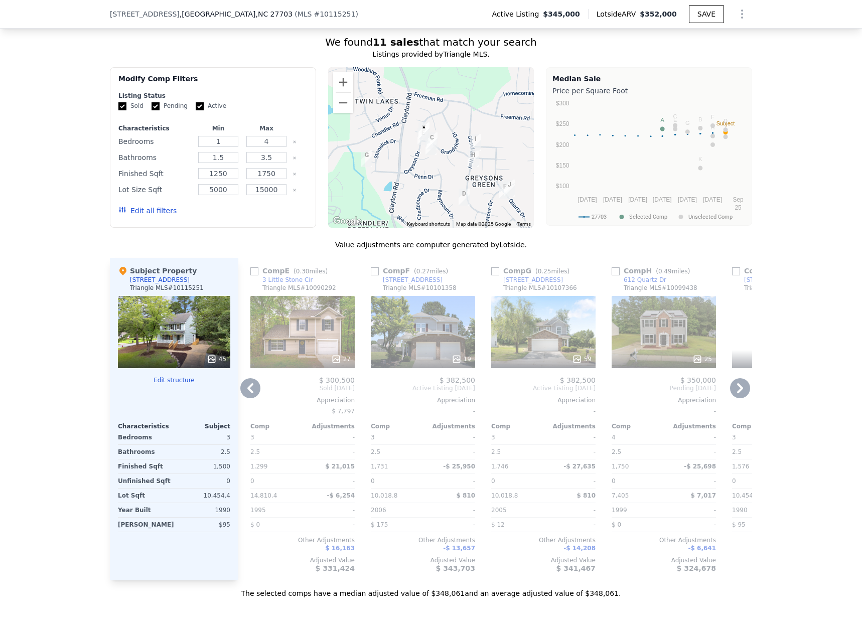
click at [739, 392] on icon at bounding box center [740, 388] width 20 height 20
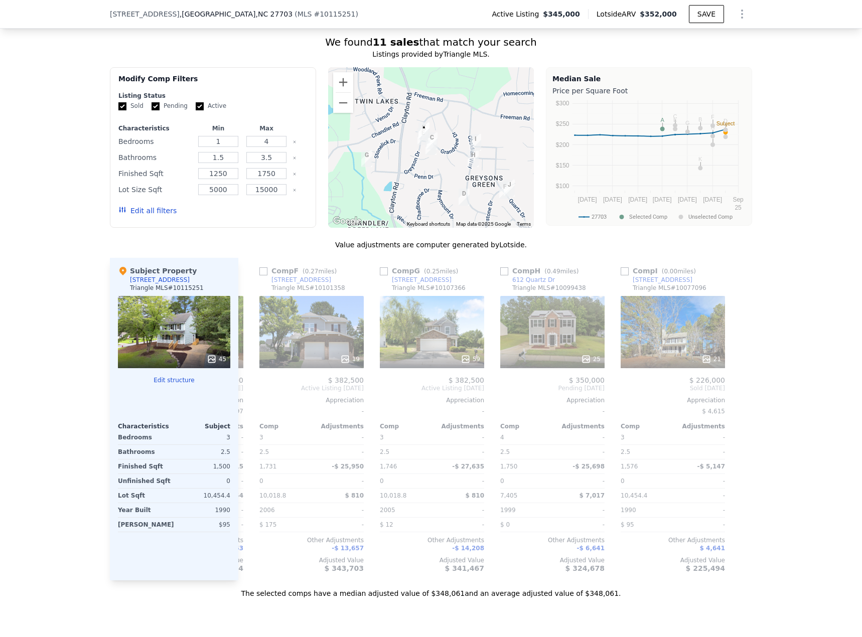
scroll to position [0, 835]
click at [707, 364] on icon at bounding box center [706, 359] width 10 height 10
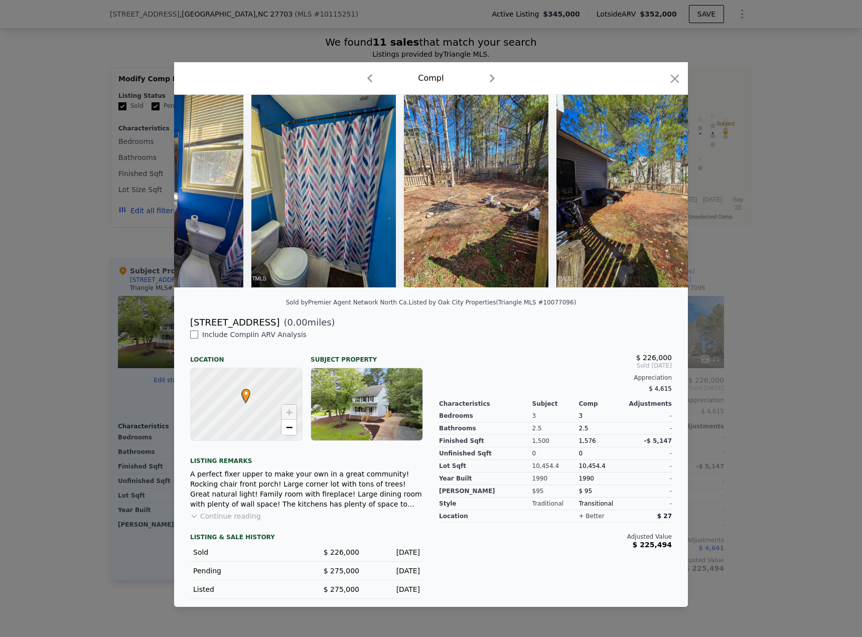
scroll to position [0, 2755]
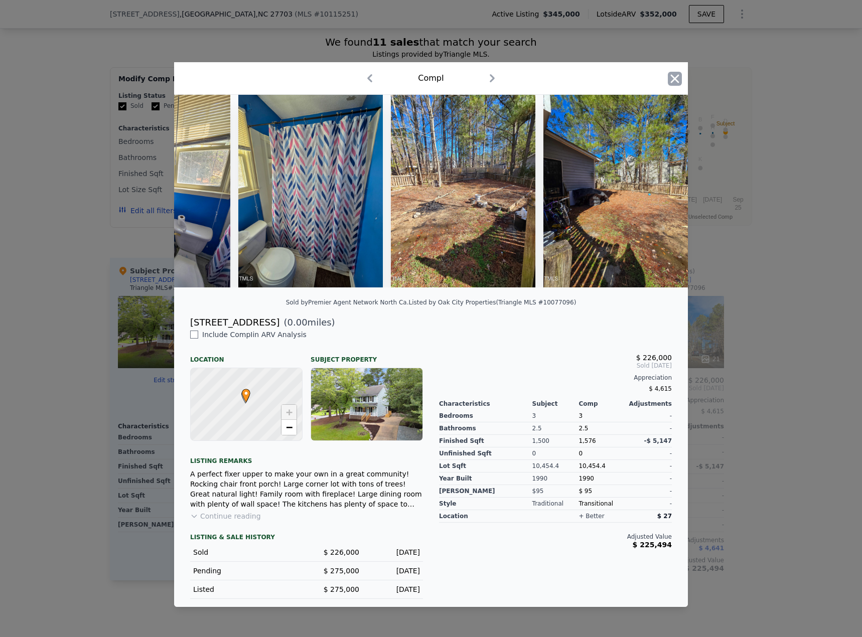
click at [680, 79] on icon "button" at bounding box center [675, 79] width 14 height 14
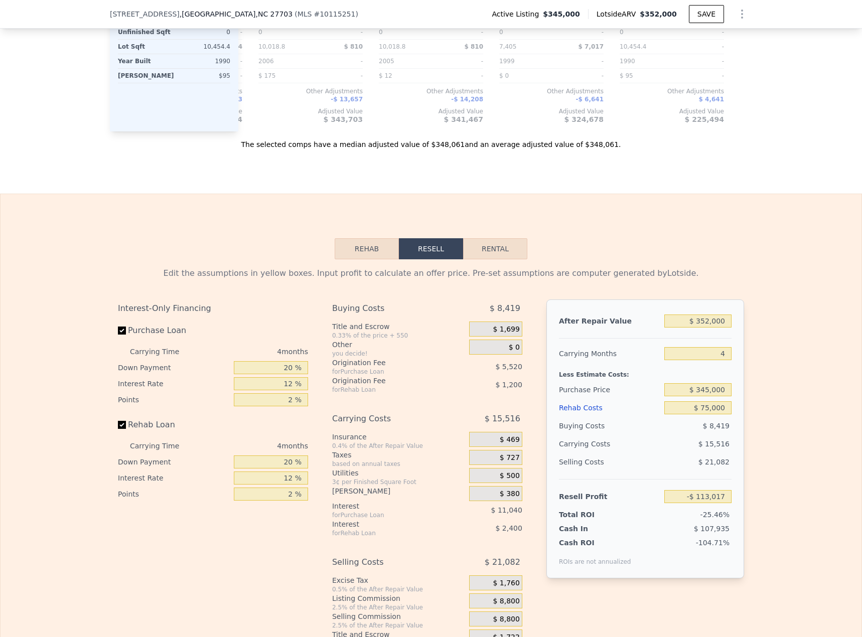
scroll to position [1437, 0]
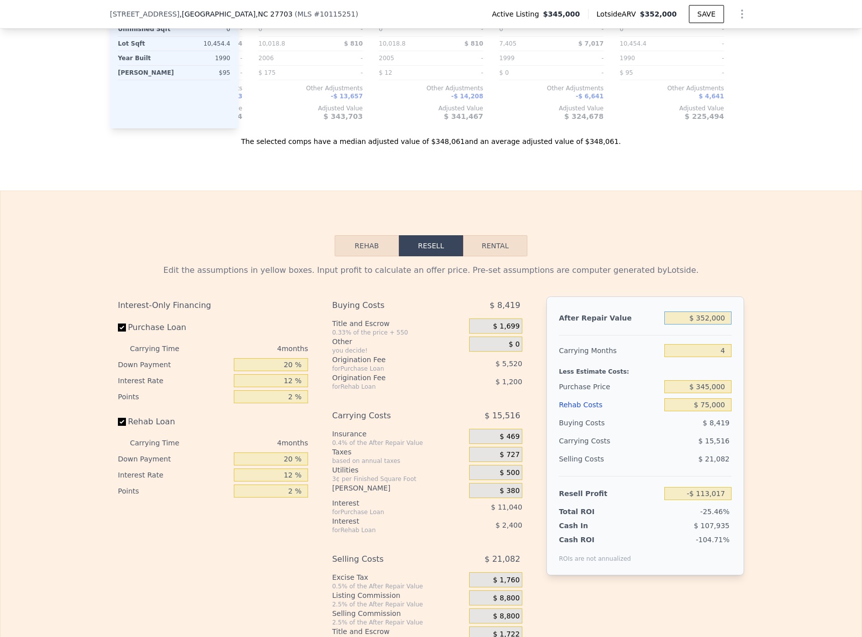
click at [705, 325] on input "$ 352,000" at bounding box center [698, 318] width 67 height 13
click at [119, 426] on input "Rehab Loan" at bounding box center [122, 422] width 8 height 8
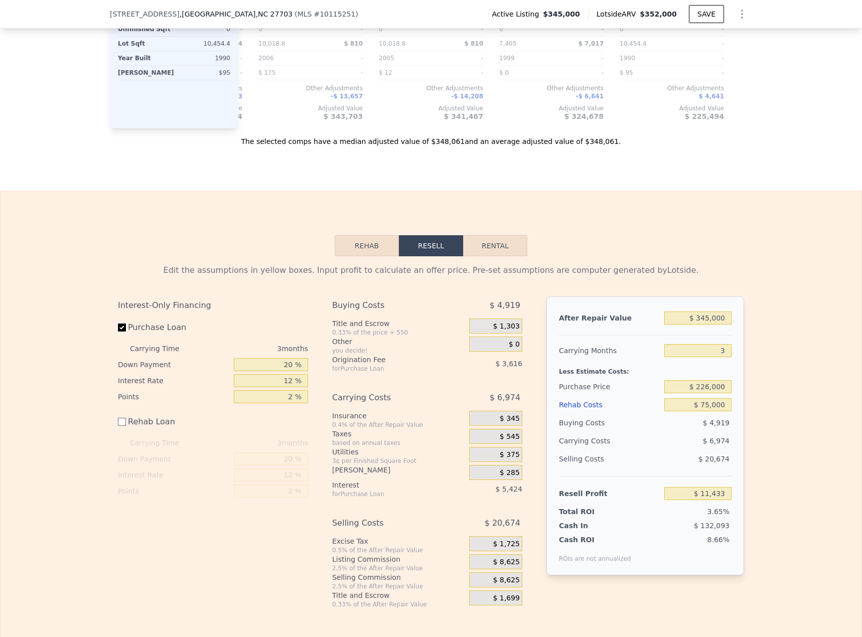
click at [121, 332] on input "Purchase Loan" at bounding box center [122, 328] width 8 height 8
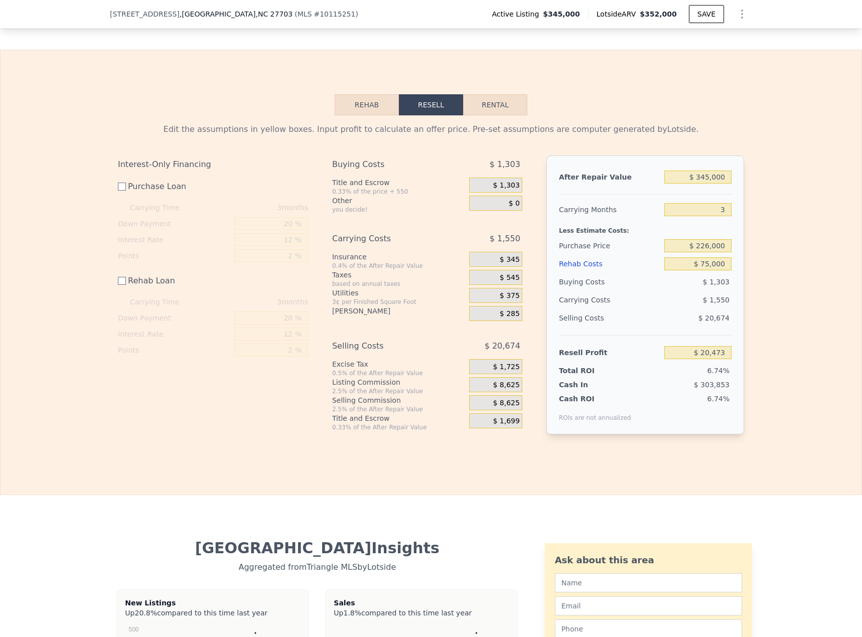
scroll to position [1550, 0]
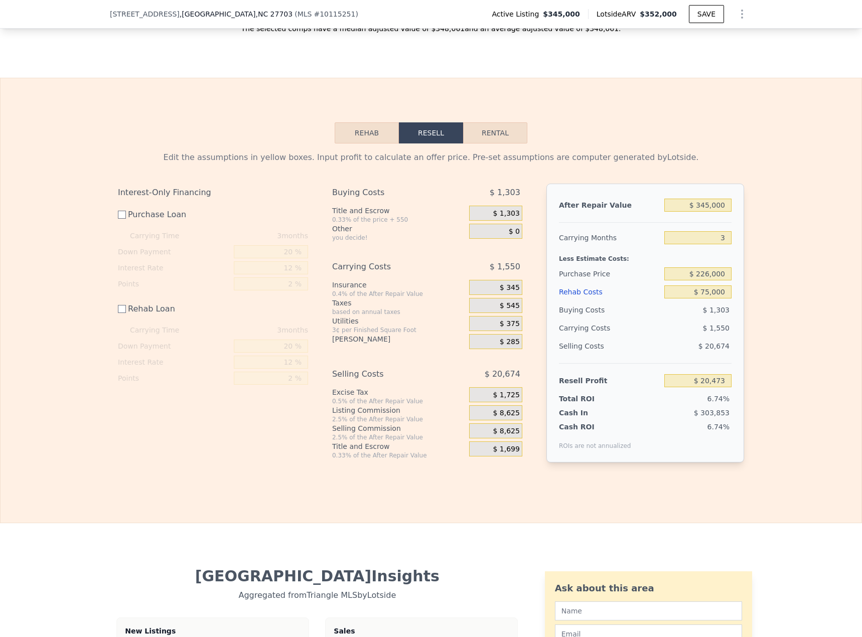
click at [361, 144] on button "Rehab" at bounding box center [367, 132] width 64 height 21
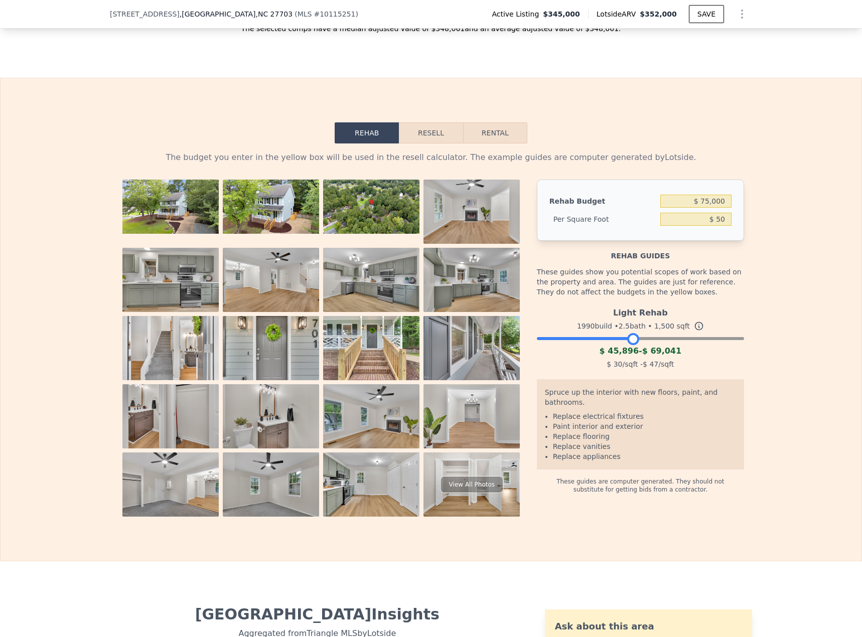
click at [629, 339] on div at bounding box center [640, 336] width 207 height 6
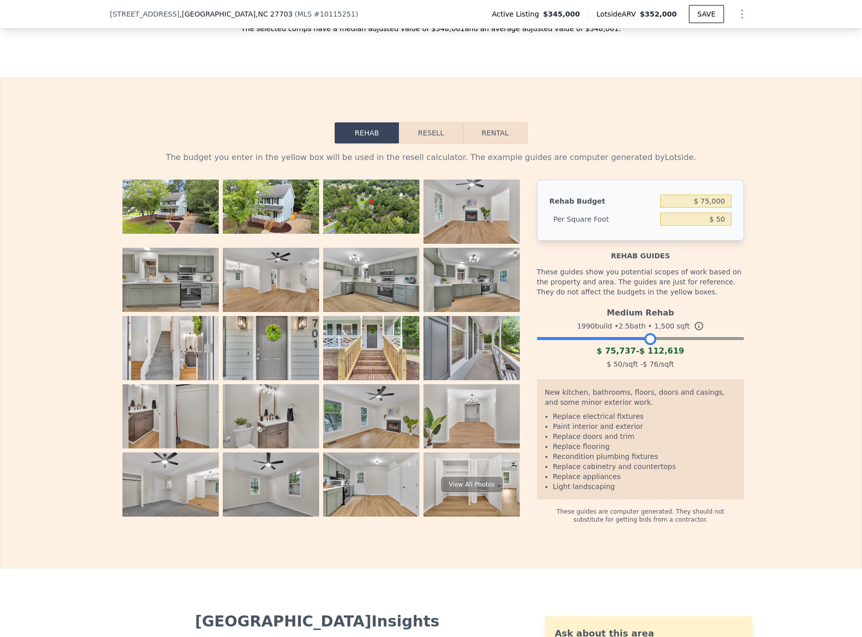
click at [646, 339] on div at bounding box center [640, 336] width 207 height 6
click at [449, 223] on img at bounding box center [472, 212] width 96 height 64
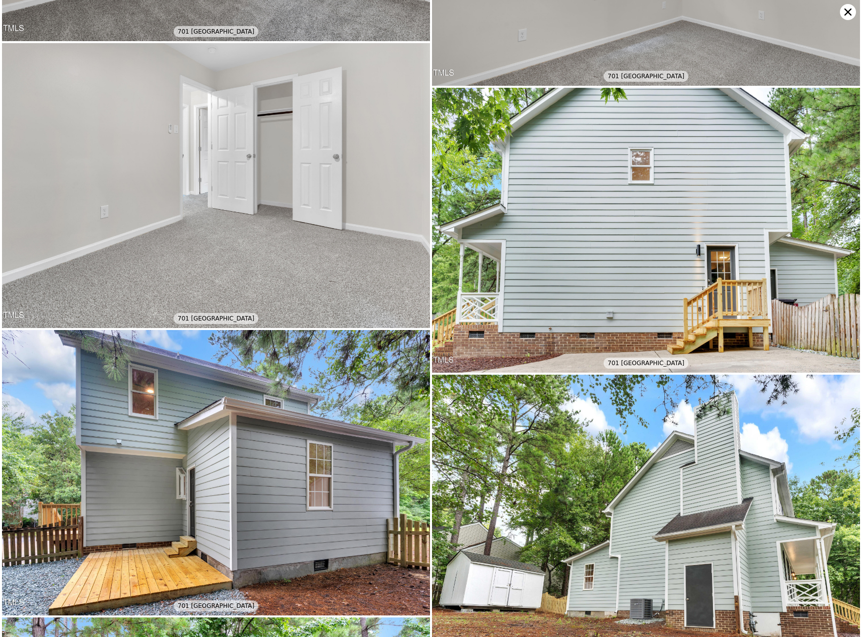
scroll to position [5040, 0]
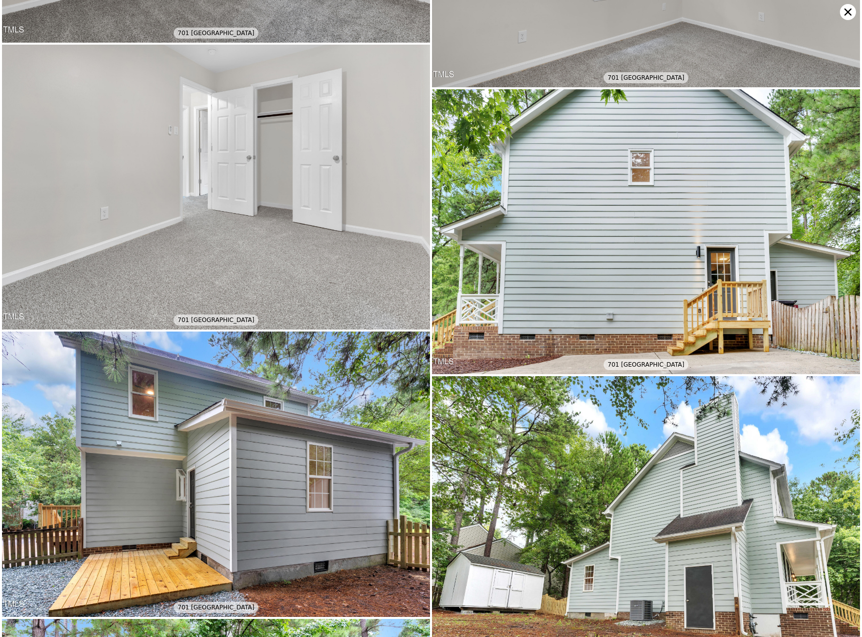
click at [847, 11] on icon at bounding box center [848, 12] width 7 height 7
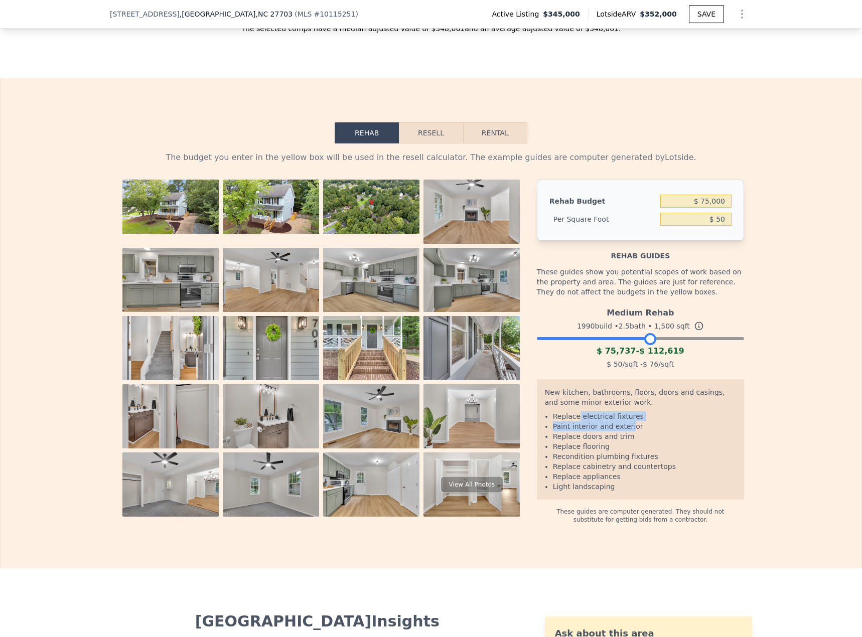
drag, startPoint x: 573, startPoint y: 431, endPoint x: 618, endPoint y: 436, distance: 45.9
click at [623, 436] on ul "Replace electrical fixtures Paint interior and exterior Replace doors and trim …" at bounding box center [640, 452] width 191 height 80
drag, startPoint x: 569, startPoint y: 451, endPoint x: 615, endPoint y: 463, distance: 47.1
click at [615, 463] on ul "Replace electrical fixtures Paint interior and exterior Replace doors and trim …" at bounding box center [640, 452] width 191 height 80
drag, startPoint x: 581, startPoint y: 468, endPoint x: 650, endPoint y: 484, distance: 71.0
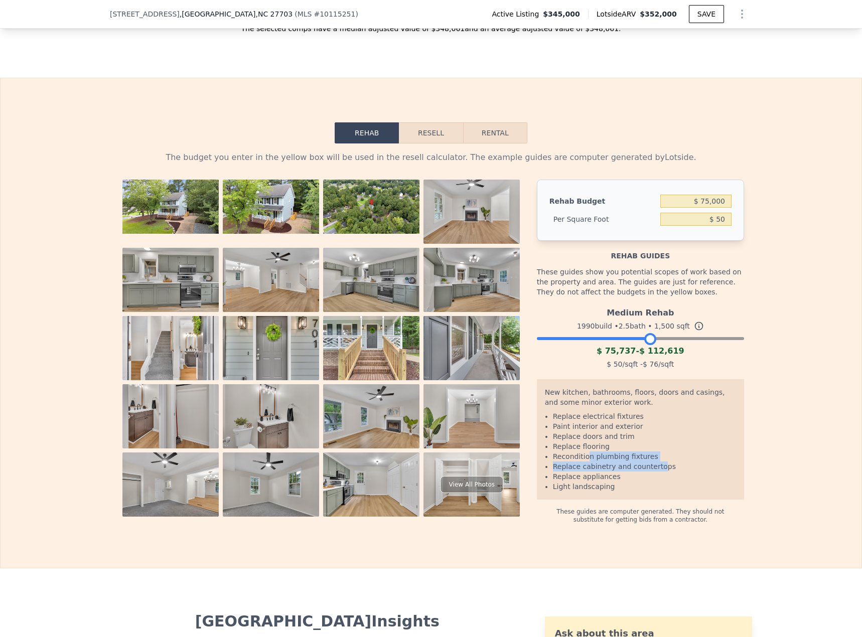
click at [650, 484] on ul "Replace electrical fixtures Paint interior and exterior Replace doors and trim …" at bounding box center [640, 452] width 191 height 80
drag, startPoint x: 563, startPoint y: 491, endPoint x: 598, endPoint y: 508, distance: 39.1
click at [598, 500] on div "New kitchen, bathrooms, floors, doors and casings, and some minor exterior work…" at bounding box center [640, 439] width 207 height 120
click at [607, 500] on div "New kitchen, bathrooms, floors, doors and casings, and some minor exterior work…" at bounding box center [640, 439] width 207 height 120
click at [437, 144] on button "Resell" at bounding box center [431, 132] width 64 height 21
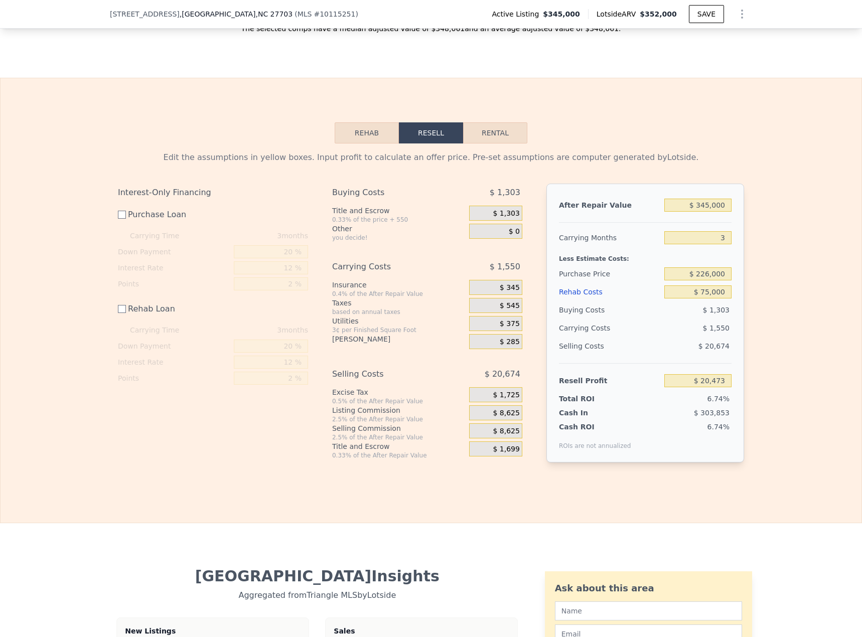
click at [373, 144] on button "Rehab" at bounding box center [367, 132] width 64 height 21
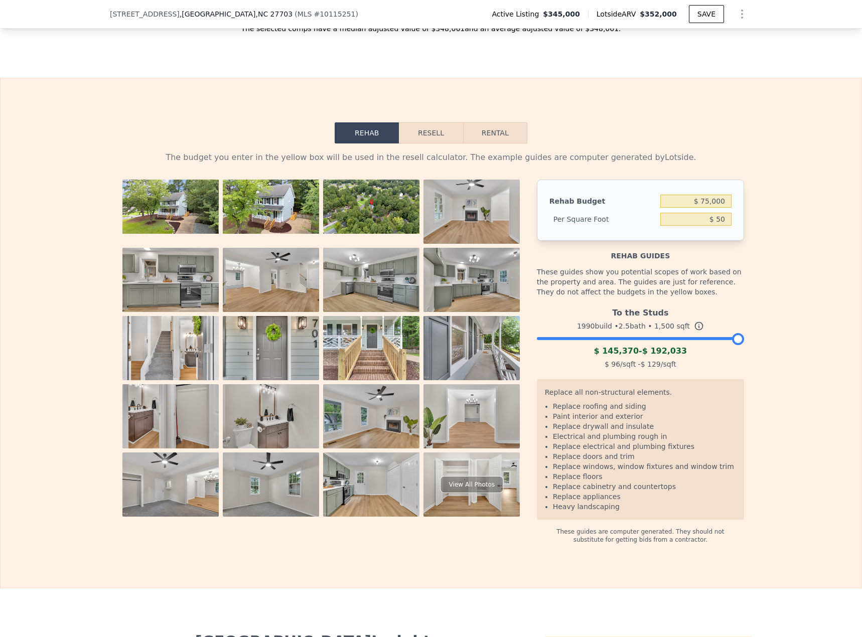
click at [649, 356] on div "To the Studs 1990 build • 2.5 bath • 1,500 sqft $ 145,370 - $ 192,033 $ 96 /sqf…" at bounding box center [640, 337] width 207 height 68
click at [649, 339] on div at bounding box center [640, 336] width 207 height 6
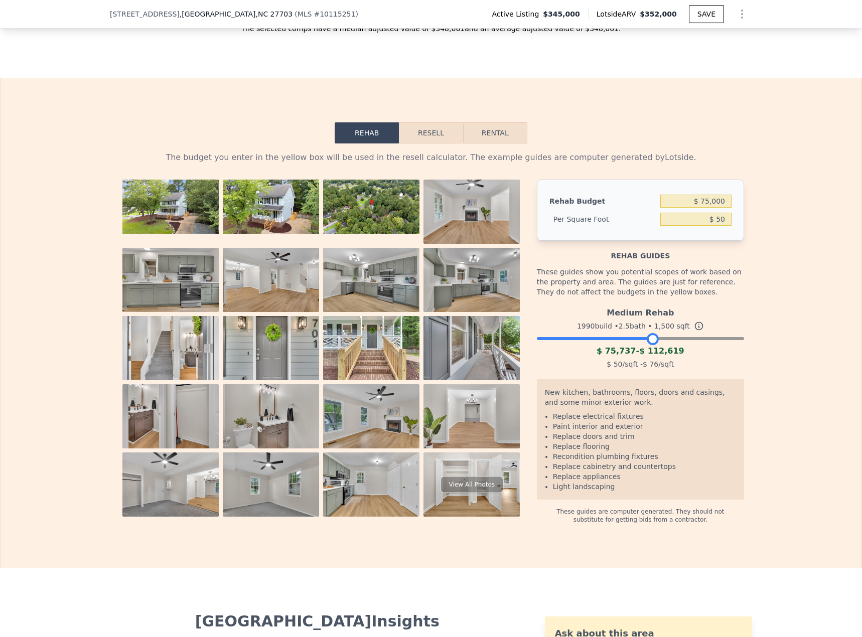
click at [671, 339] on div at bounding box center [640, 336] width 207 height 6
click at [687, 356] on div "Medium Rehab 1990 build • 2.5 bath • 1,500 sqft $ 75,737 - $ 112,619 $ 50 /sqft…" at bounding box center [640, 337] width 207 height 68
click at [695, 355] on div "Medium Rehab 1990 build • 2.5 bath • 1,500 sqft $ 75,737 - $ 112,619 $ 50 /sqft…" at bounding box center [640, 337] width 207 height 68
click at [696, 339] on div at bounding box center [640, 336] width 207 height 6
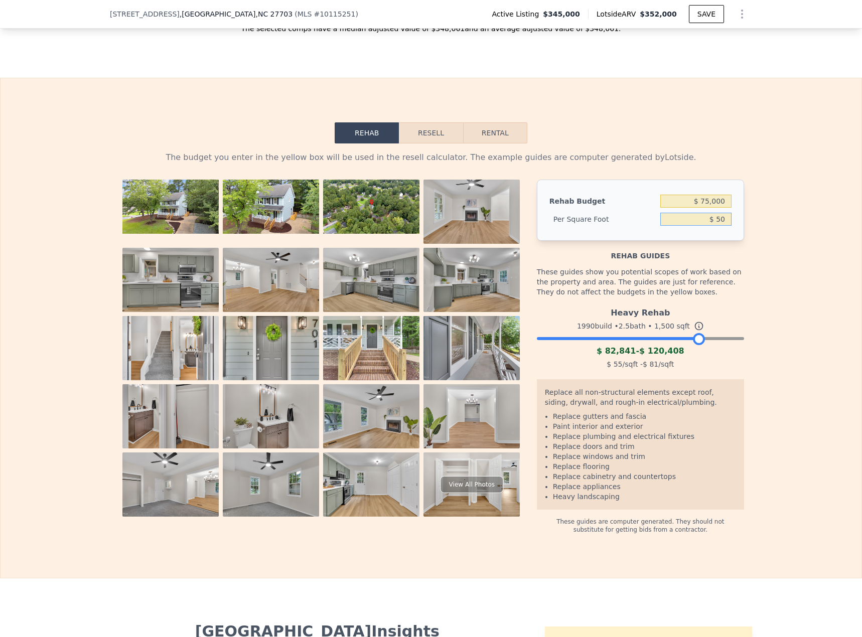
click at [719, 226] on input "$ 50" at bounding box center [696, 219] width 71 height 13
click at [716, 208] on input "$ 75,000" at bounding box center [696, 201] width 71 height 13
click at [441, 144] on button "Resell" at bounding box center [431, 132] width 64 height 21
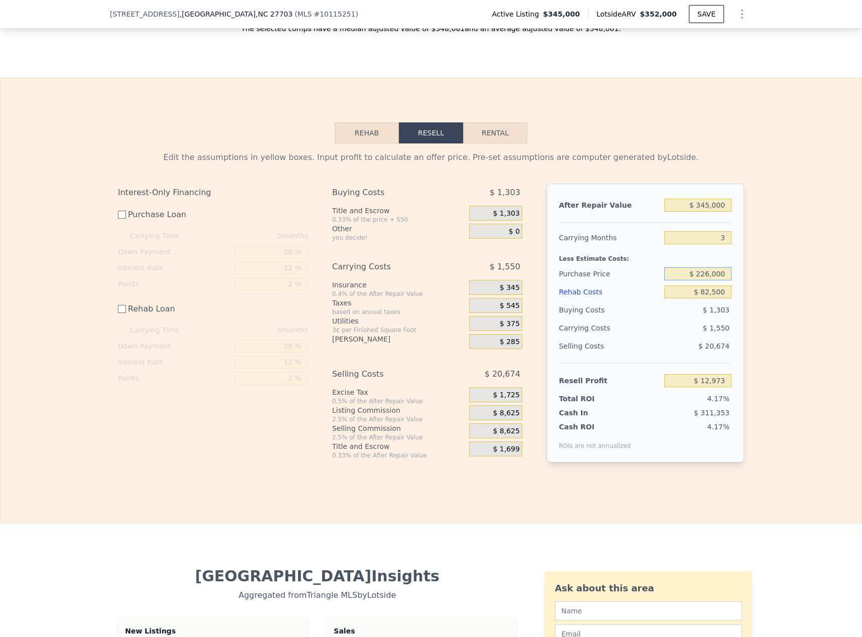
click at [712, 281] on input "$ 226,000" at bounding box center [698, 274] width 67 height 13
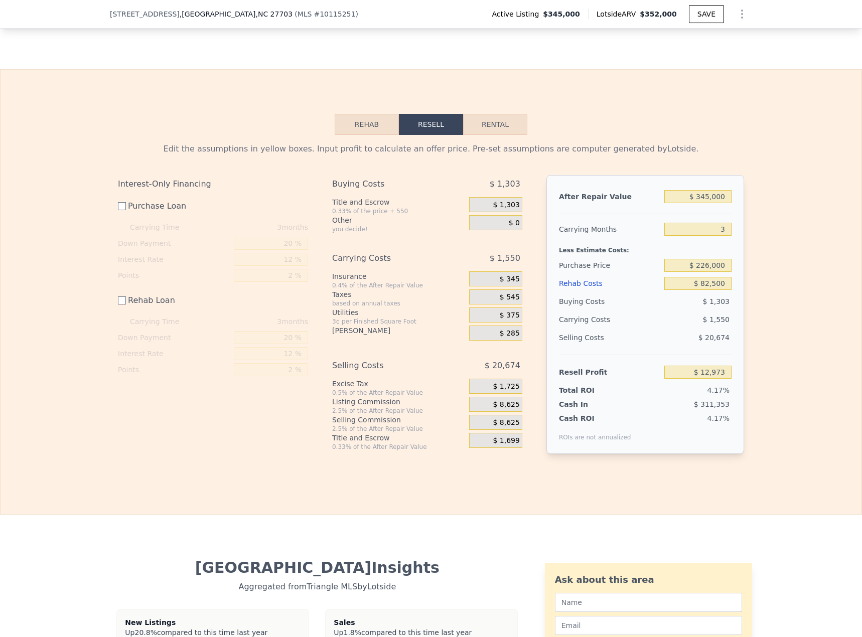
scroll to position [1564, 0]
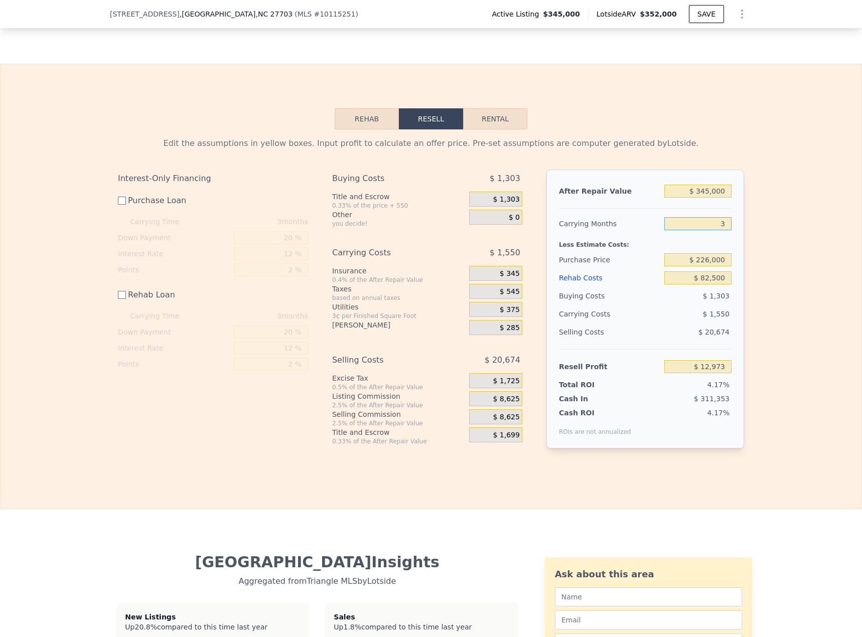
drag, startPoint x: 697, startPoint y: 239, endPoint x: 745, endPoint y: 240, distance: 47.7
click at [745, 240] on div "Edit the assumptions in yellow boxes. Input profit to calculate an offer price.…" at bounding box center [431, 296] width 642 height 335
click at [712, 198] on input "$ 345,000" at bounding box center [698, 191] width 67 height 13
click at [349, 129] on button "Rehab" at bounding box center [367, 118] width 64 height 21
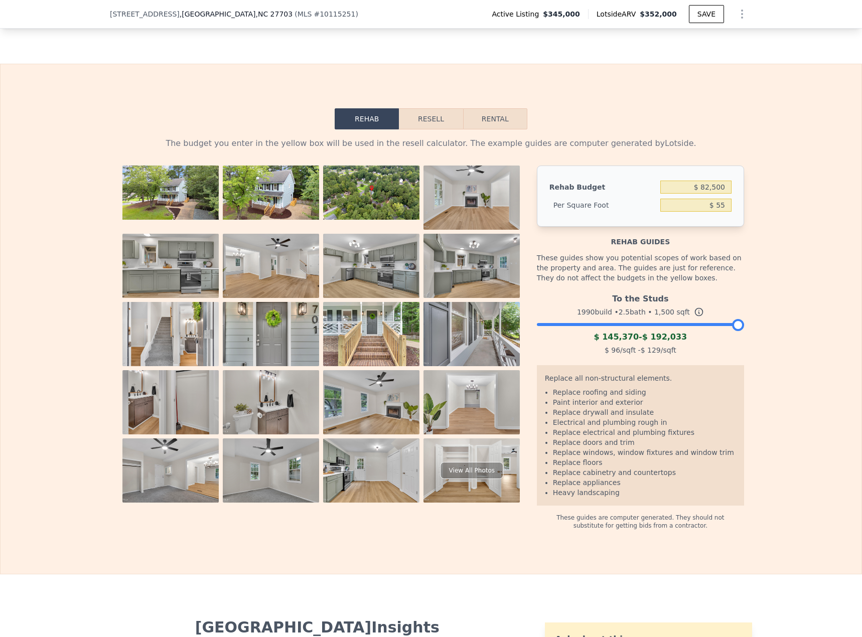
click at [420, 129] on button "Resell" at bounding box center [431, 118] width 64 height 21
